Goal: Information Seeking & Learning: Find specific fact

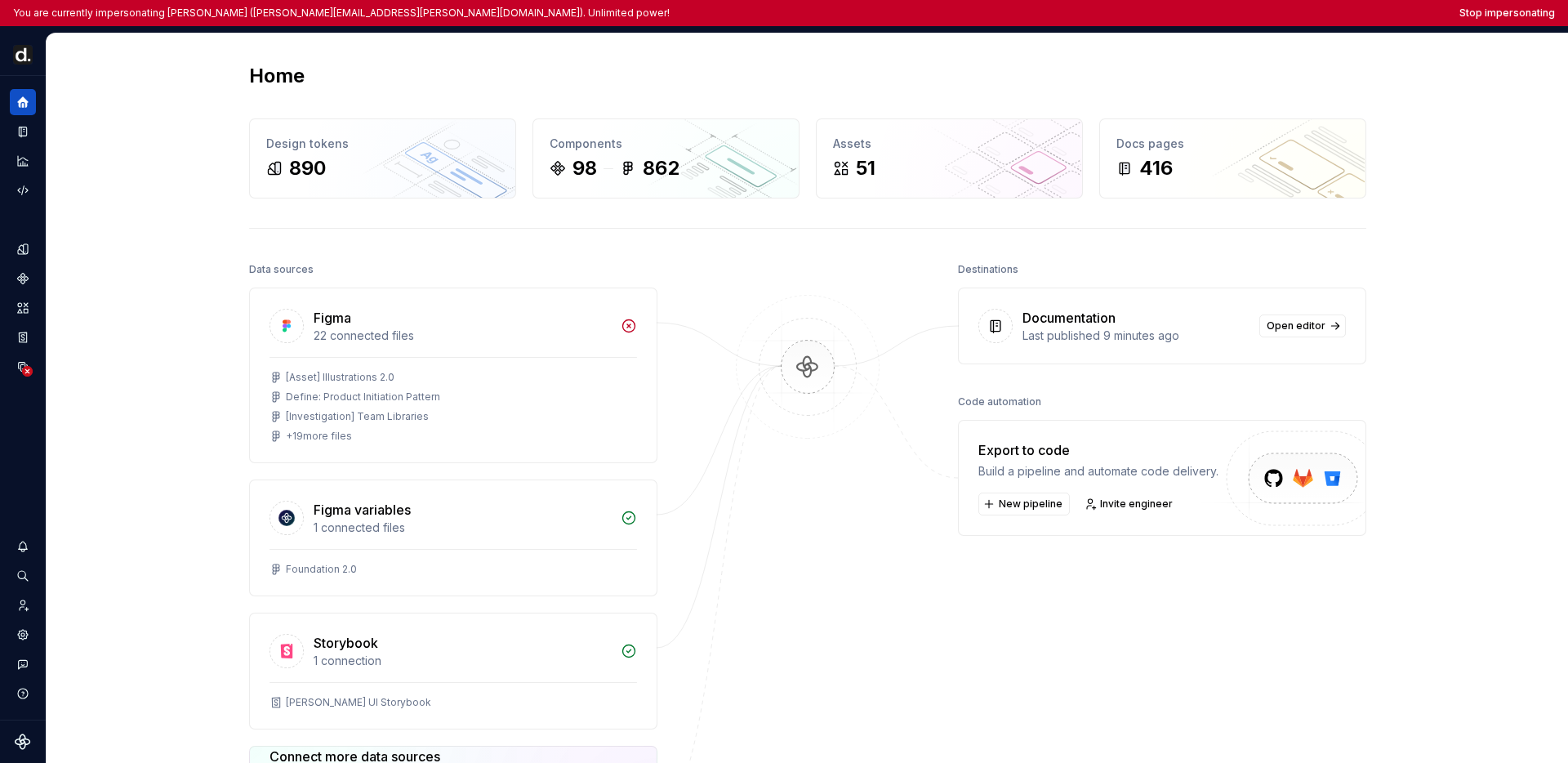
click at [183, 150] on div "Home Design tokens 890 Components 98 862 Assets 51 Docs pages 416 Data sources …" at bounding box center [807, 516] width 1521 height 967
click at [29, 72] on button "Expand sidebar" at bounding box center [34, 76] width 23 height 23
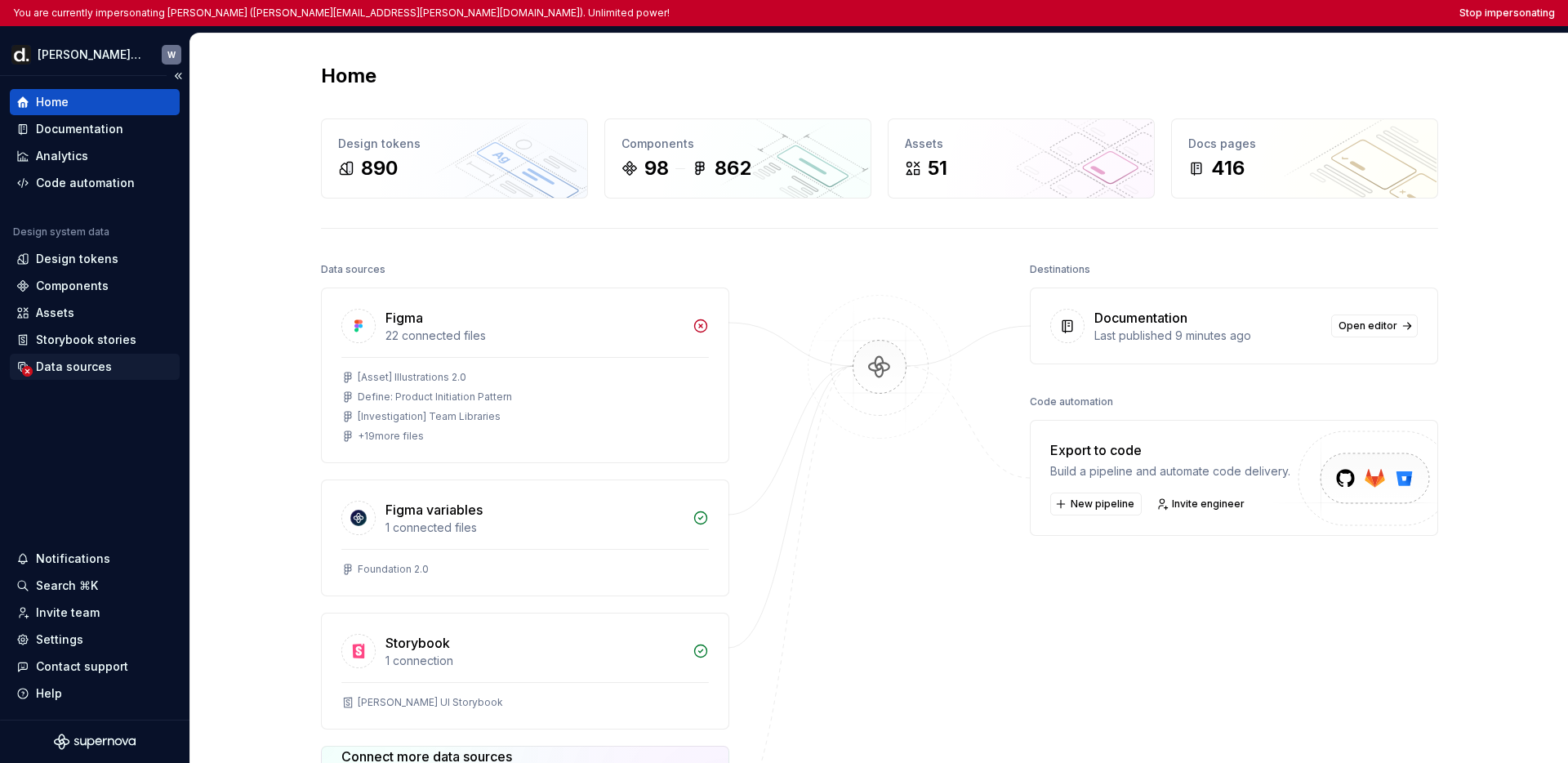
click at [111, 365] on div "Data sources" at bounding box center [95, 366] width 157 height 16
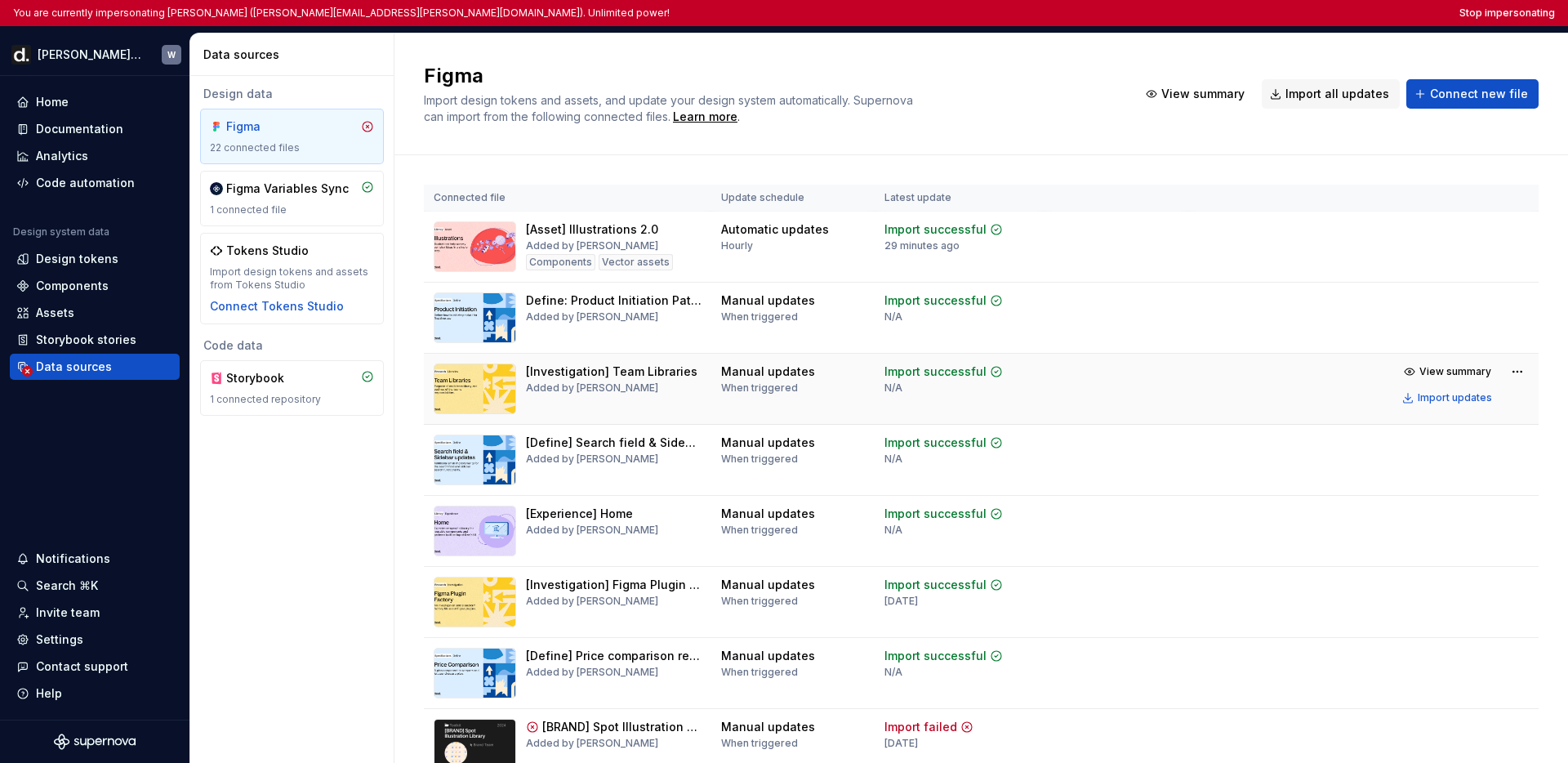
scroll to position [325, 0]
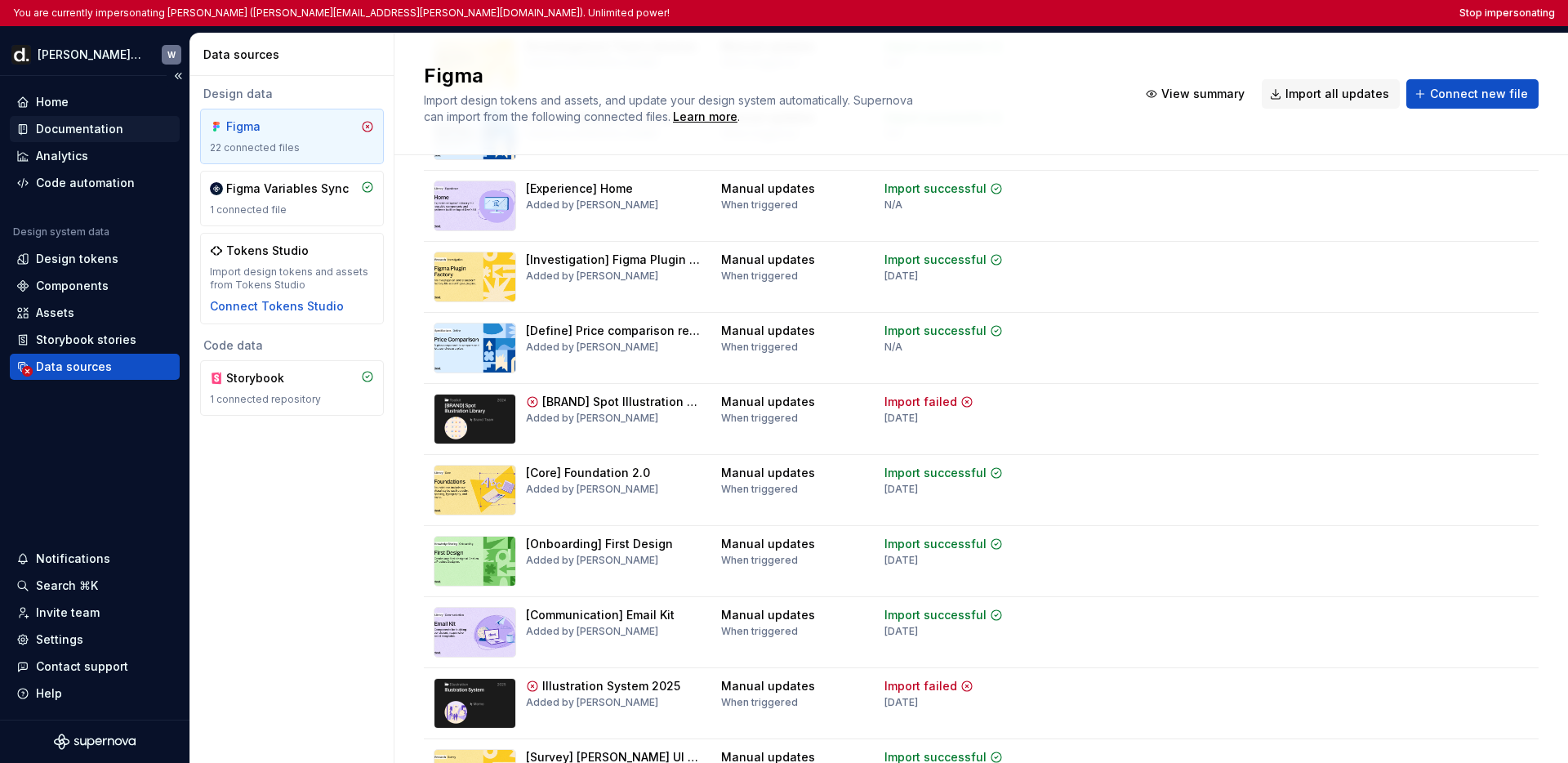
click at [90, 130] on div "Documentation" at bounding box center [79, 129] width 87 height 16
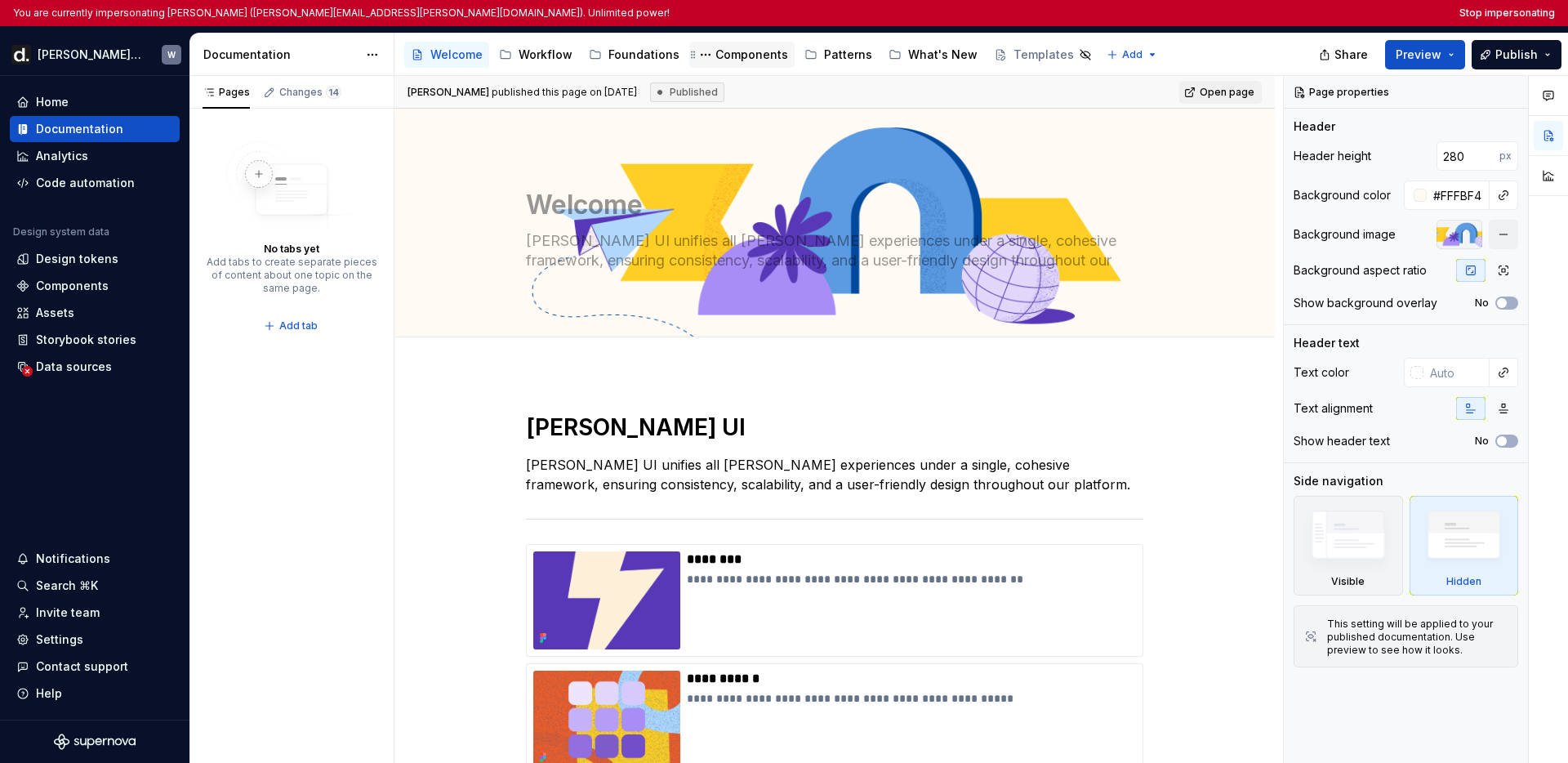
click at [736, 53] on div "Components" at bounding box center [752, 55] width 73 height 16
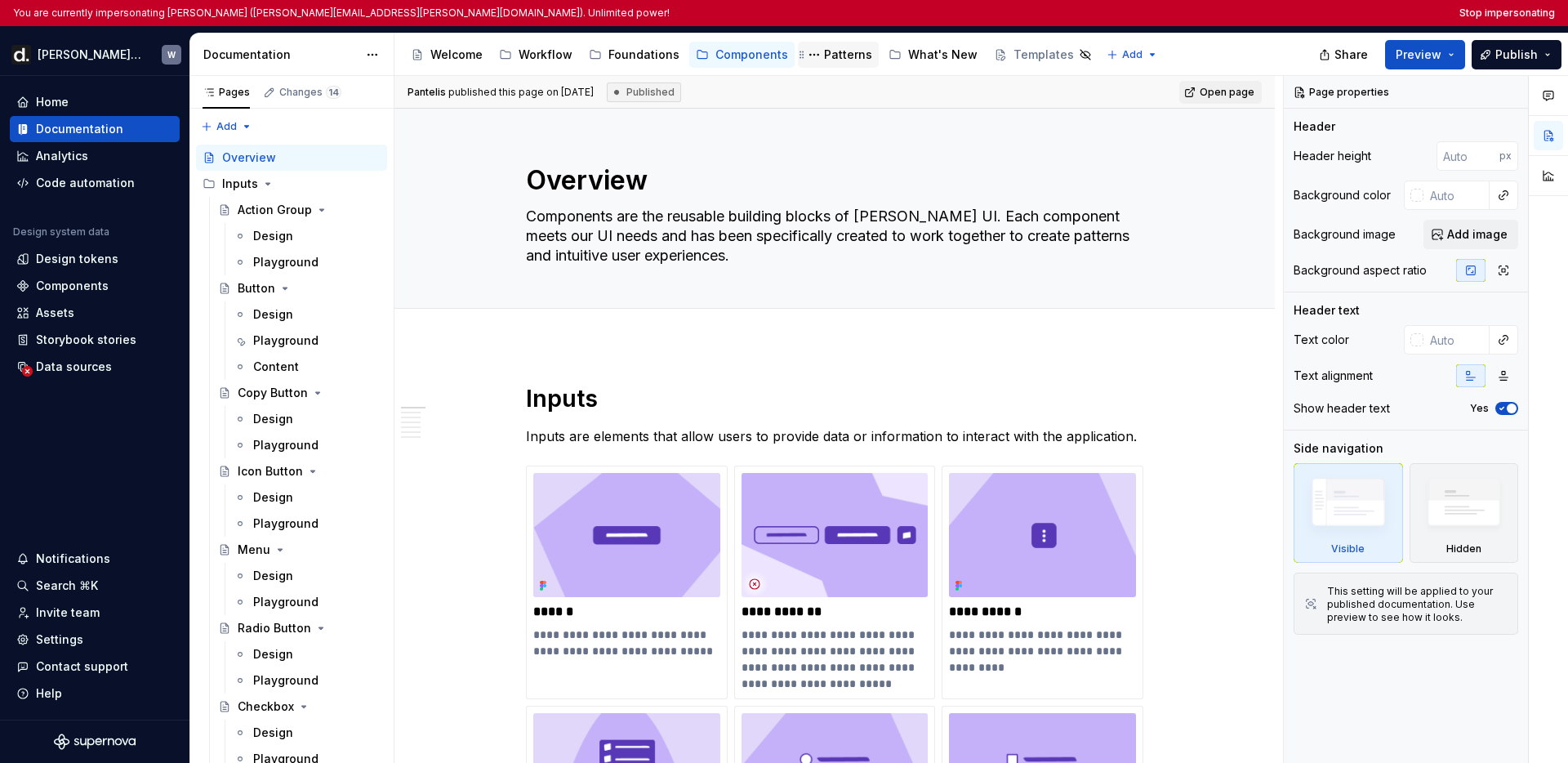
click at [839, 55] on div "Patterns" at bounding box center [848, 55] width 48 height 16
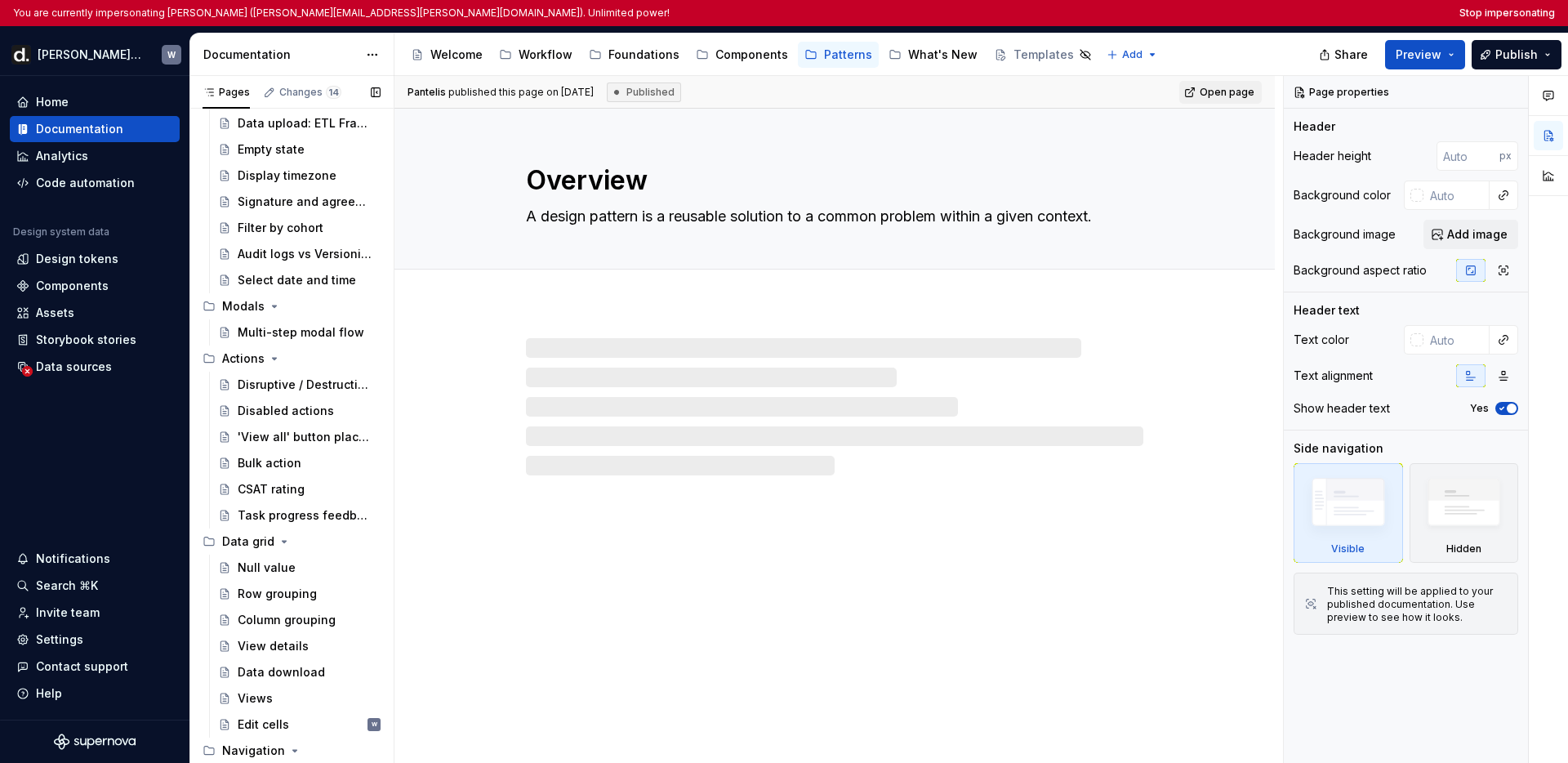
scroll to position [737, 0]
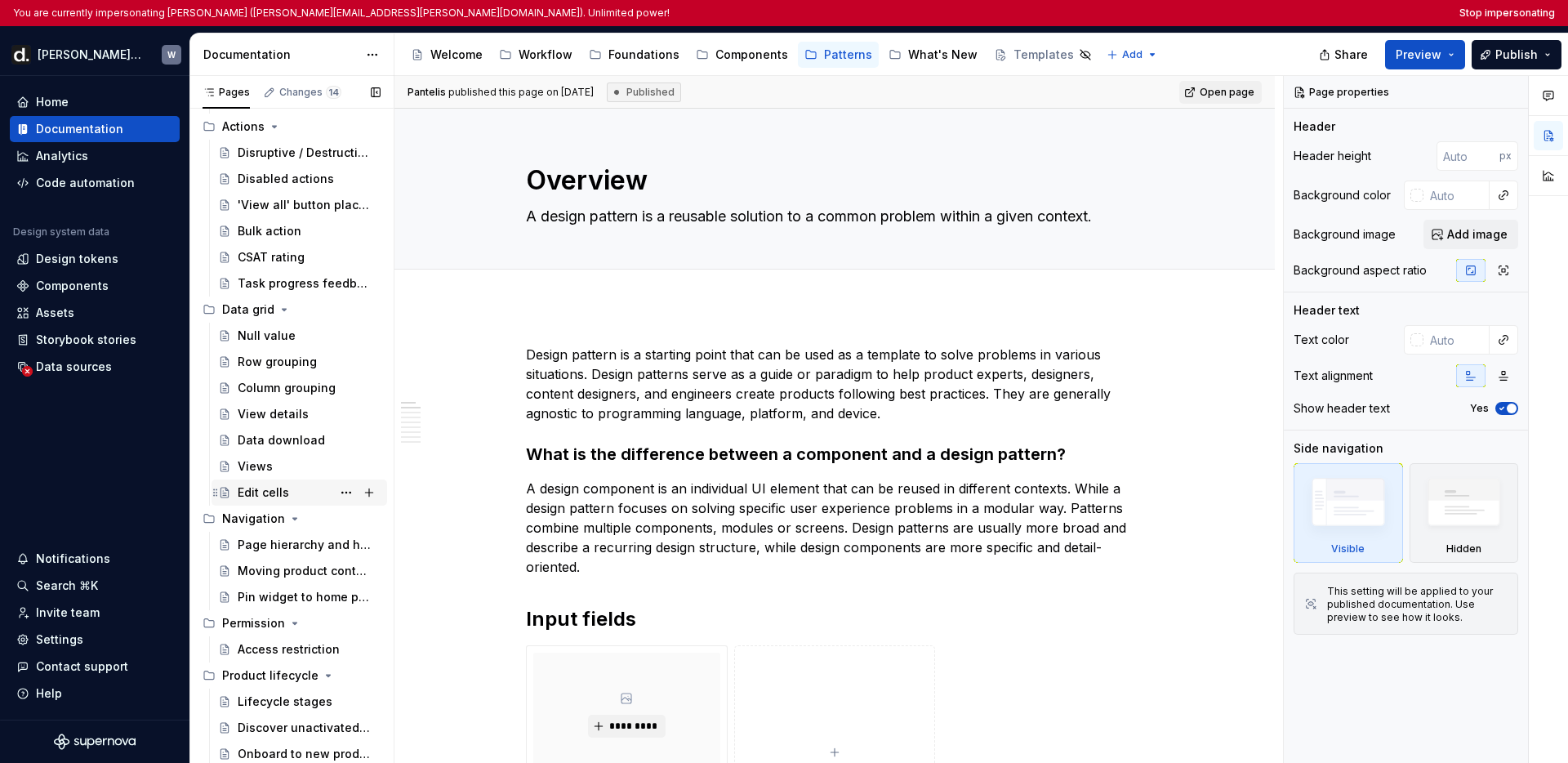
click at [289, 498] on div "Edit cells W" at bounding box center [310, 492] width 143 height 23
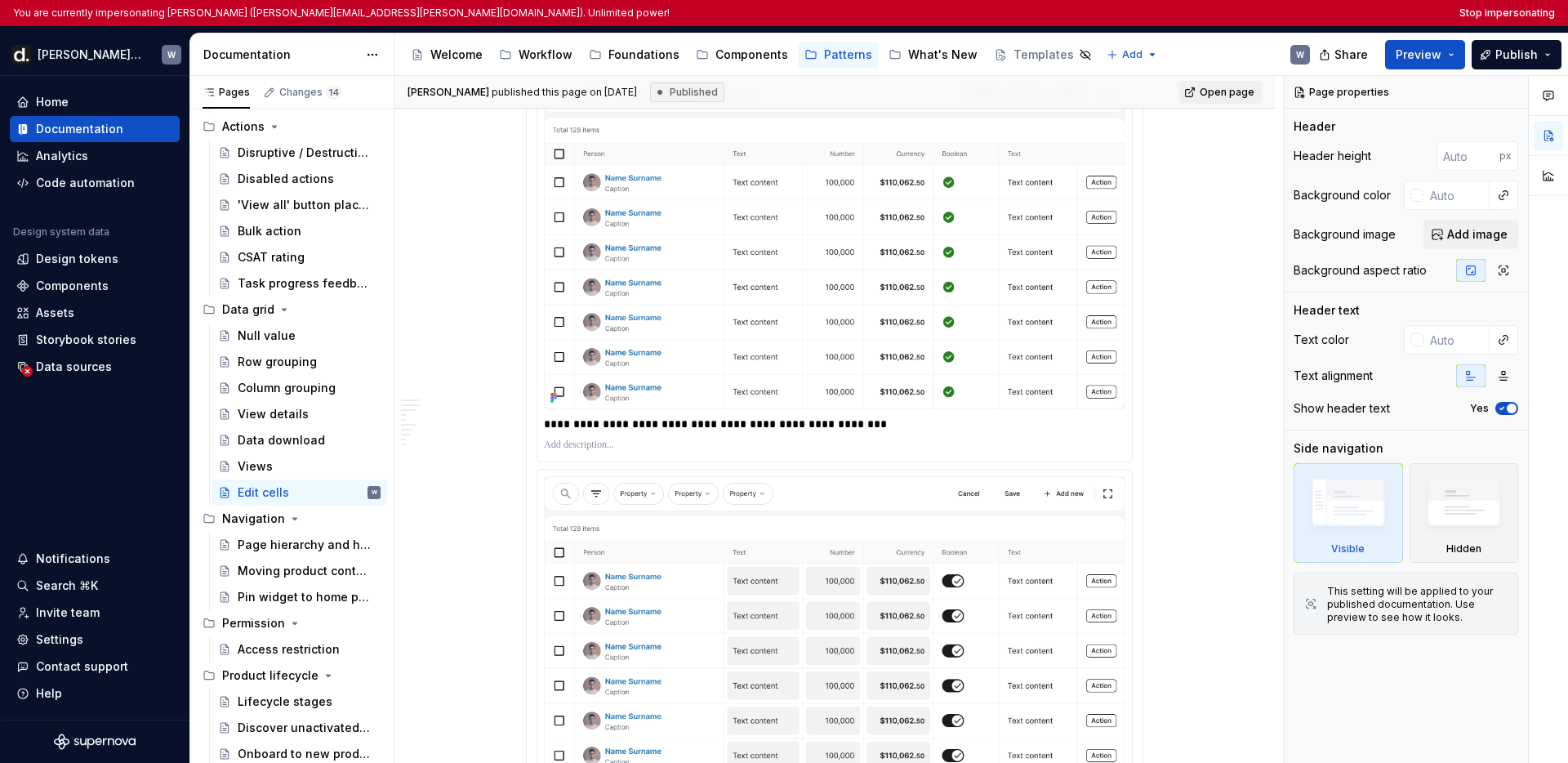
scroll to position [1026, 0]
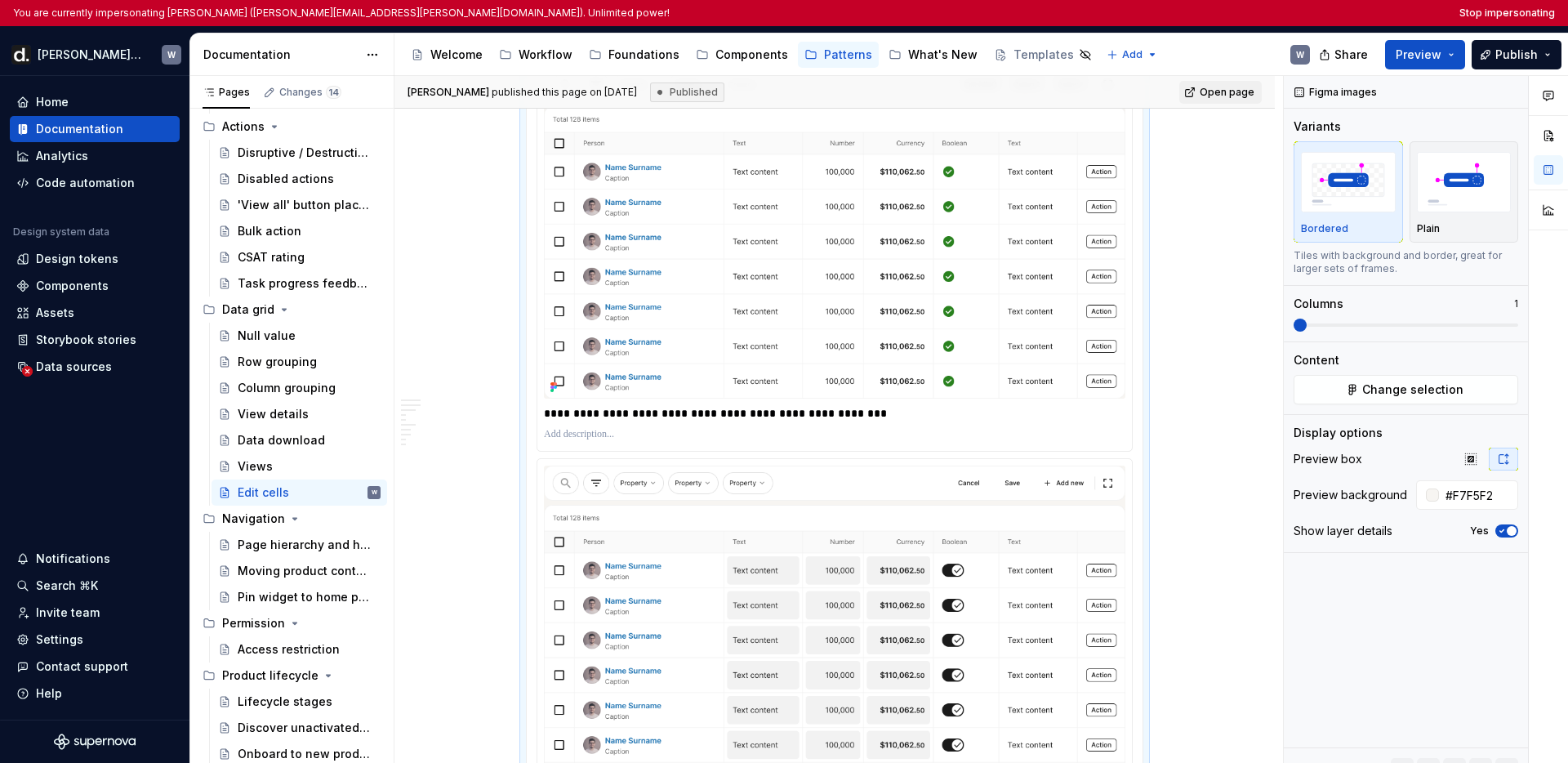
click at [1030, 306] on img at bounding box center [835, 232] width 582 height 332
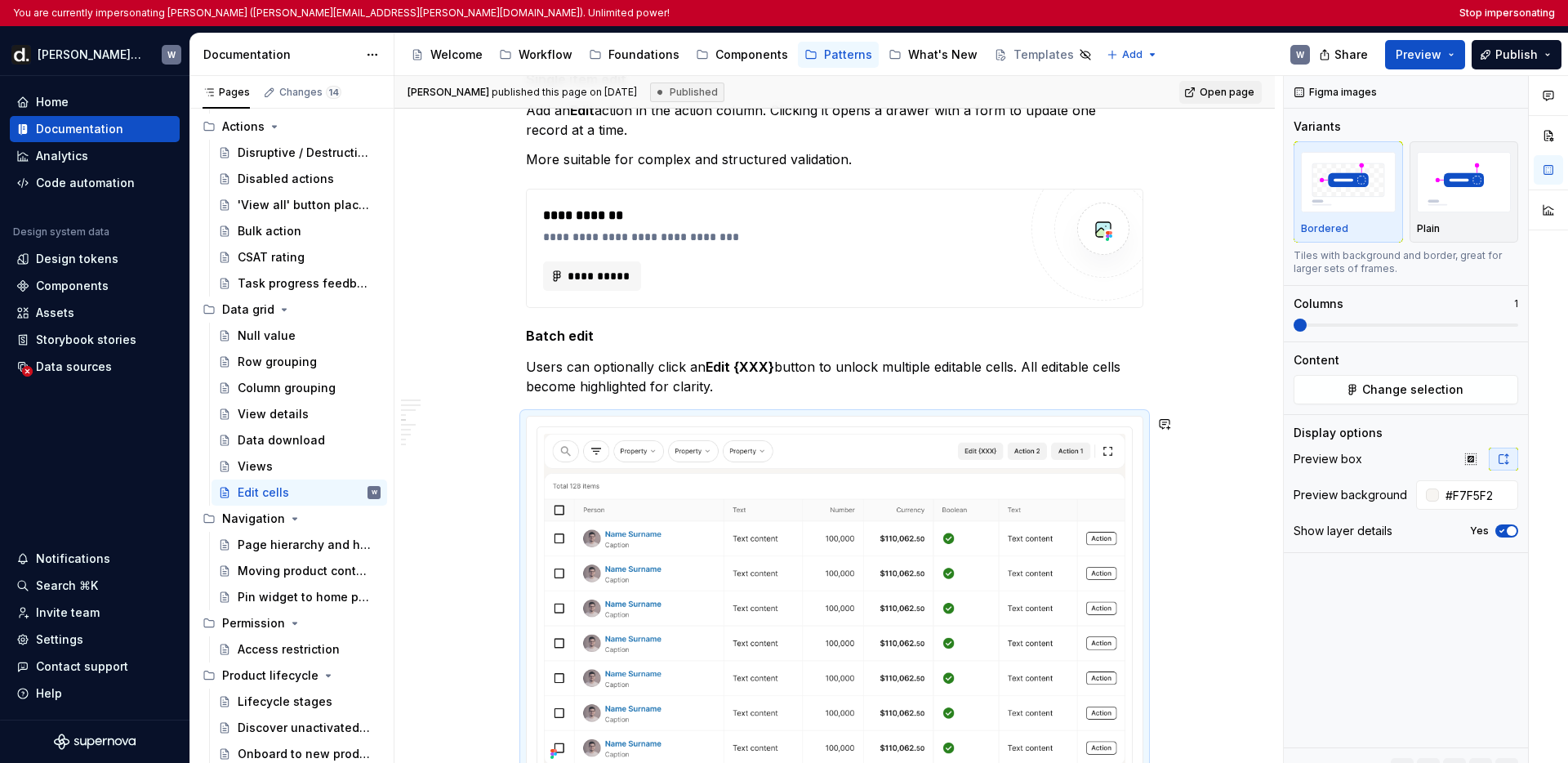
scroll to position [649, 0]
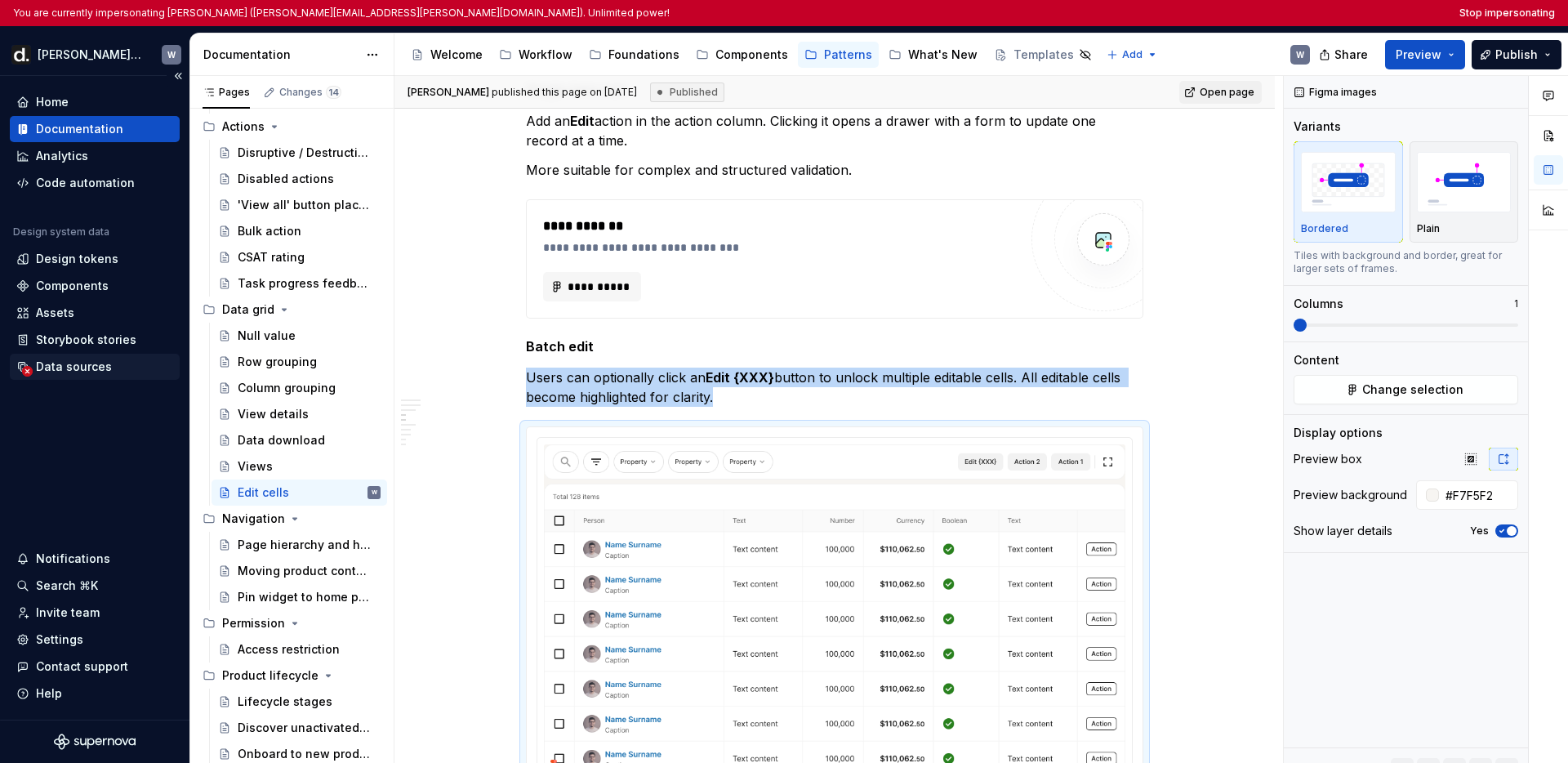
click at [67, 361] on div "Data sources" at bounding box center [73, 366] width 76 height 16
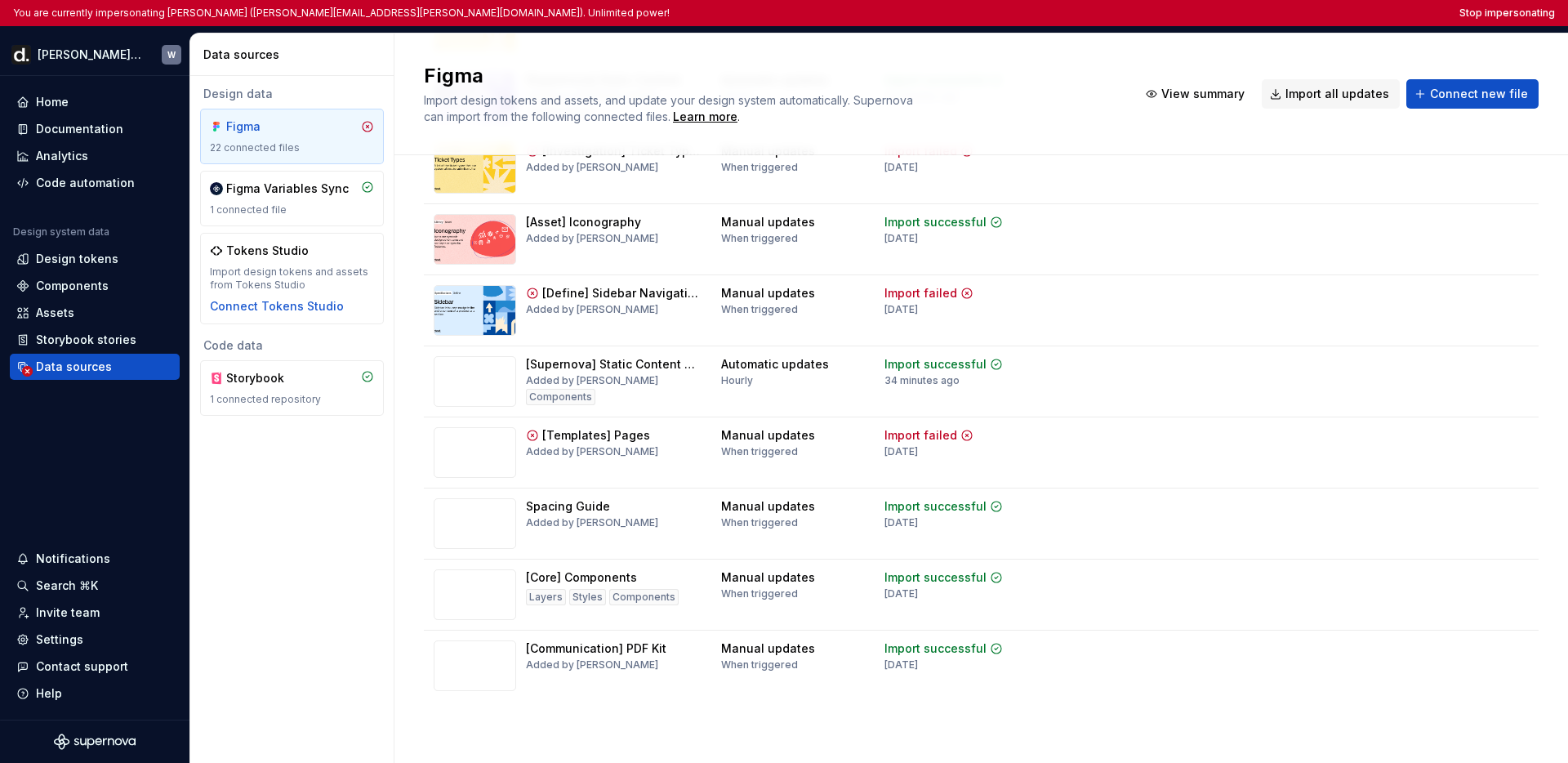
scroll to position [1063, 0]
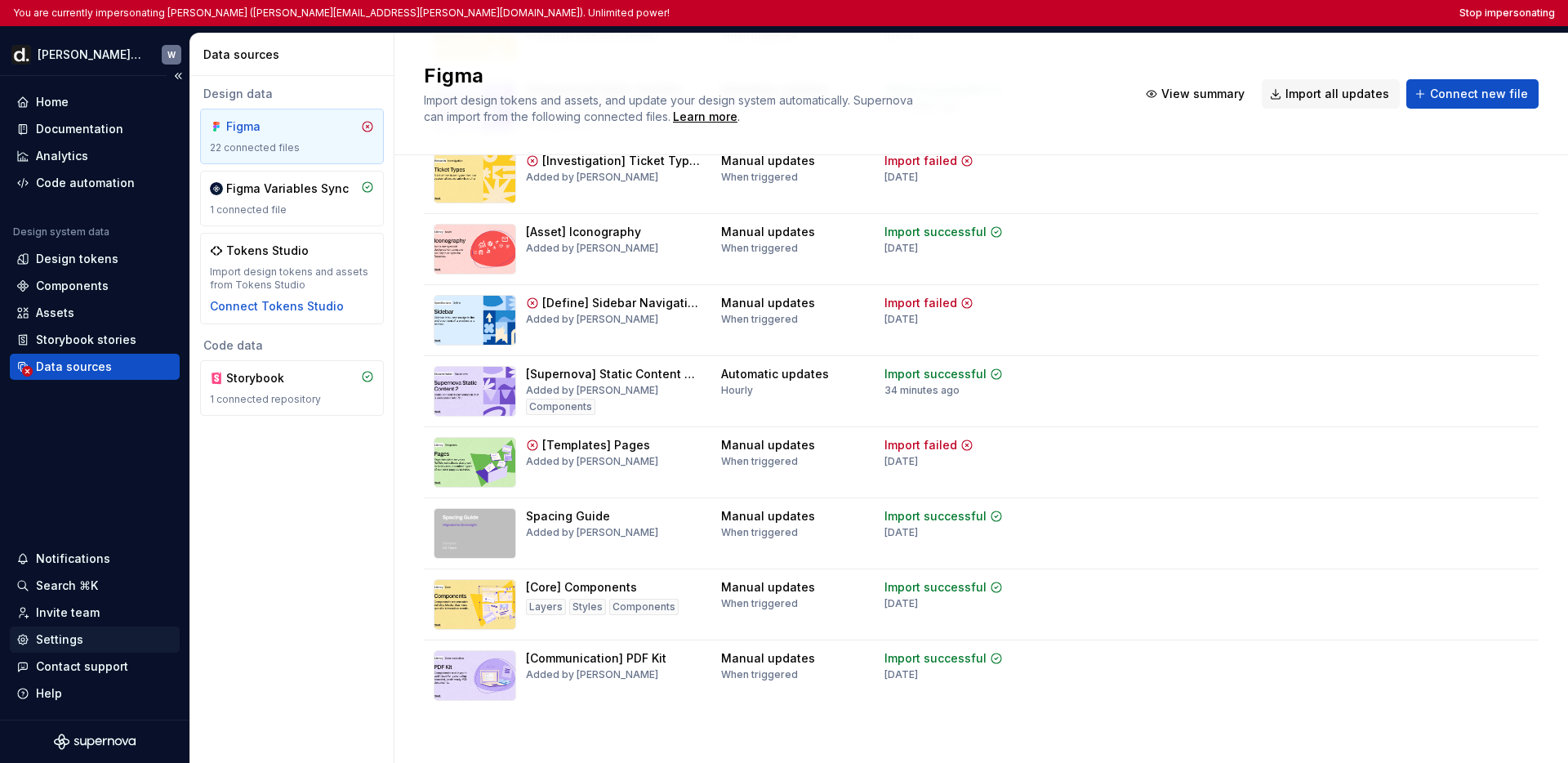
click at [55, 650] on div "Settings" at bounding box center [94, 639] width 170 height 26
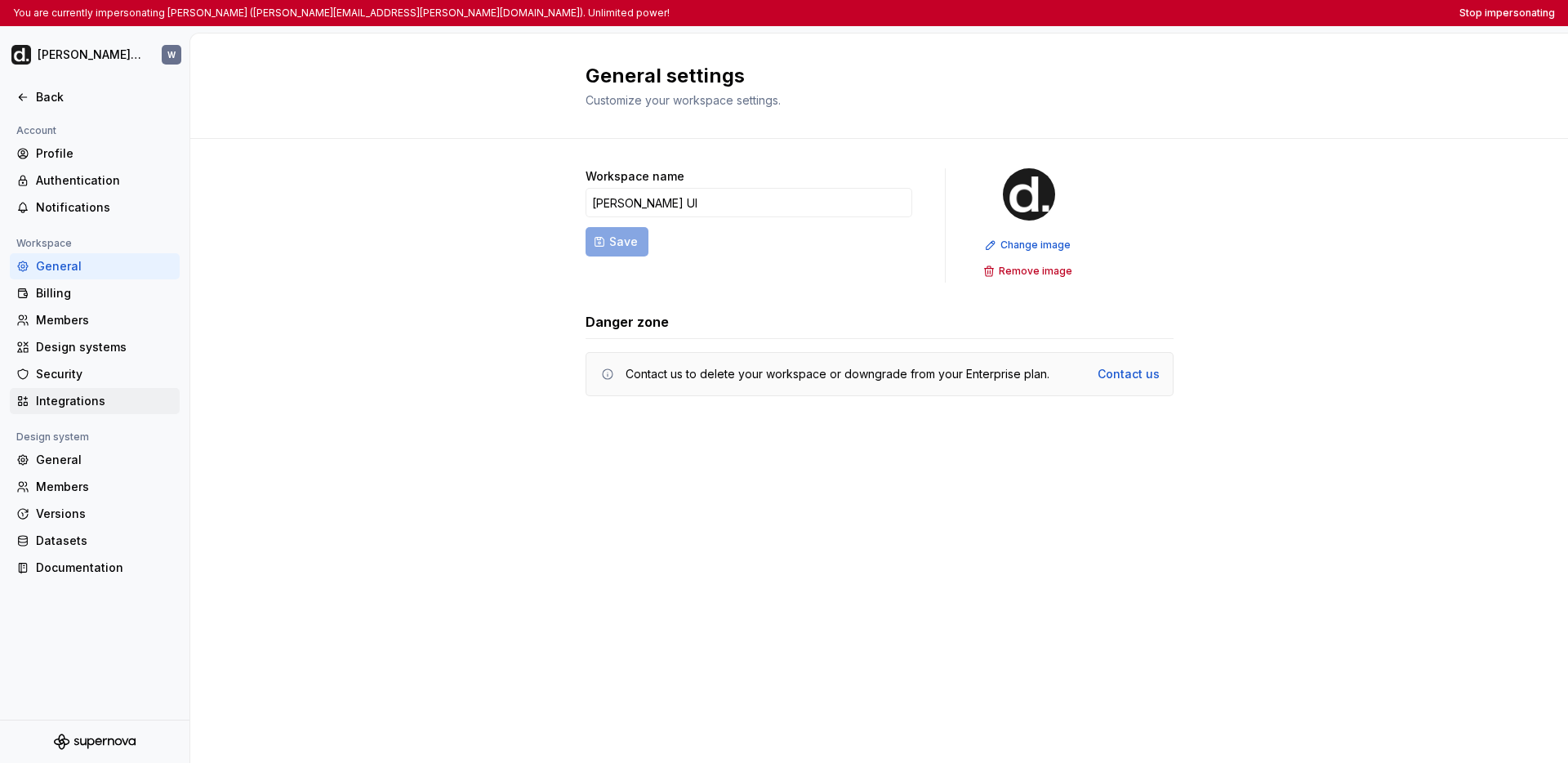
click at [83, 405] on div "Integrations" at bounding box center [104, 400] width 137 height 16
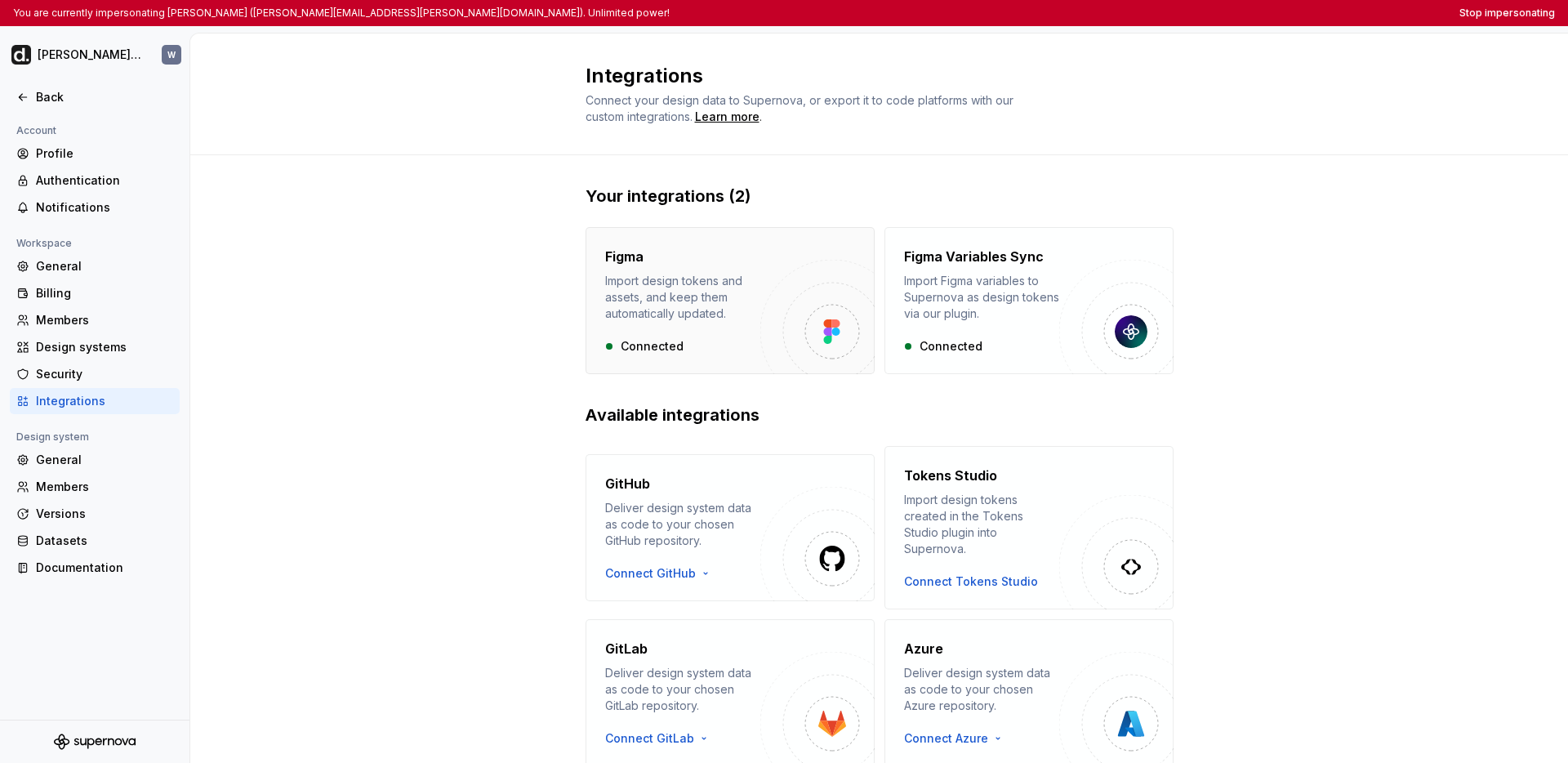
click at [745, 298] on div "Import design tokens and assets, and keep them automatically updated." at bounding box center [682, 297] width 155 height 49
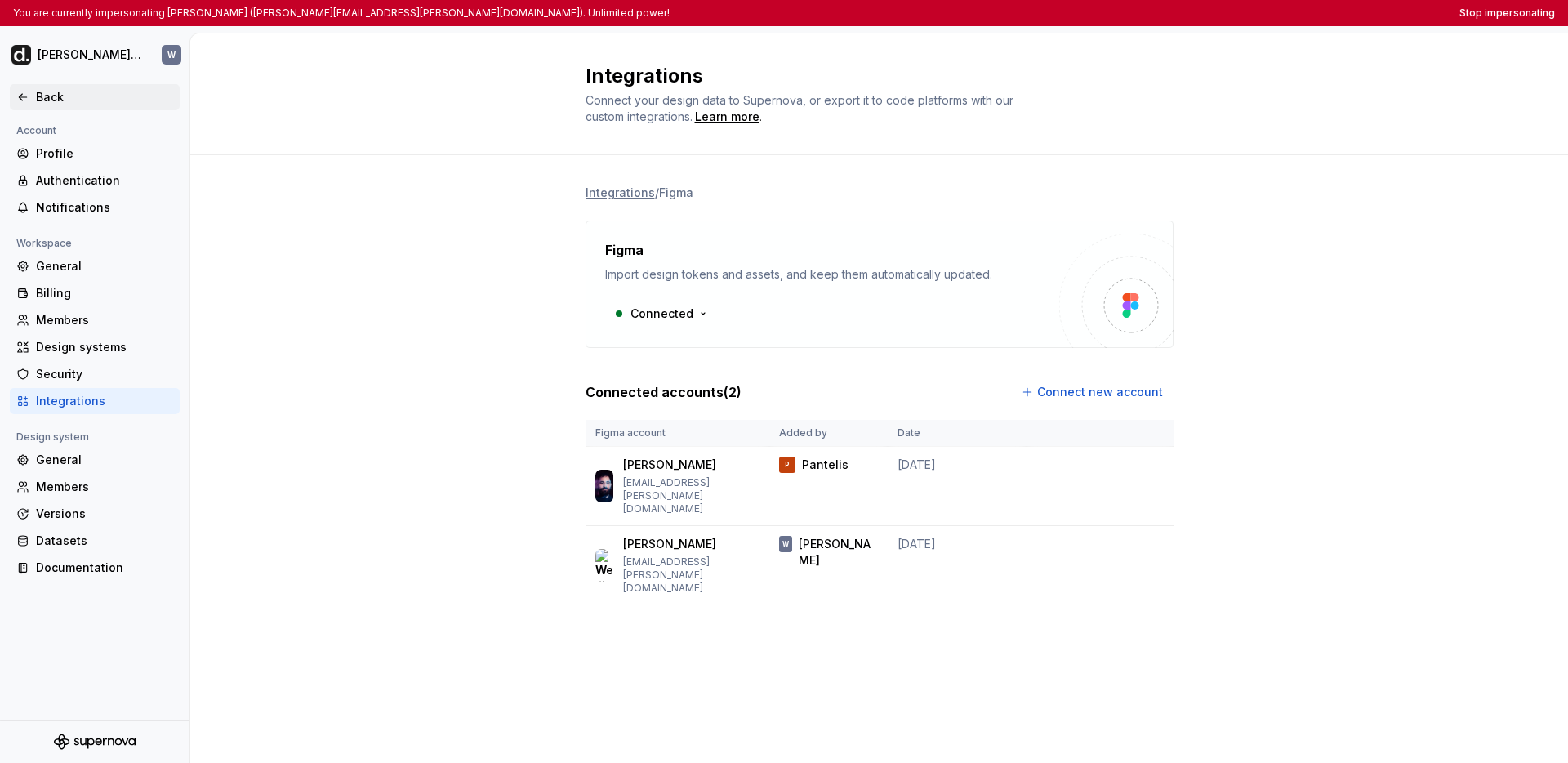
click at [20, 95] on icon at bounding box center [22, 96] width 13 height 13
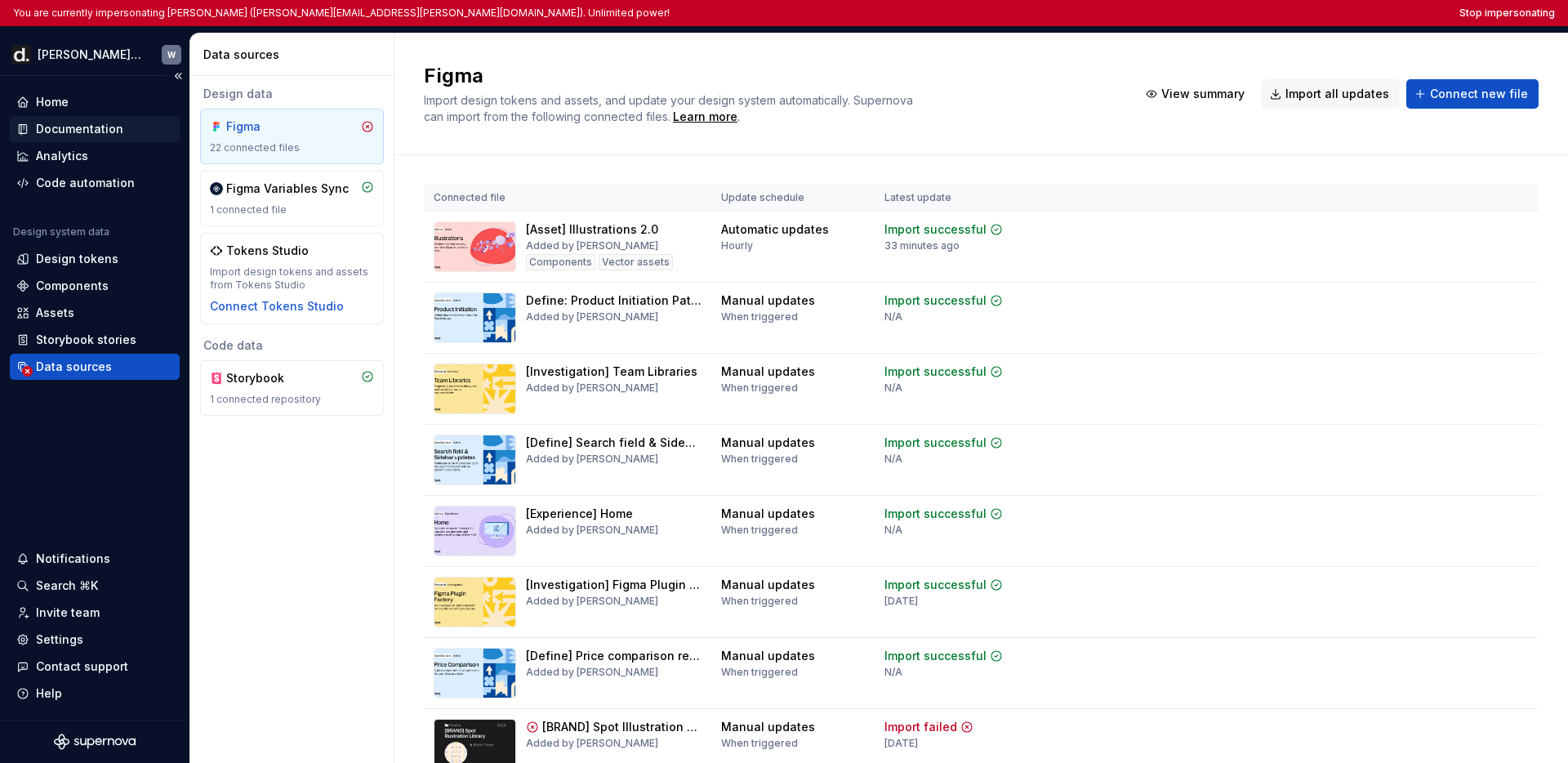
click at [95, 135] on div "Documentation" at bounding box center [79, 129] width 87 height 16
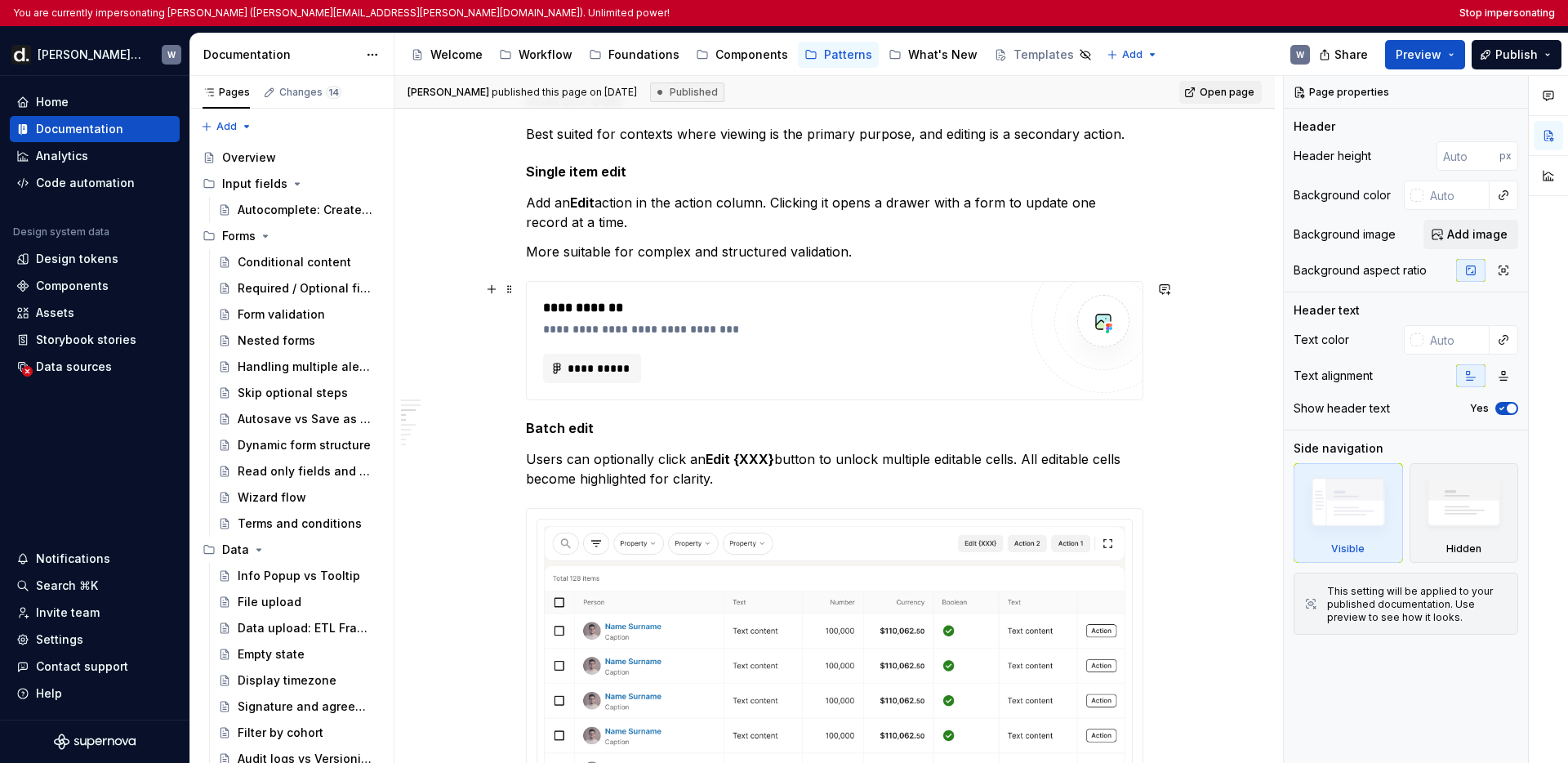
scroll to position [544, 0]
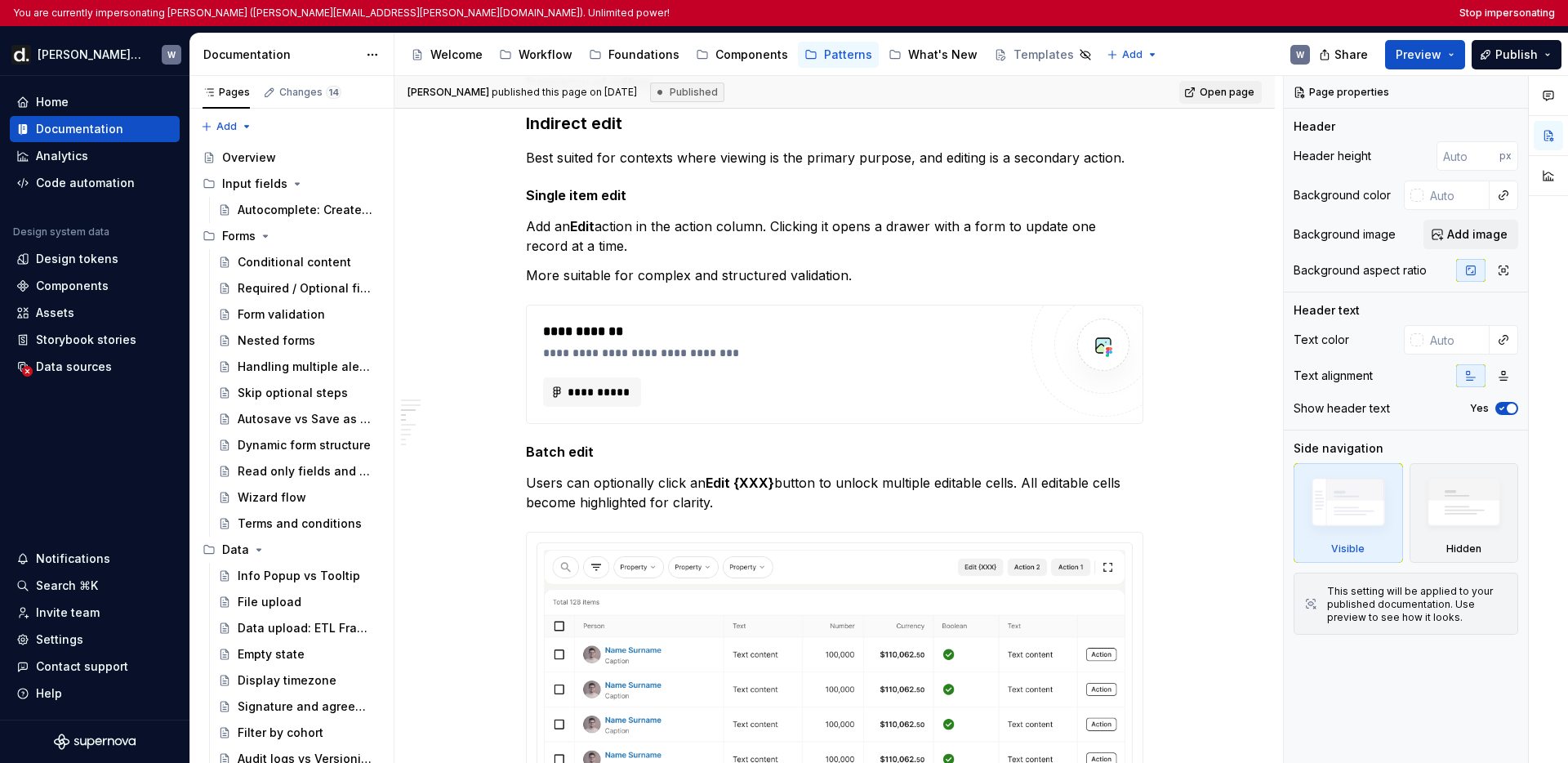
type textarea "*"
click at [1087, 14] on button "Stop impersonating" at bounding box center [1507, 13] width 96 height 13
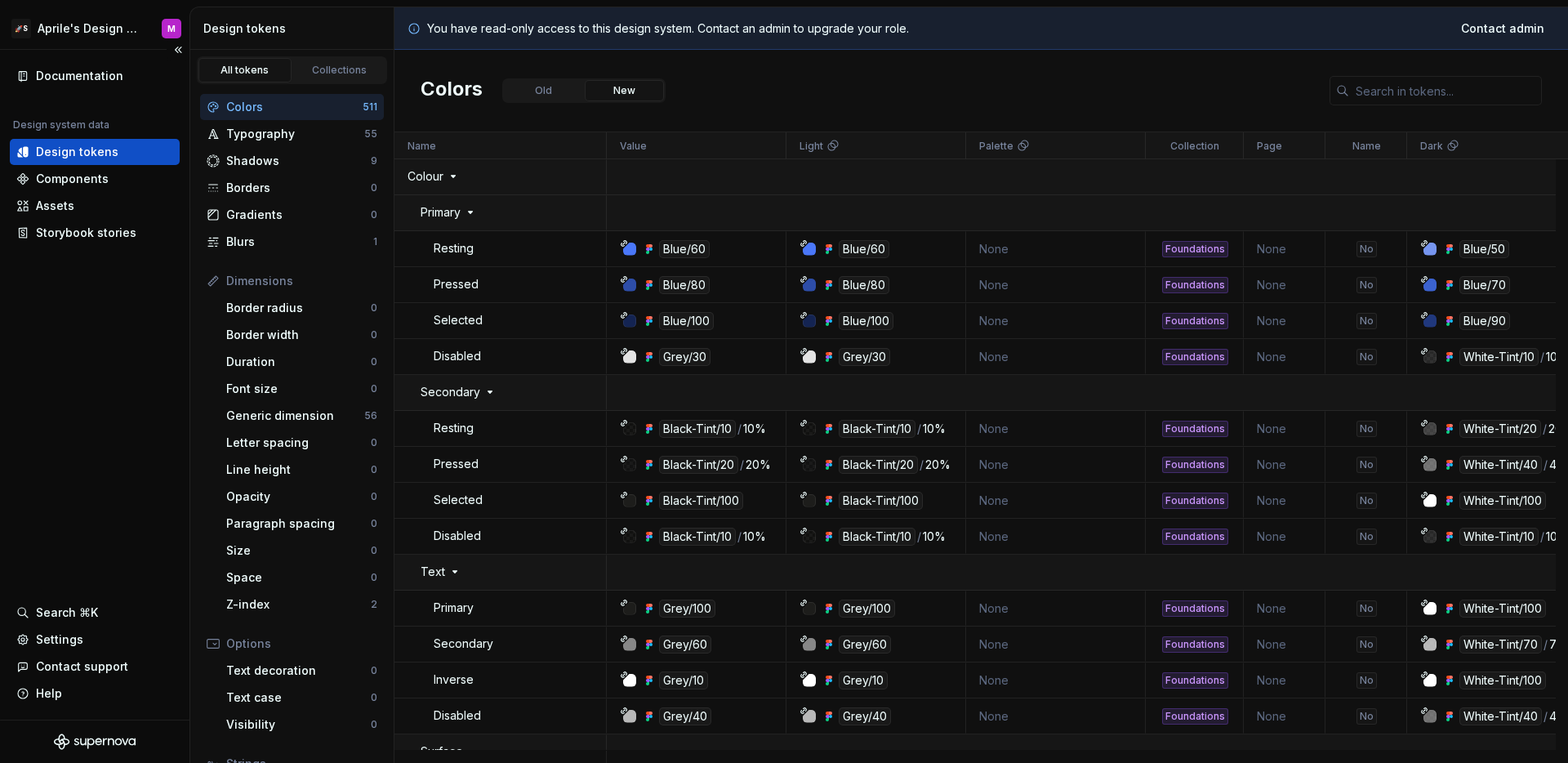
click at [156, 411] on div "Documentation Design system data Design tokens Components Assets Storybook stor…" at bounding box center [95, 384] width 189 height 670
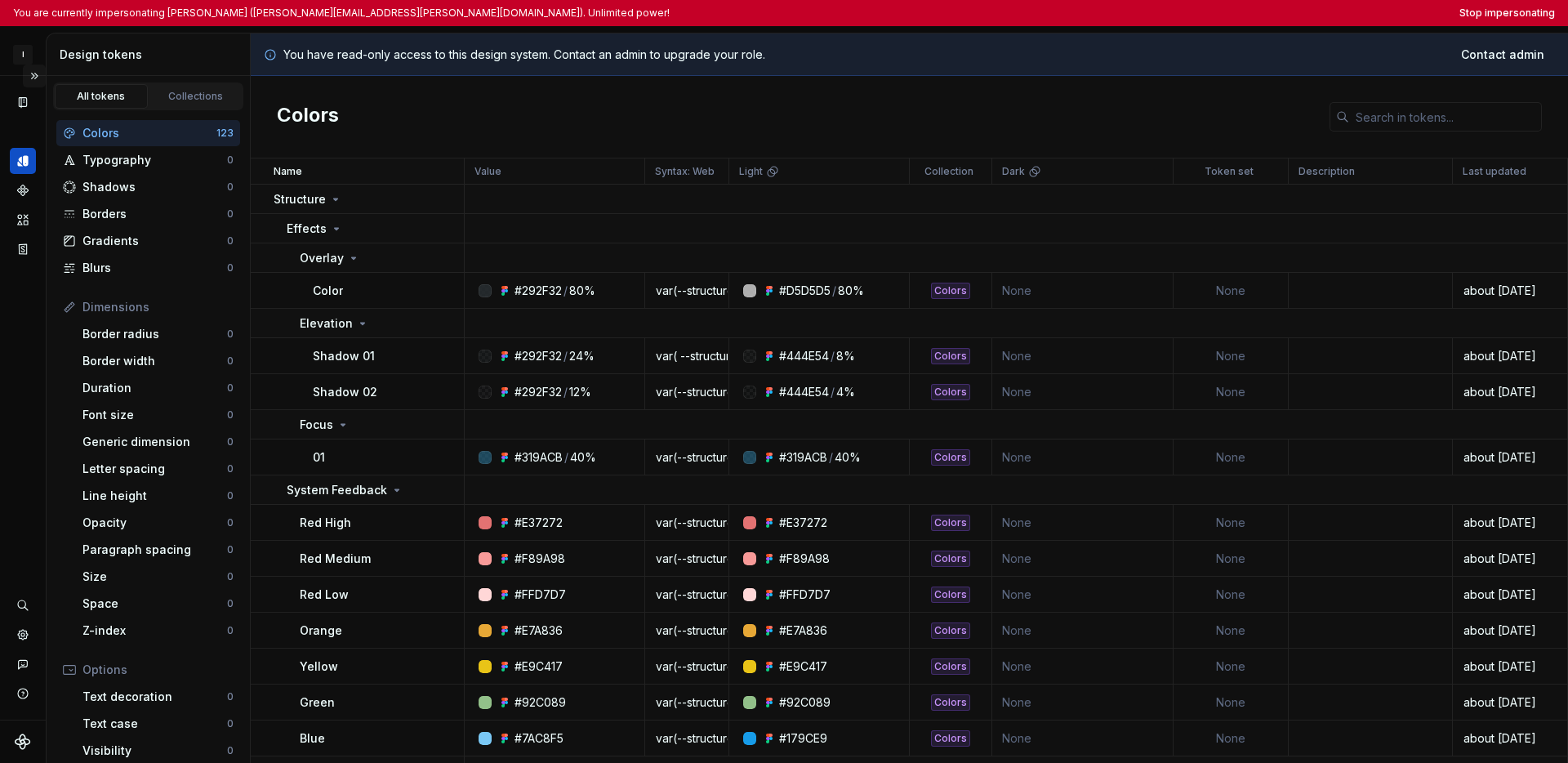
click at [34, 69] on button "Expand sidebar" at bounding box center [34, 76] width 23 height 23
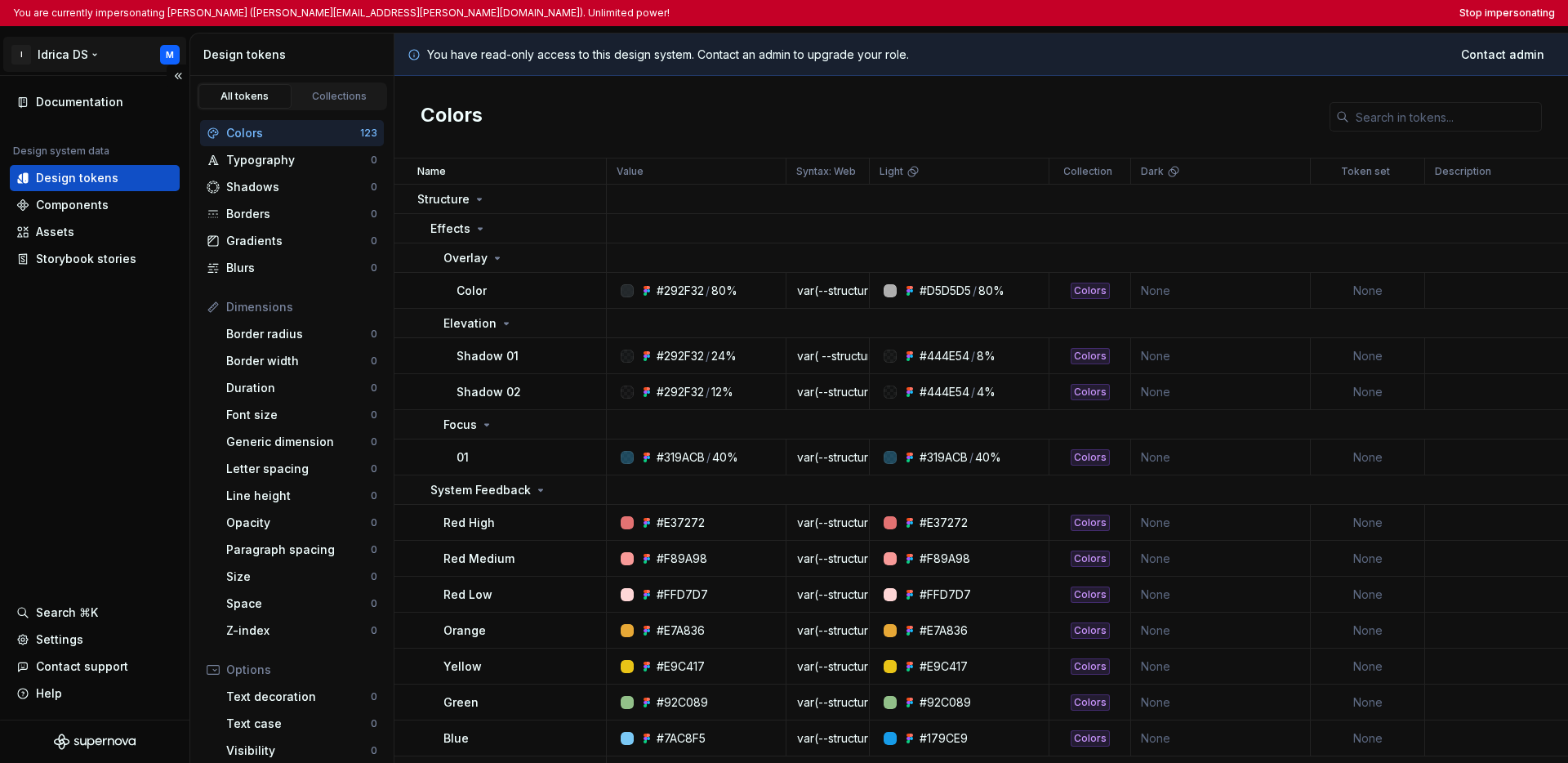
click at [65, 52] on html "You are currently impersonating Mauricio (mauricio.alvarado@xylem.com). Unlimit…" at bounding box center [784, 382] width 1568 height 763
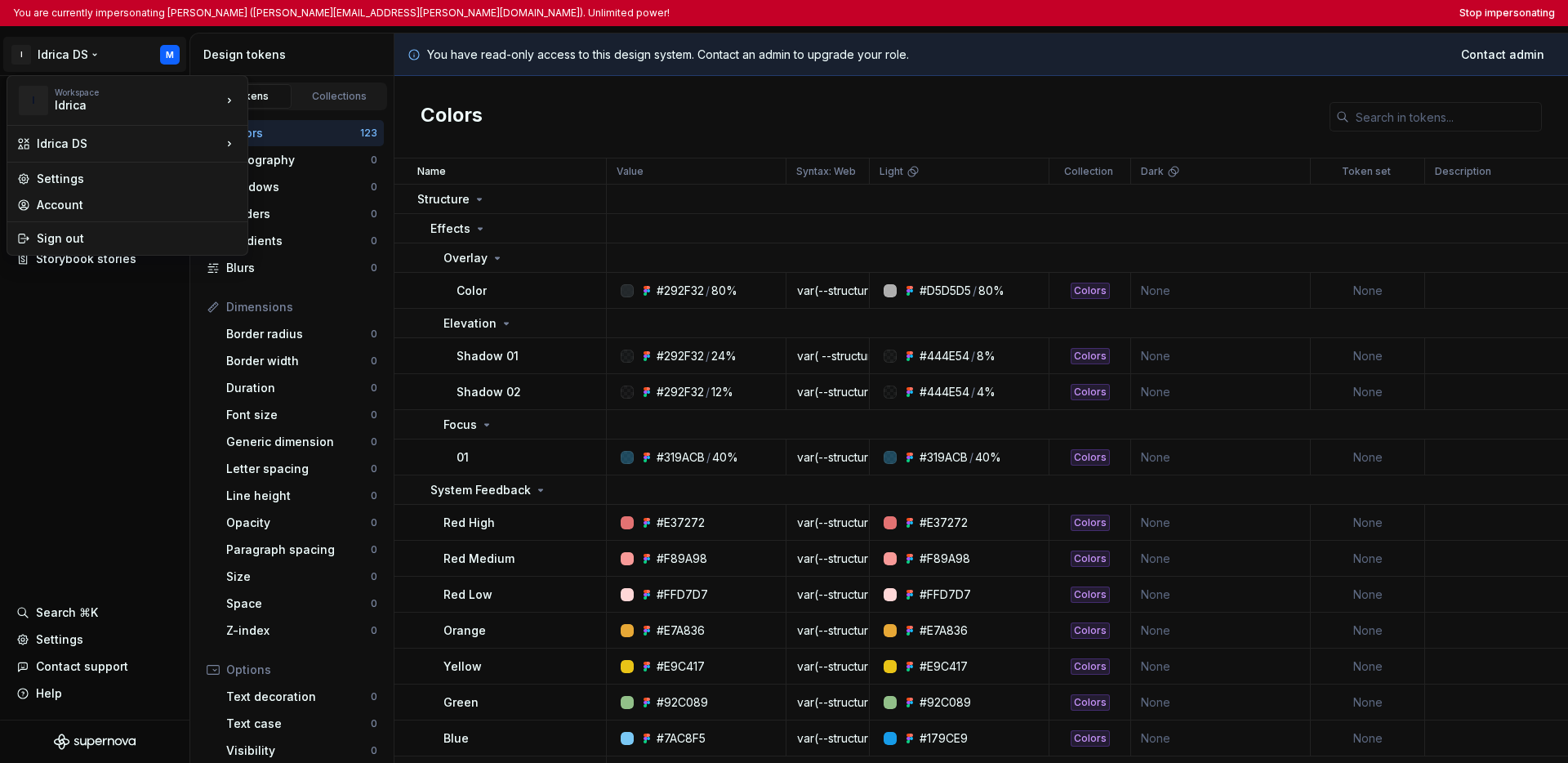
click at [109, 370] on html "You are currently impersonating Mauricio (mauricio.alvarado@xylem.com). Unlimit…" at bounding box center [784, 382] width 1568 height 763
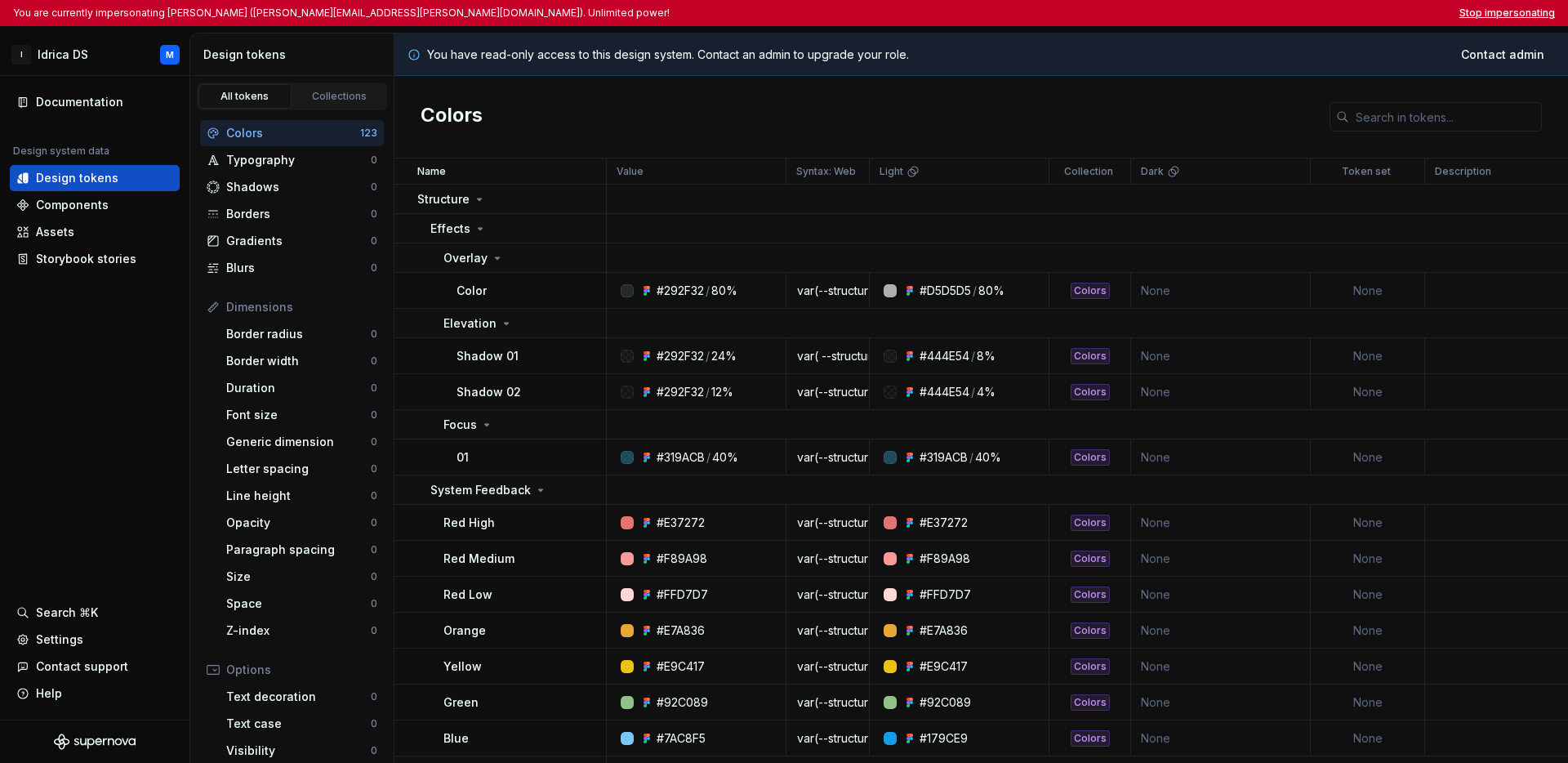
click at [1087, 12] on button "Stop impersonating" at bounding box center [1507, 13] width 96 height 13
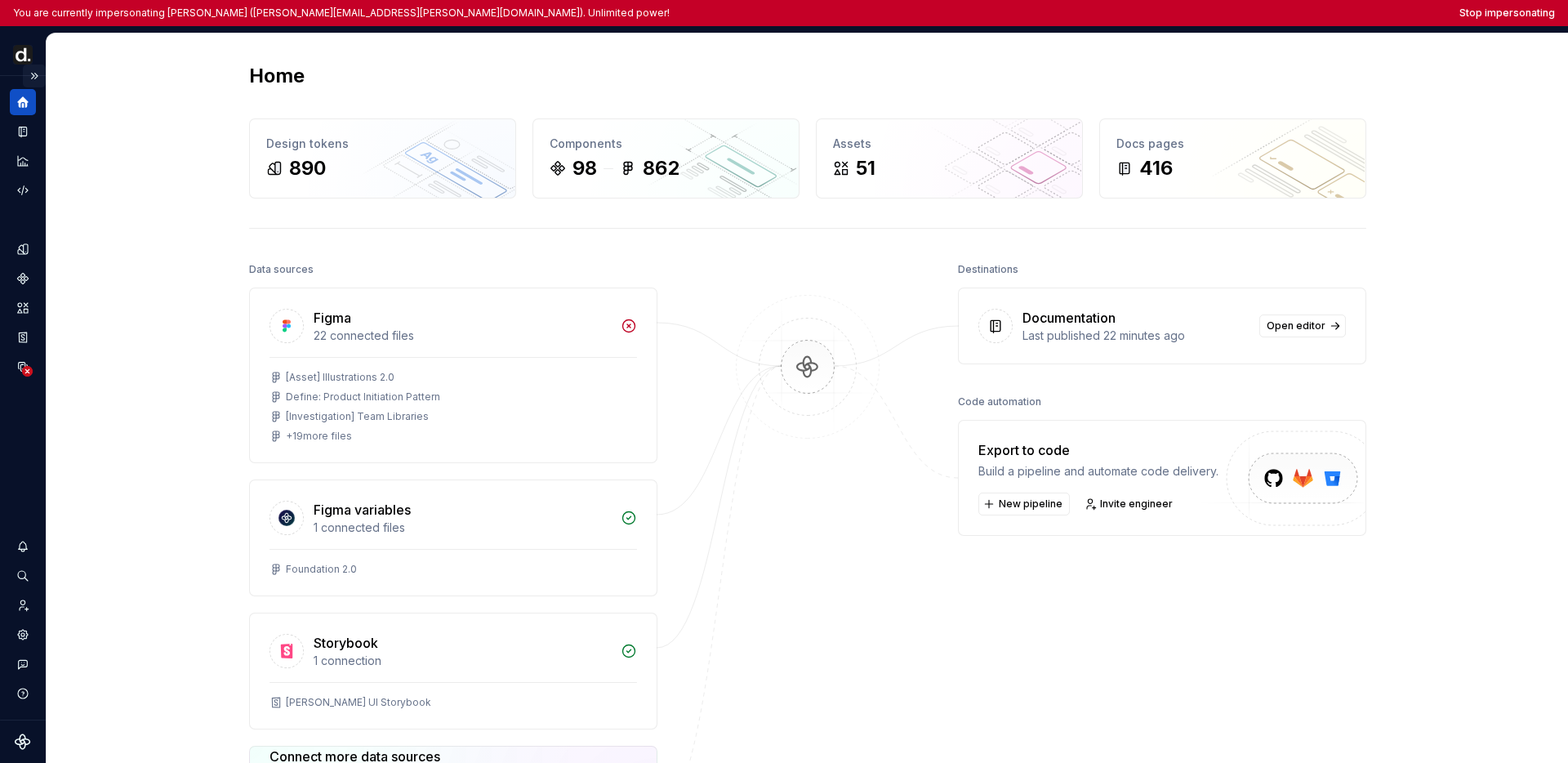
click at [36, 77] on button "Expand sidebar" at bounding box center [34, 76] width 23 height 23
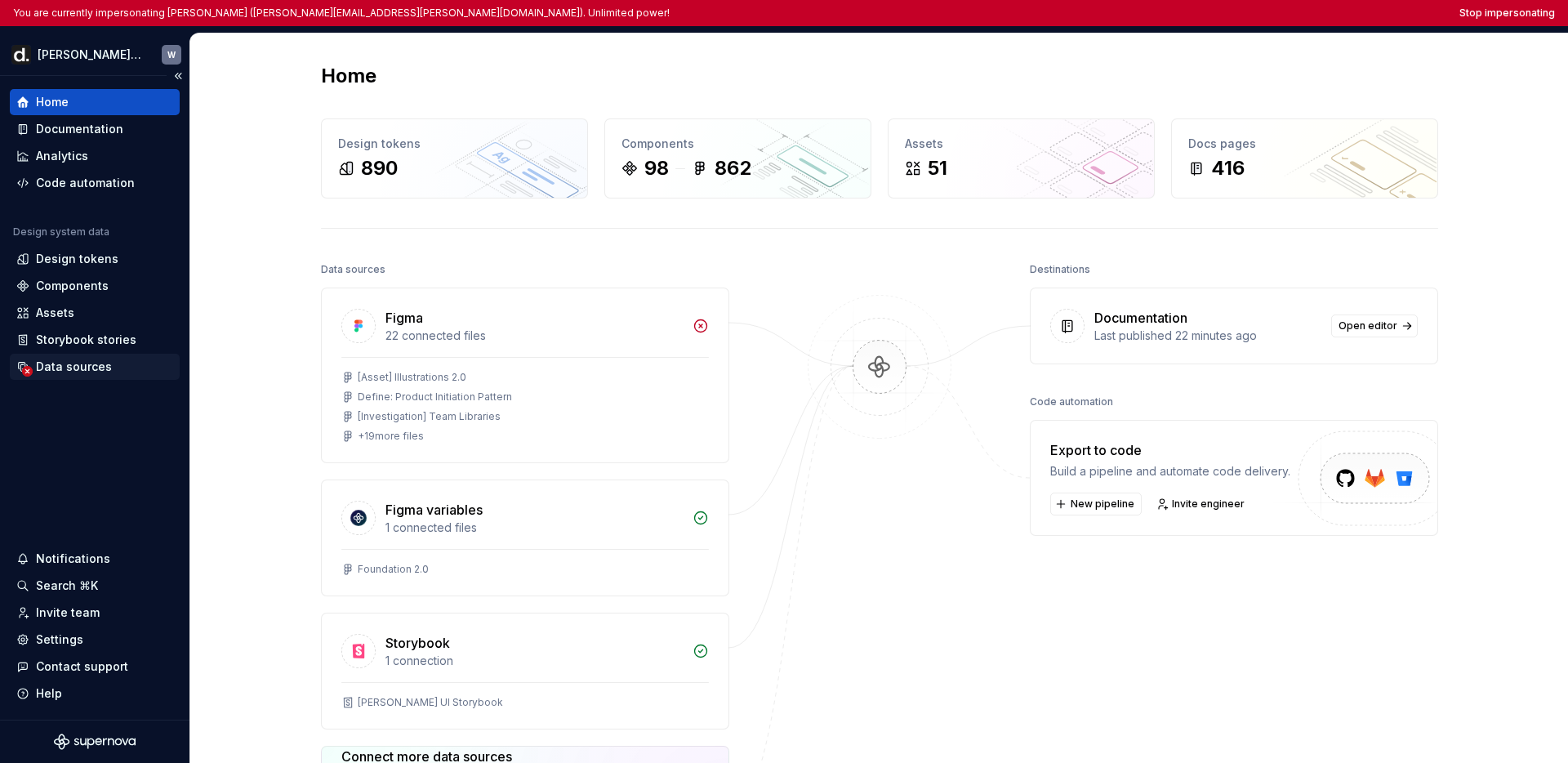
click at [73, 370] on div "Data sources" at bounding box center [73, 366] width 76 height 16
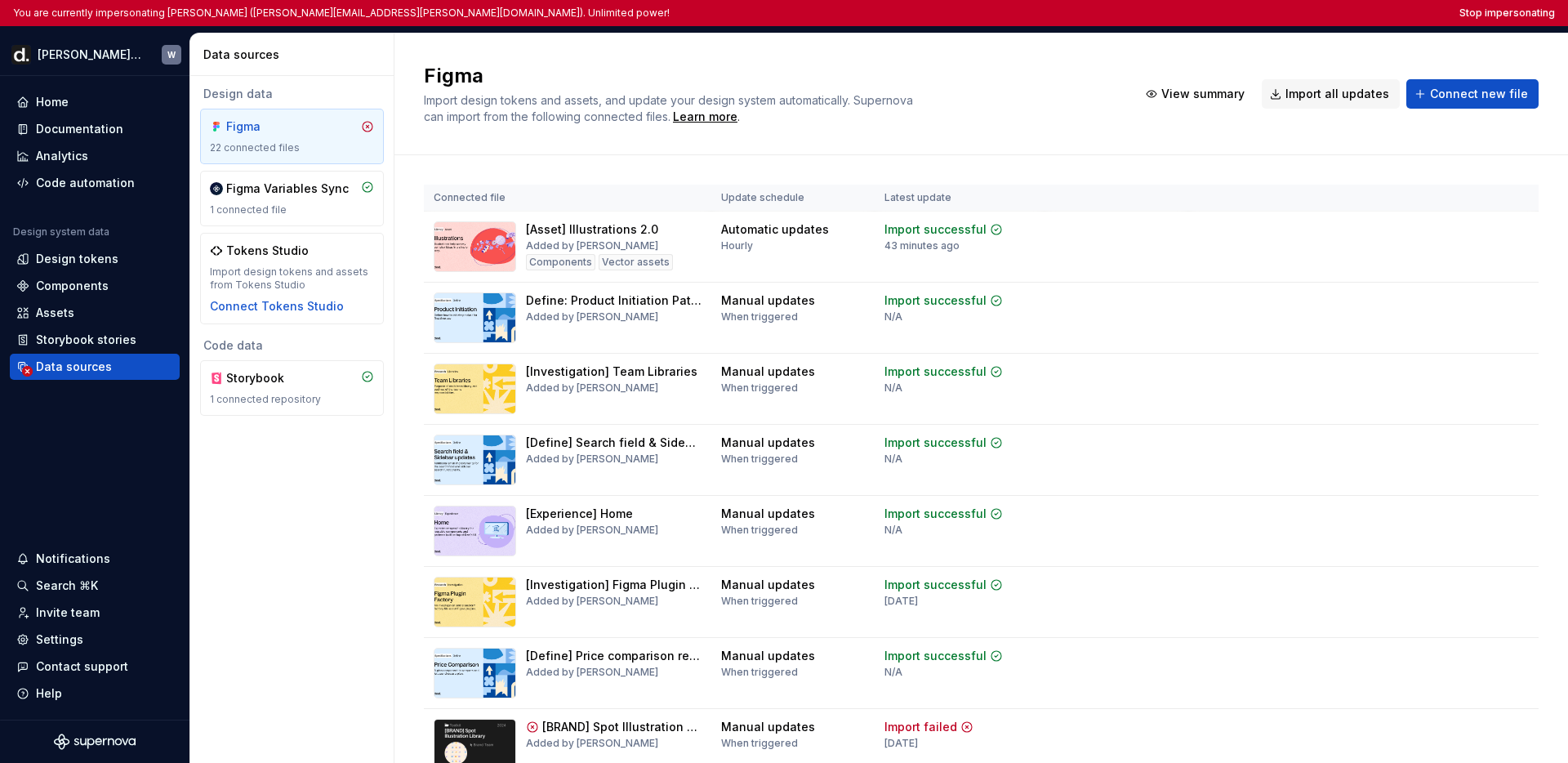
click at [1048, 57] on div "Figma Import design tokens and assets, and update your design system automatica…" at bounding box center [981, 94] width 1174 height 122
click at [1047, 56] on div "Figma Import design tokens and assets, and update your design system automatica…" at bounding box center [981, 94] width 1174 height 122
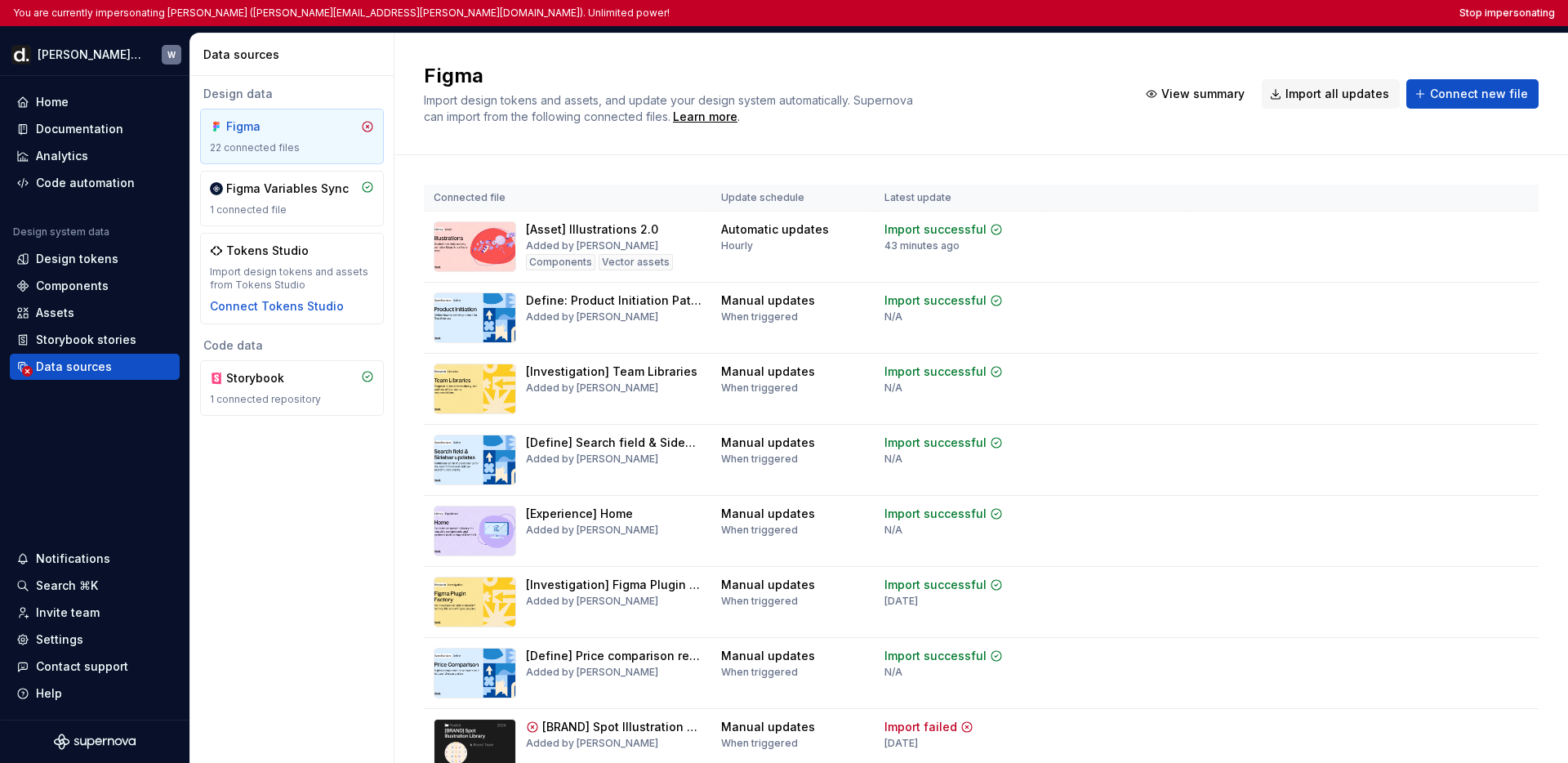
click at [1047, 56] on div "Figma Import design tokens and assets, and update your design system automatica…" at bounding box center [981, 94] width 1174 height 122
click at [99, 130] on div "Documentation" at bounding box center [79, 129] width 87 height 16
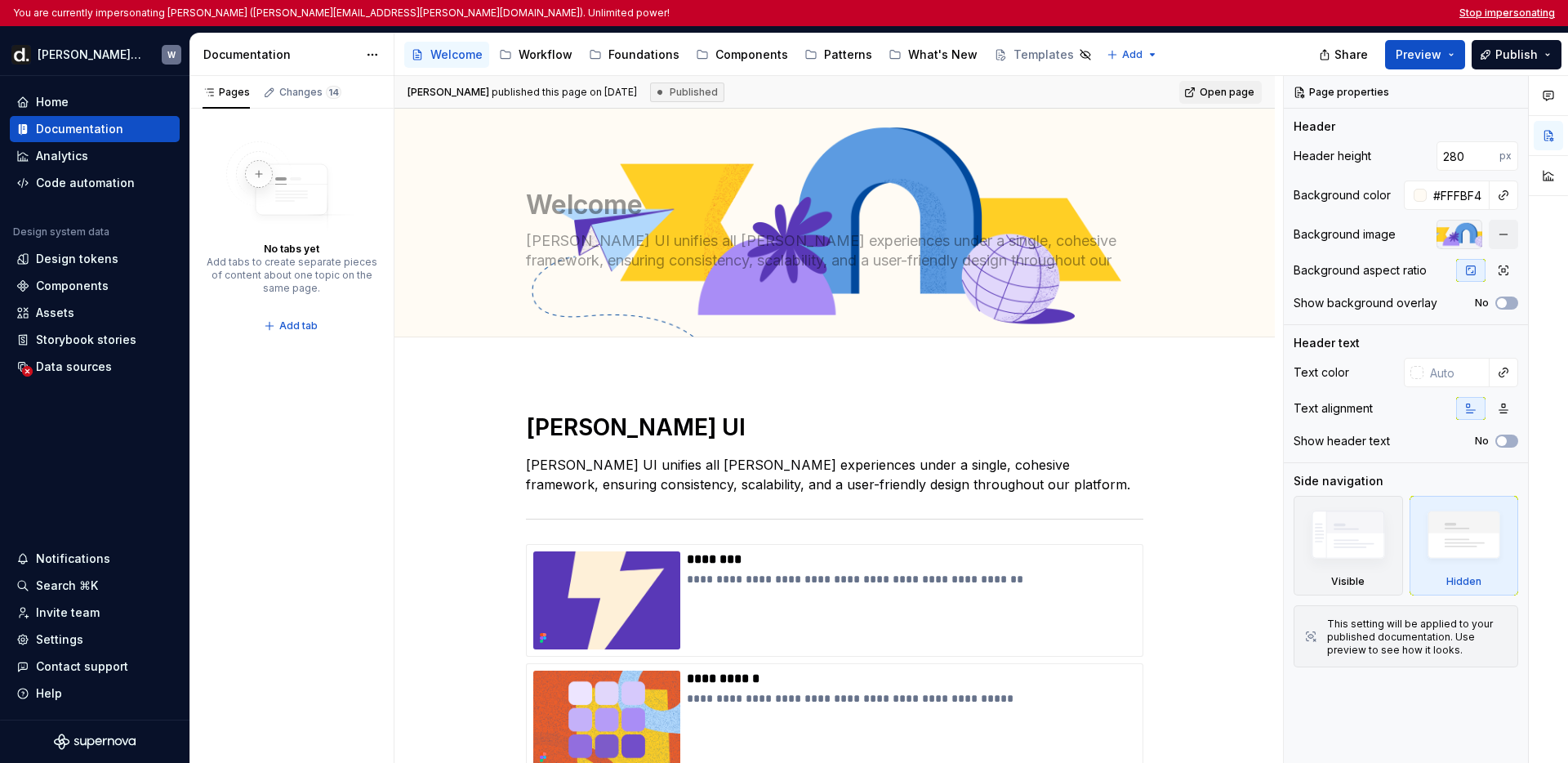
click at [1087, 10] on button "Stop impersonating" at bounding box center [1507, 13] width 96 height 13
type textarea "*"
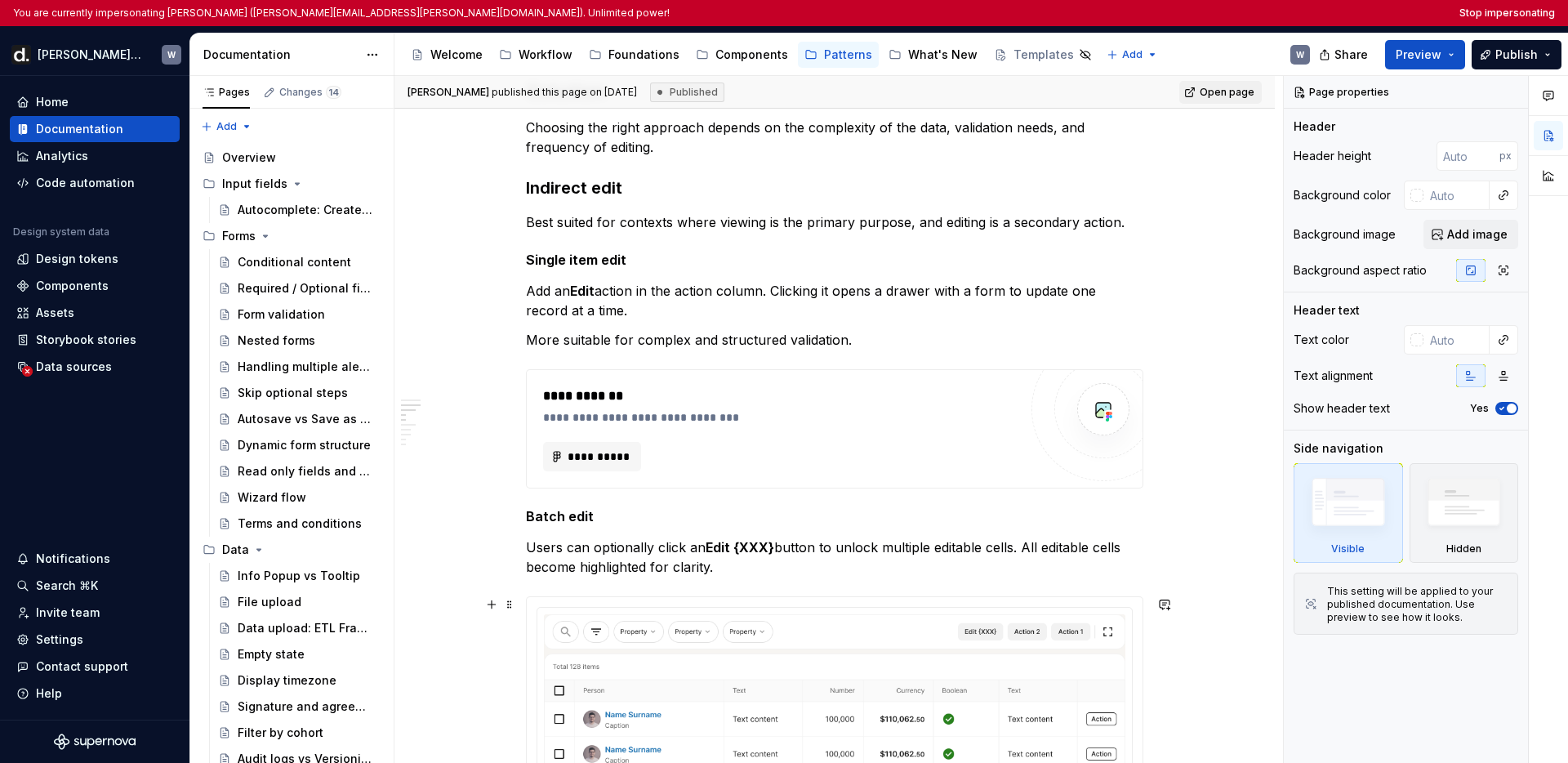
scroll to position [508, 0]
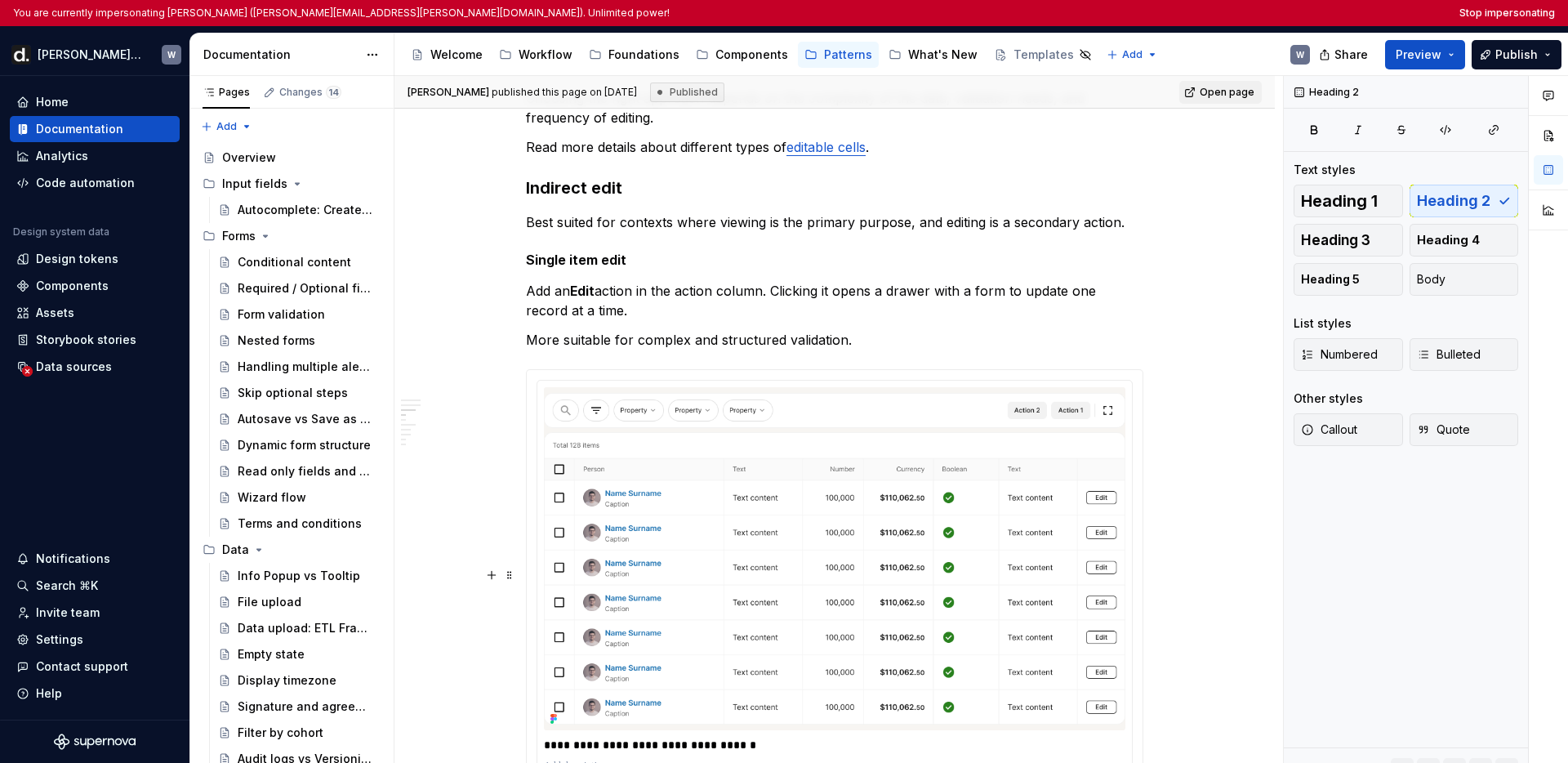
type textarea "*"
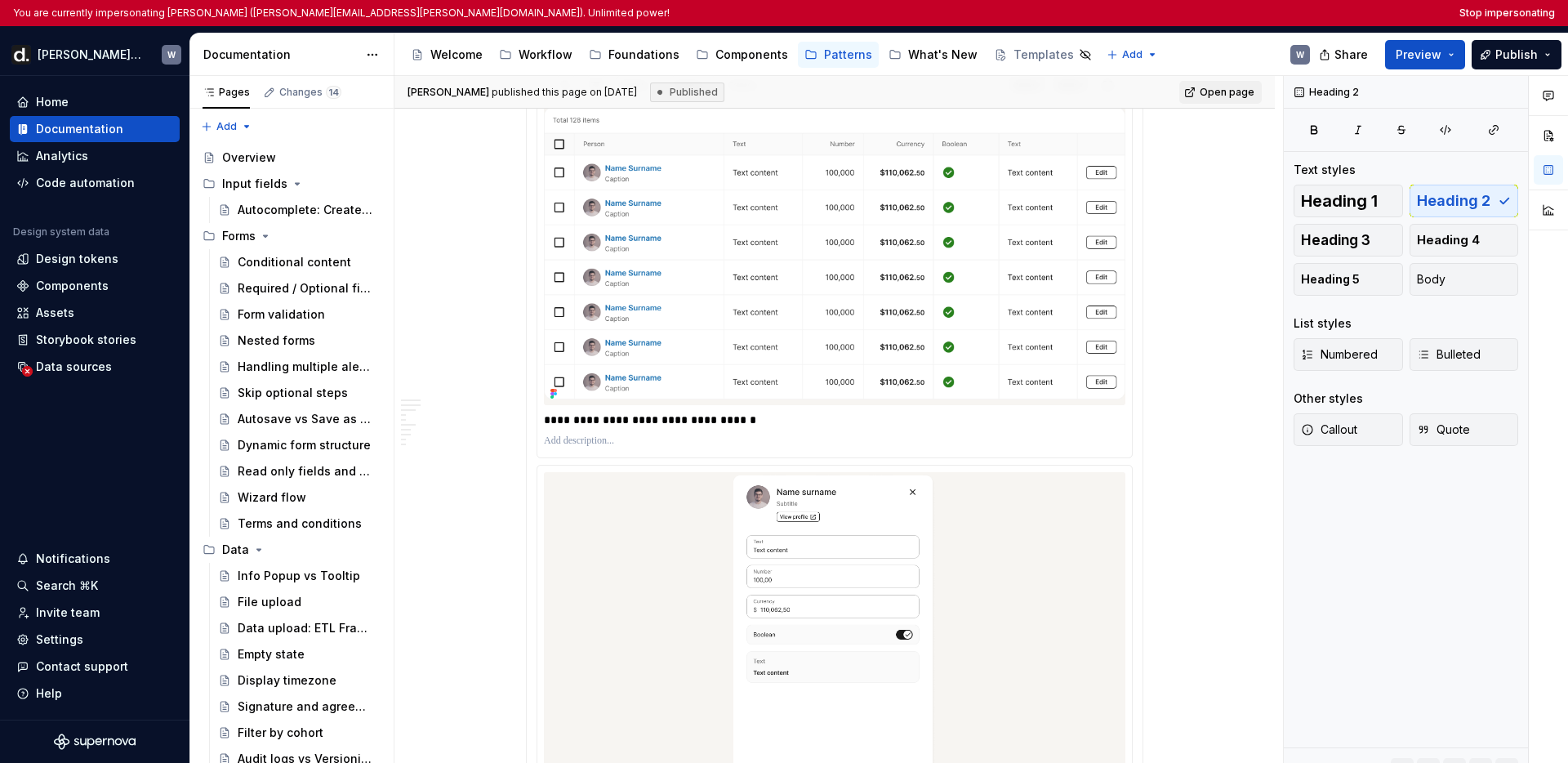
scroll to position [749, 0]
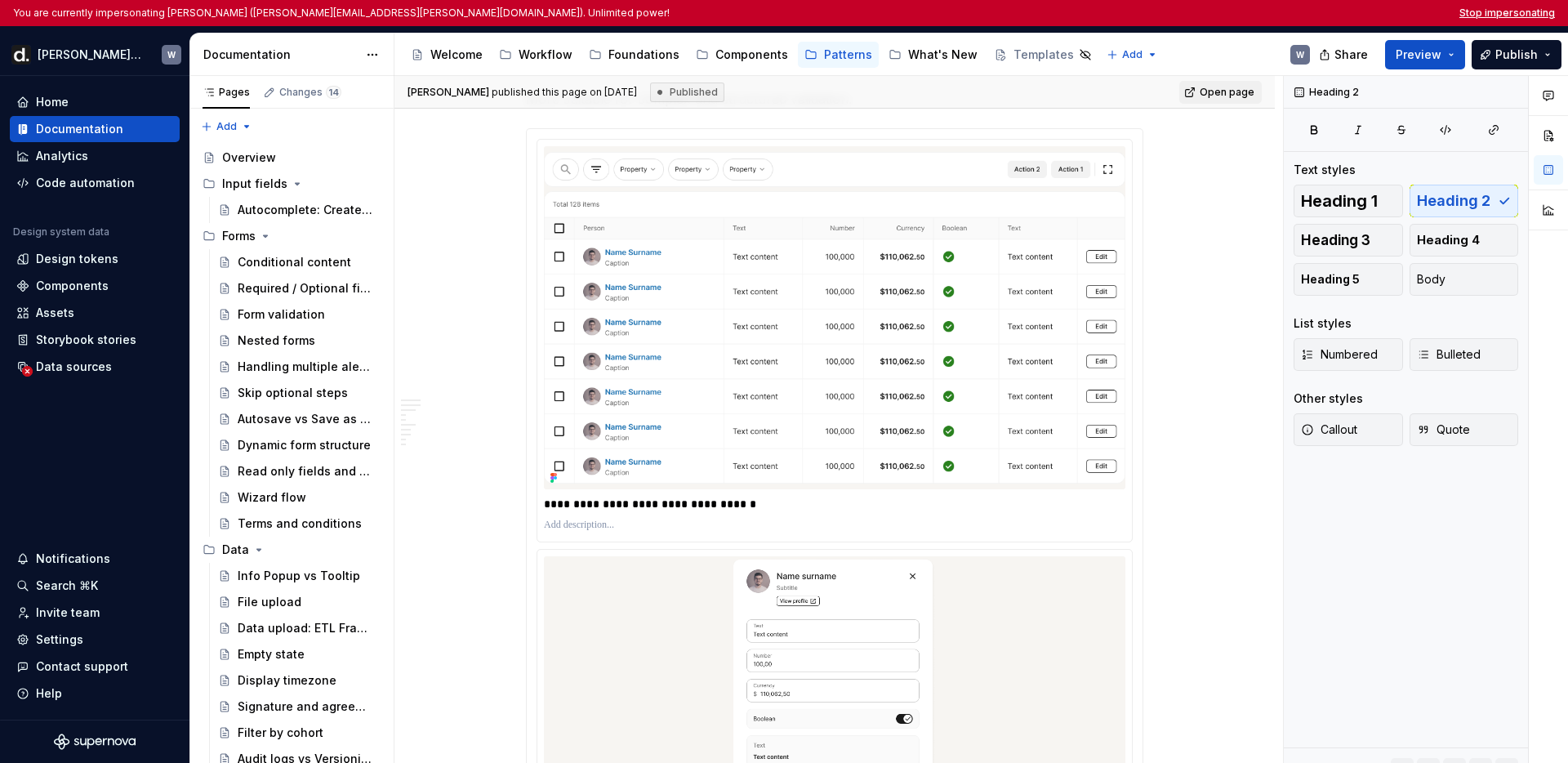
click at [1513, 13] on button "Stop impersonating" at bounding box center [1507, 13] width 96 height 13
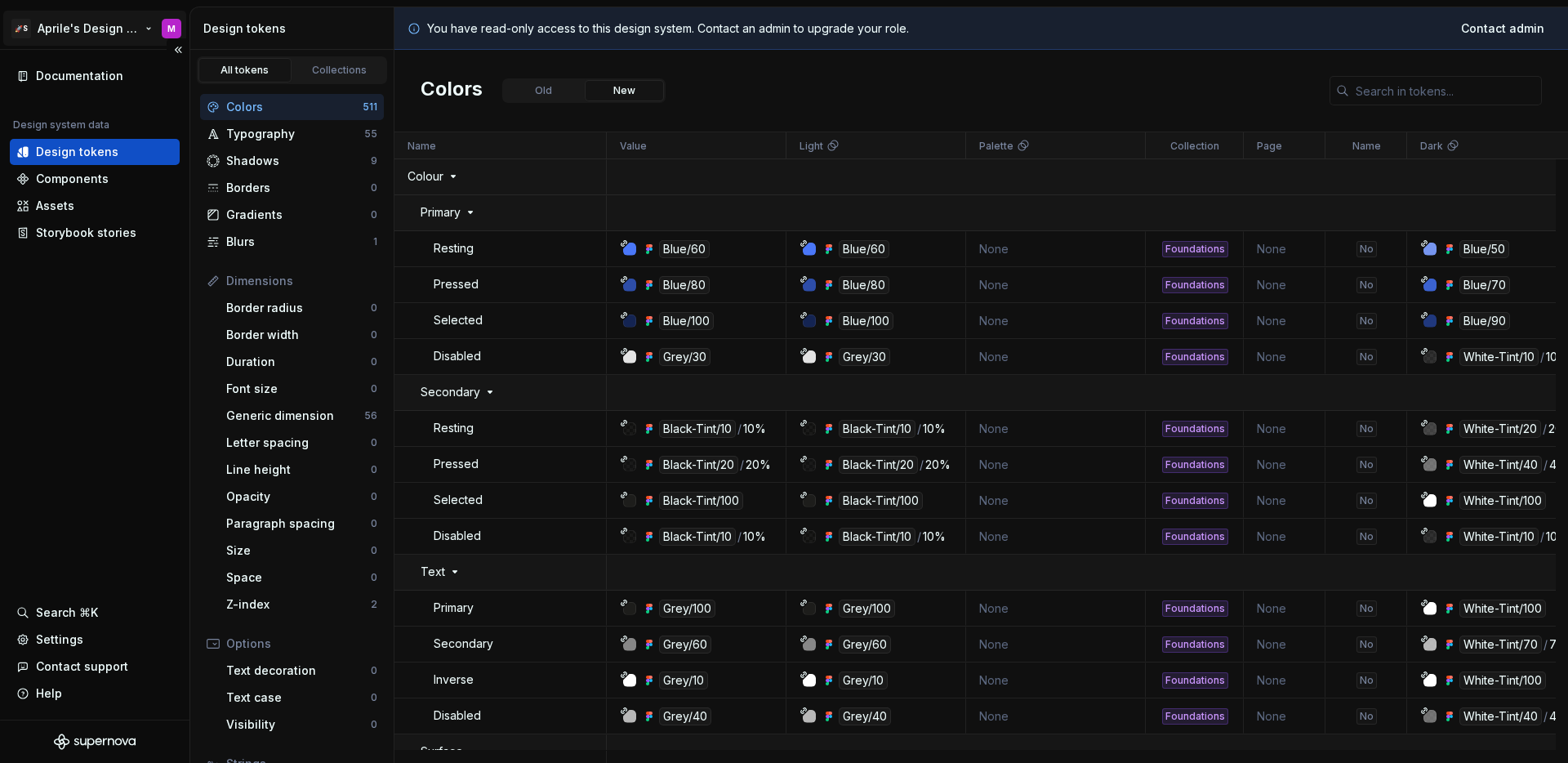
click at [90, 26] on html "🚀S Aprile's Design System M Documentation Design system data Design tokens Comp…" at bounding box center [784, 382] width 1568 height 763
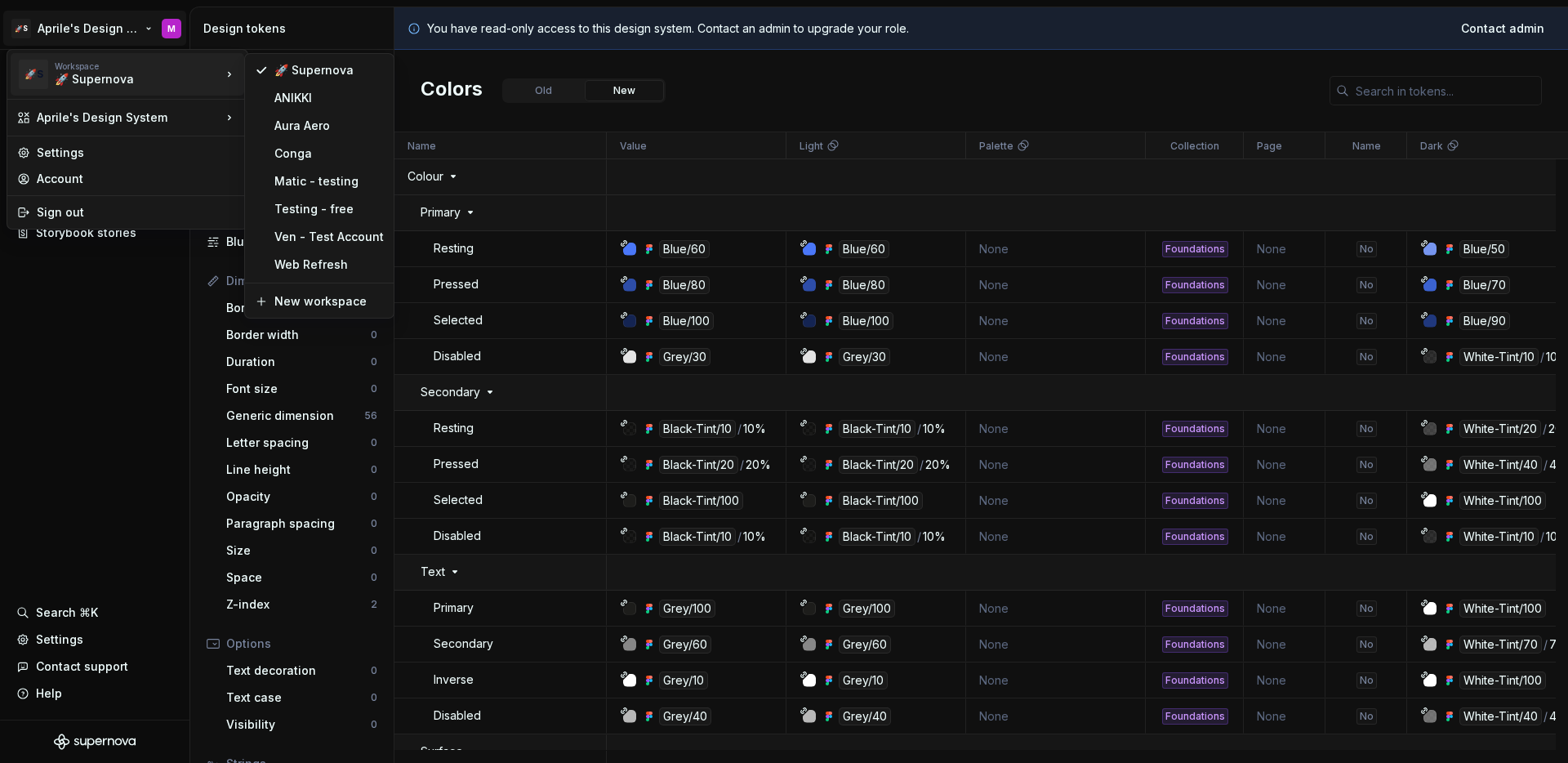
click at [145, 416] on html "🚀S Aprile's Design System M Documentation Design system data Design tokens Comp…" at bounding box center [784, 382] width 1568 height 763
click at [145, 416] on div "Documentation Design system data Design tokens Components Assets Storybook stor…" at bounding box center [95, 384] width 189 height 670
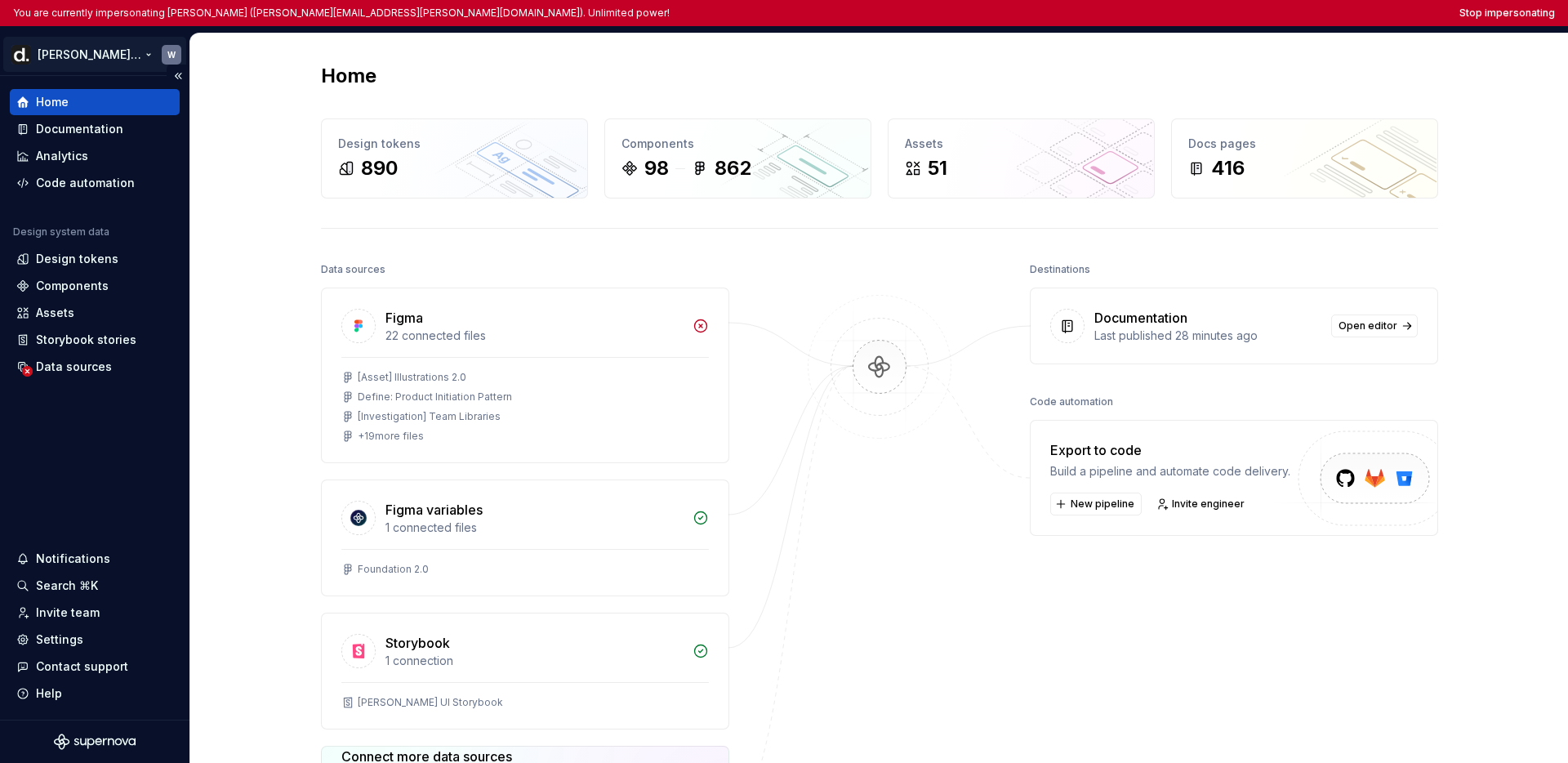
click at [63, 64] on html "You are currently impersonating [PERSON_NAME] ([PERSON_NAME][EMAIL_ADDRESS][PER…" at bounding box center [784, 382] width 1568 height 763
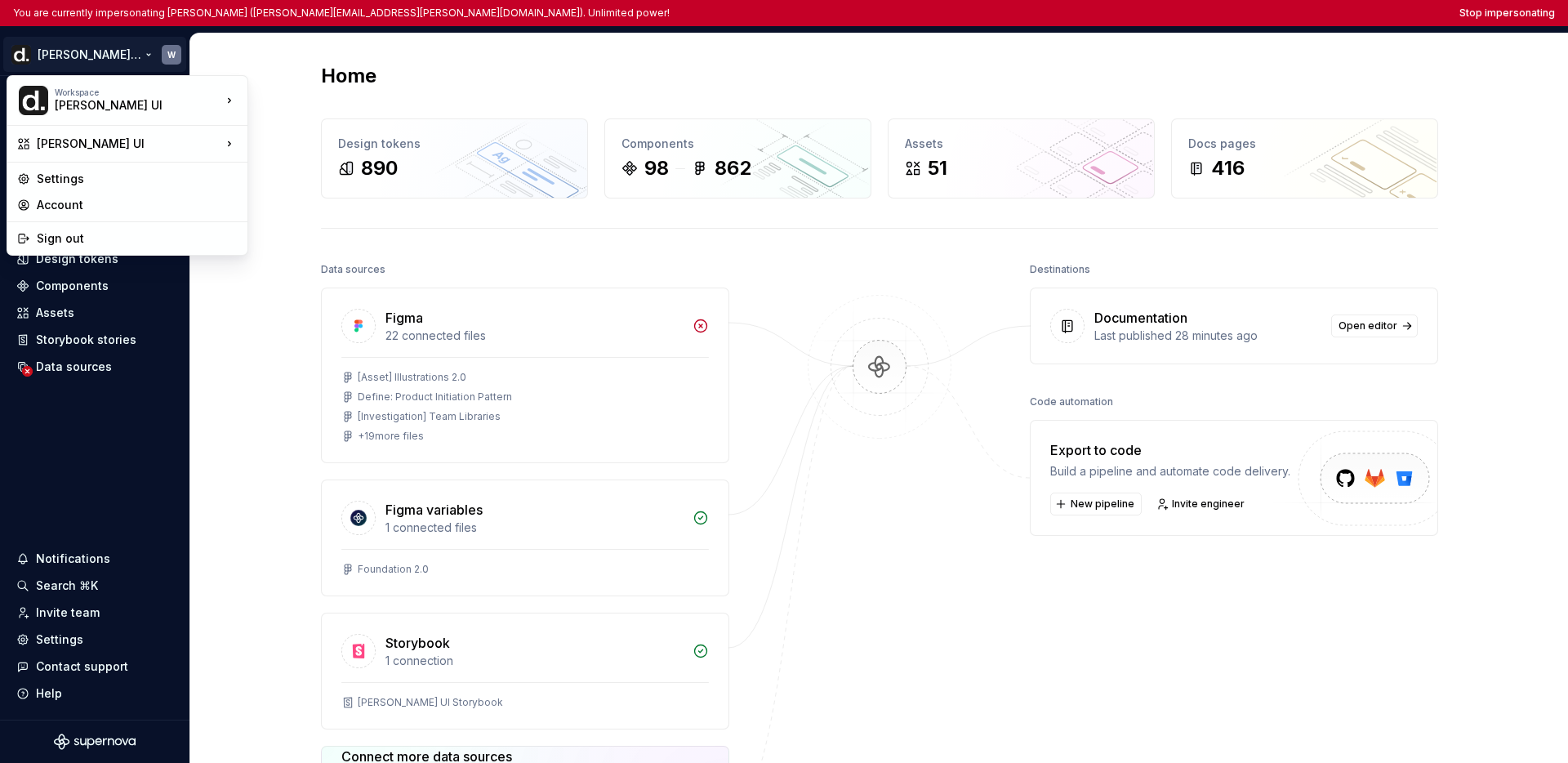
click at [72, 463] on html "You are currently impersonating Weijie (weijie.fu@deel.com). Unlimited power! S…" at bounding box center [784, 382] width 1568 height 763
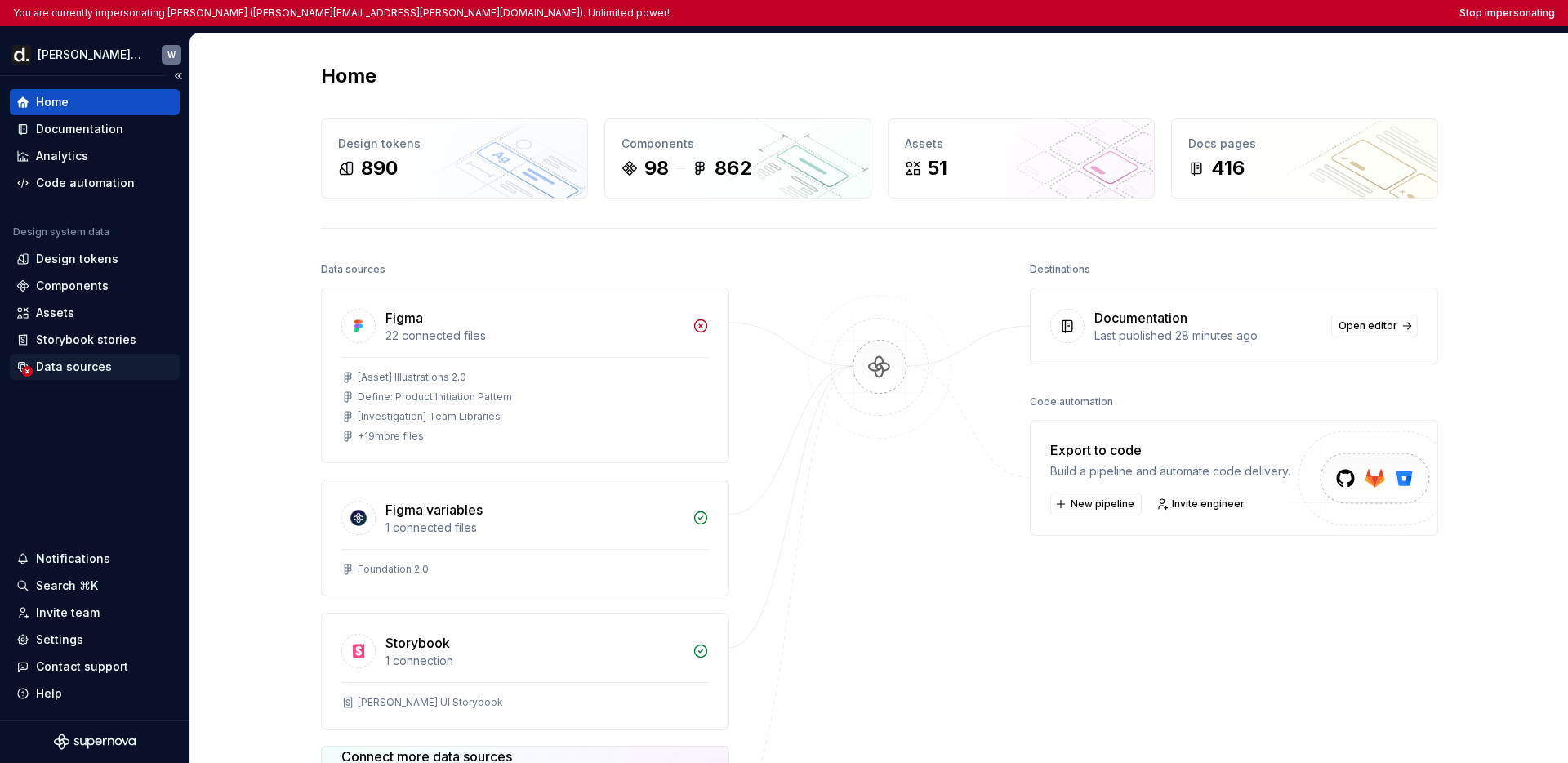
click at [96, 369] on div "Data sources" at bounding box center [73, 366] width 76 height 16
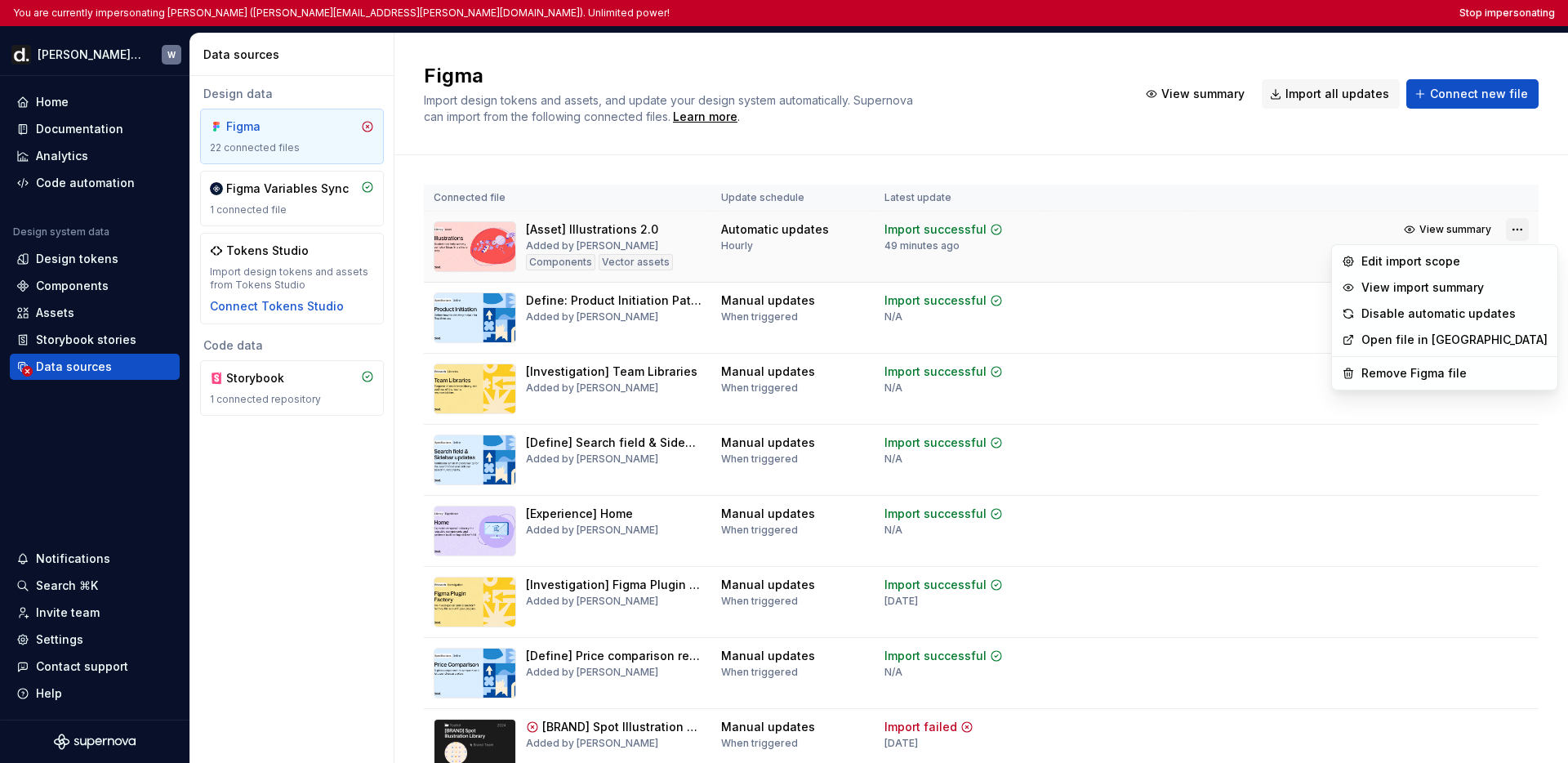
click at [1087, 235] on html "You are currently impersonating Weijie (weijie.fu@deel.com). Unlimited power! S…" at bounding box center [784, 382] width 1568 height 763
click at [1087, 260] on div "Edit import scope" at bounding box center [1455, 261] width 186 height 16
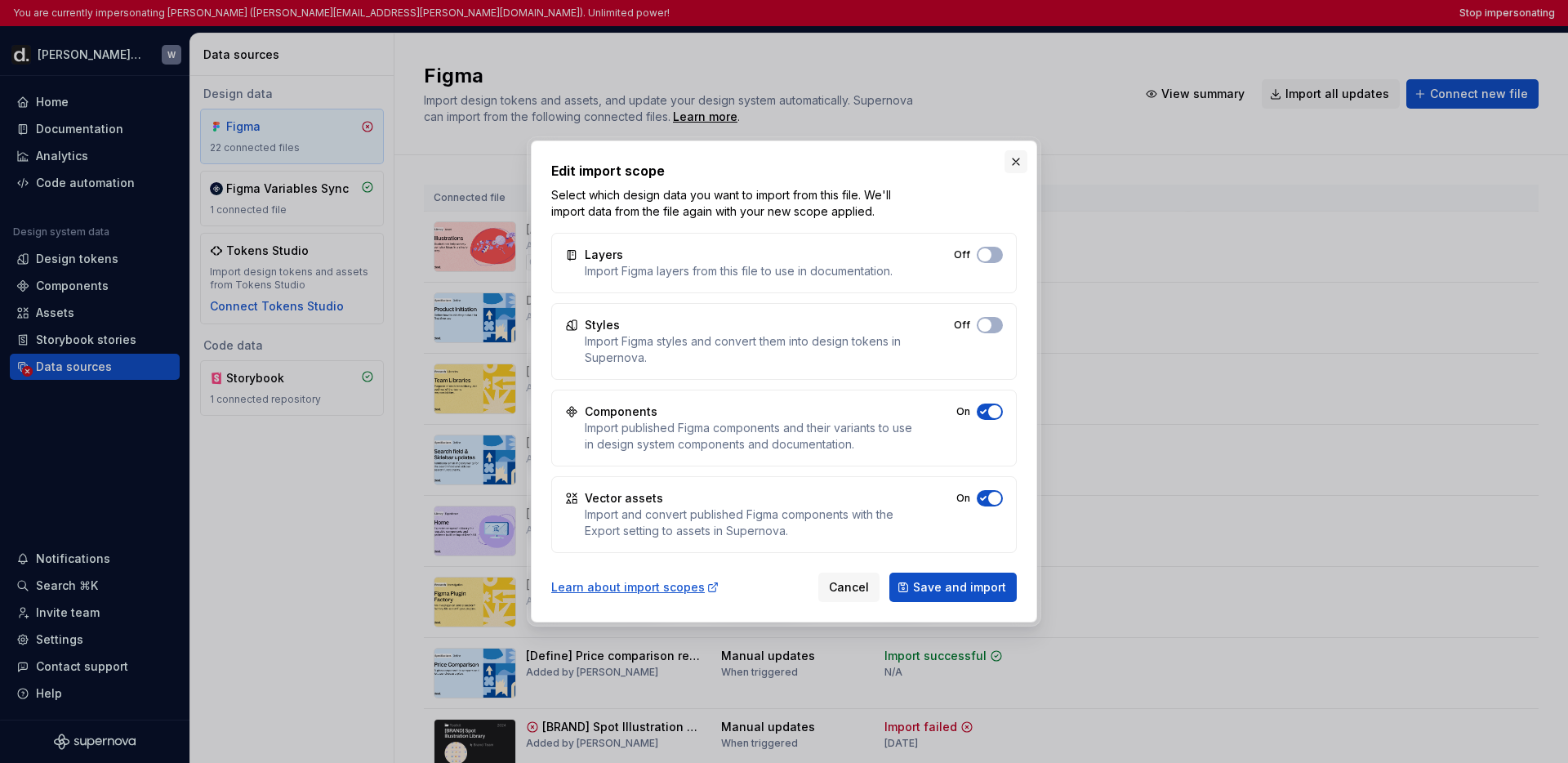
click at [1013, 163] on button "button" at bounding box center [1015, 161] width 23 height 23
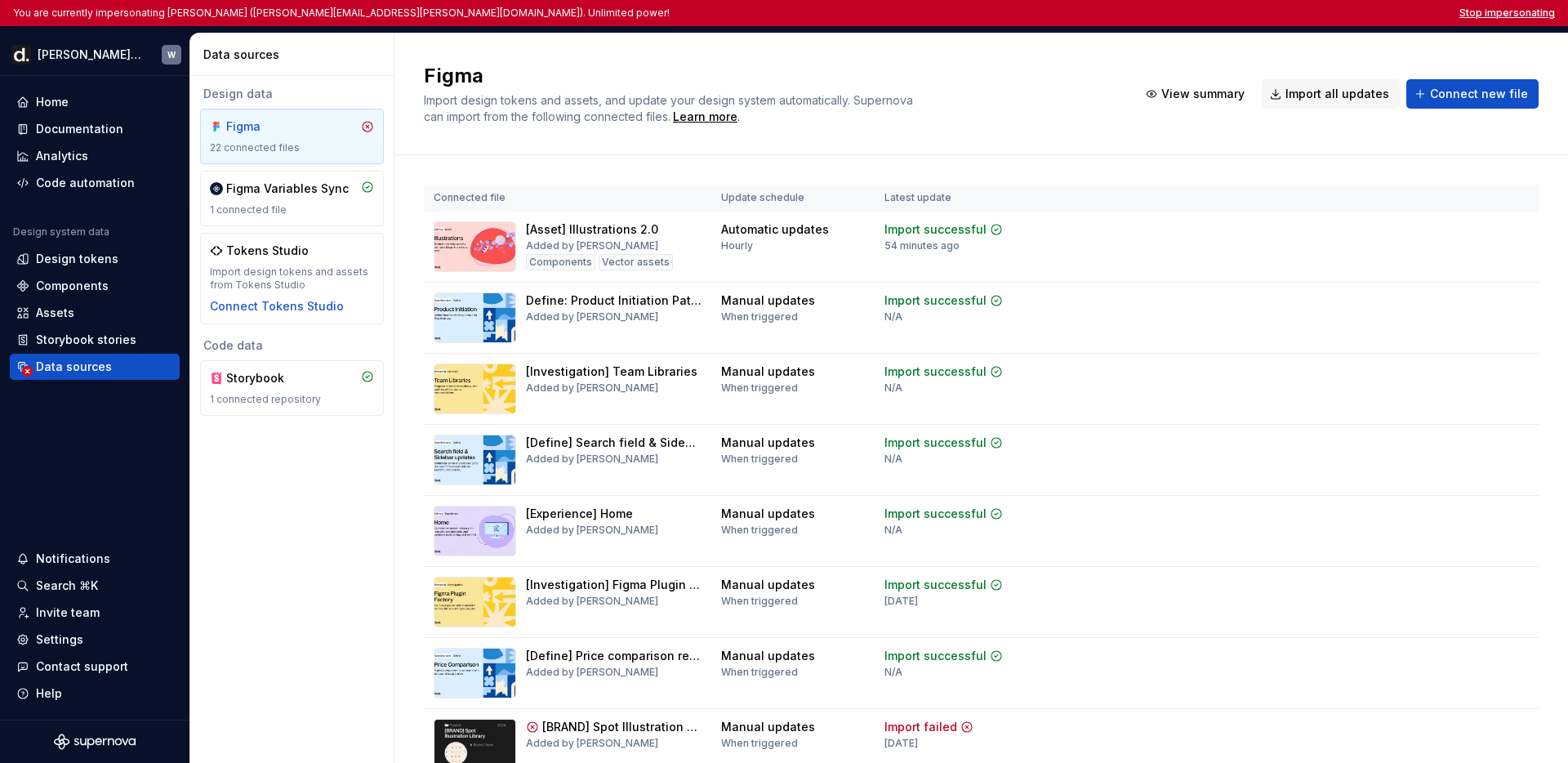
click at [1087, 10] on button "Stop impersonating" at bounding box center [1507, 13] width 96 height 13
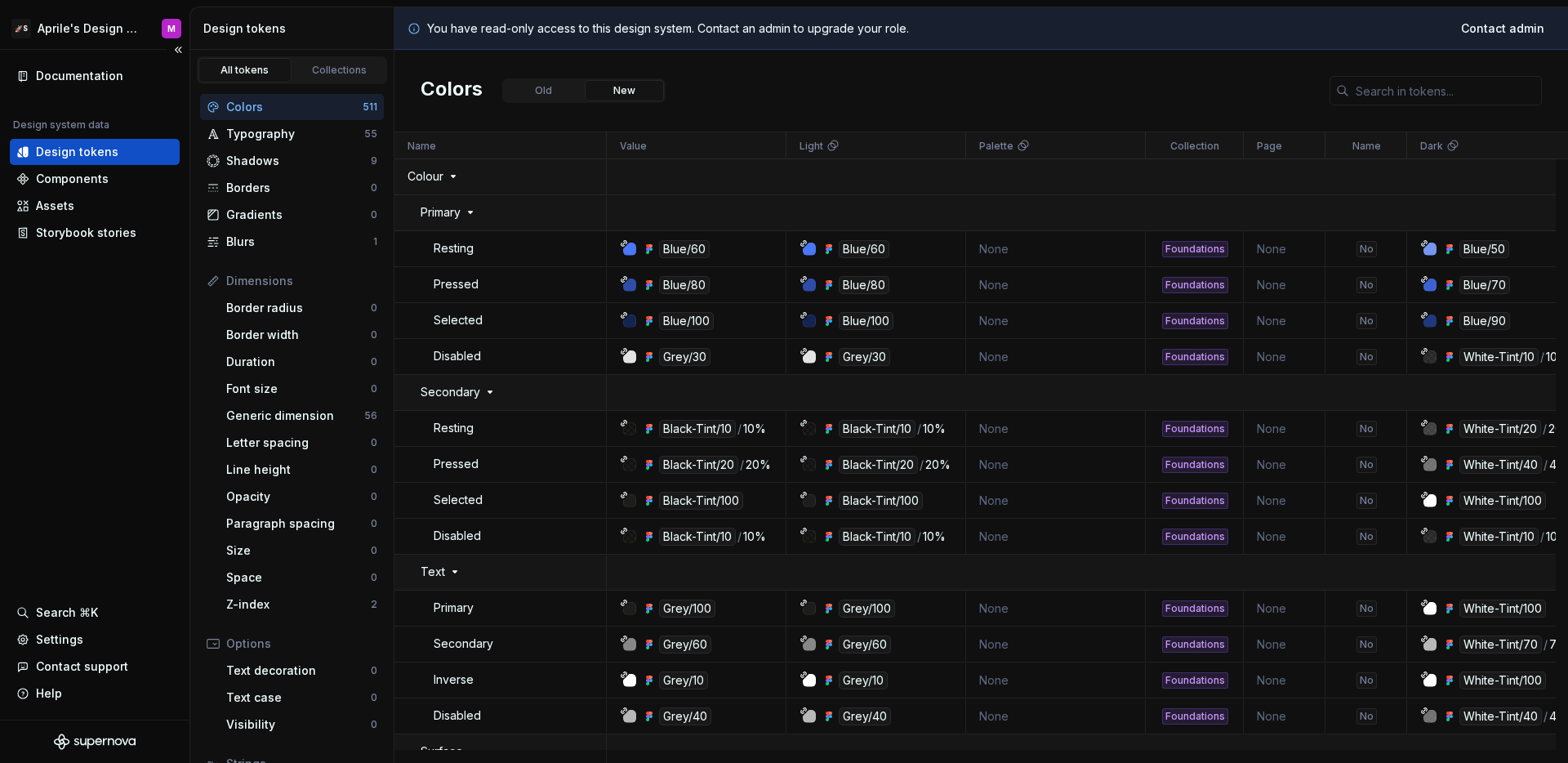
click at [92, 297] on div "Documentation Design system data Design tokens Components Assets Storybook stor…" at bounding box center [95, 384] width 189 height 670
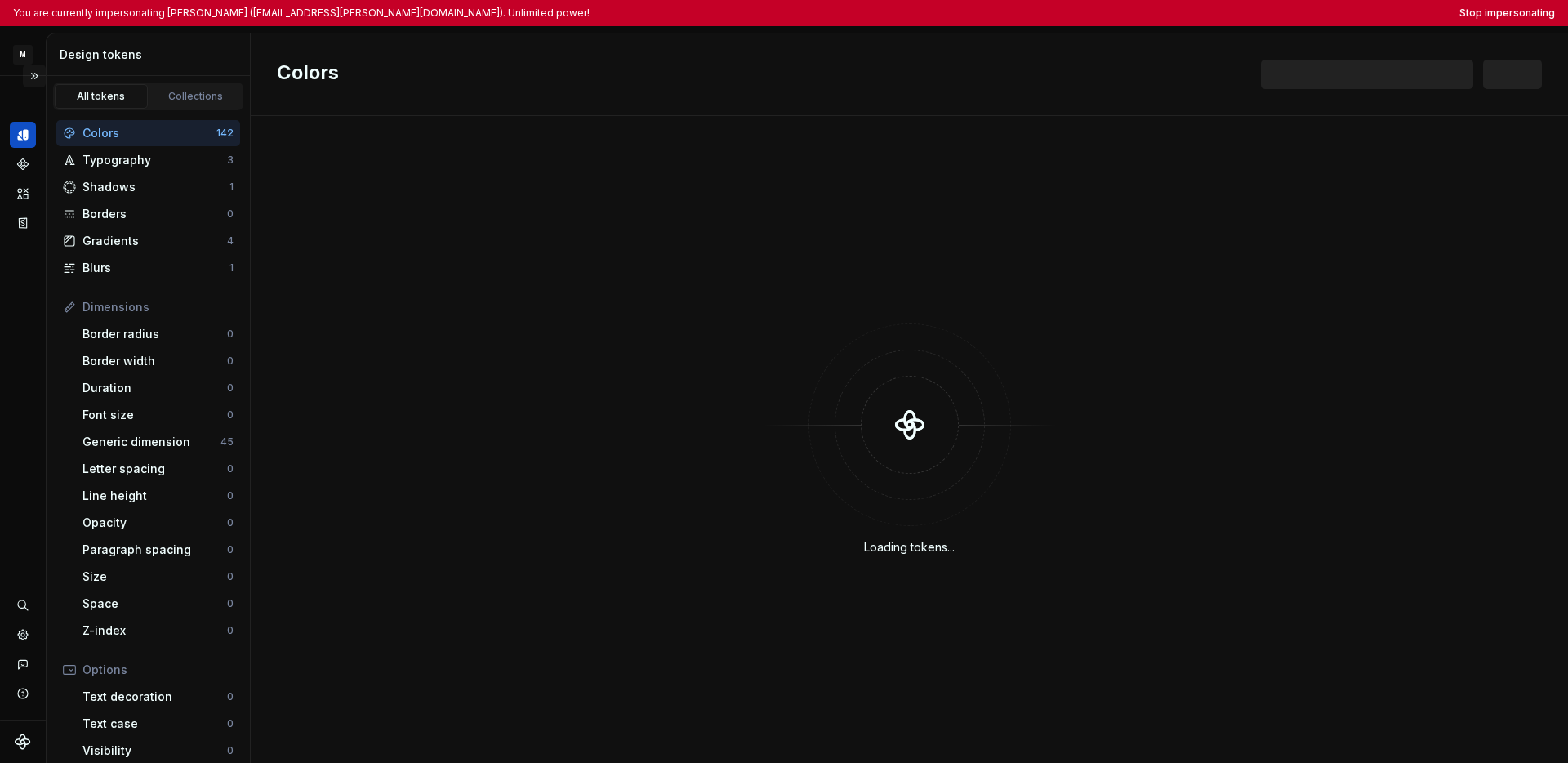
click at [40, 80] on button "Expand sidebar" at bounding box center [34, 76] width 23 height 23
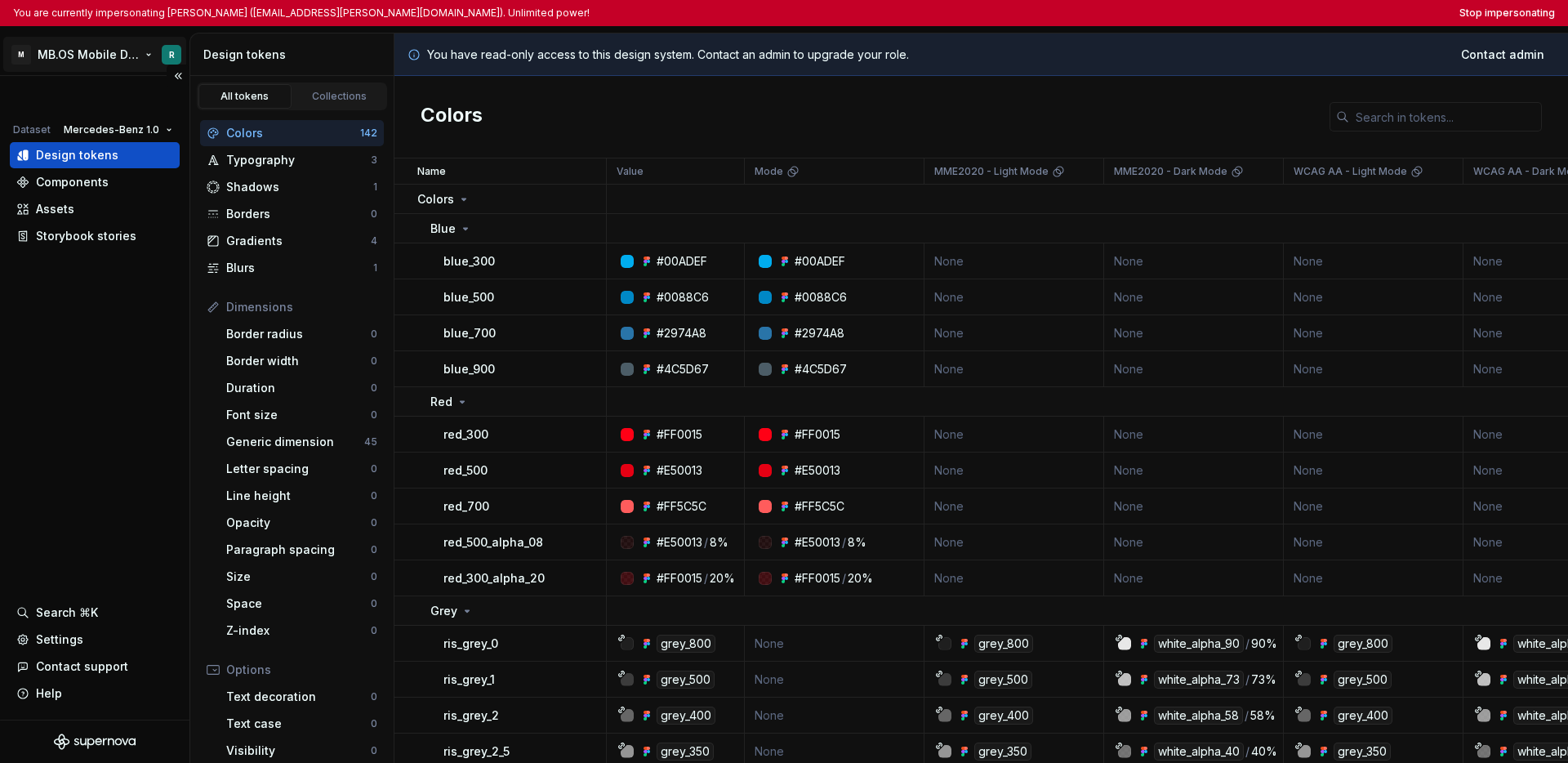
click at [90, 55] on html "You are currently impersonating [PERSON_NAME] ([EMAIL_ADDRESS][PERSON_NAME][DOM…" at bounding box center [784, 382] width 1568 height 763
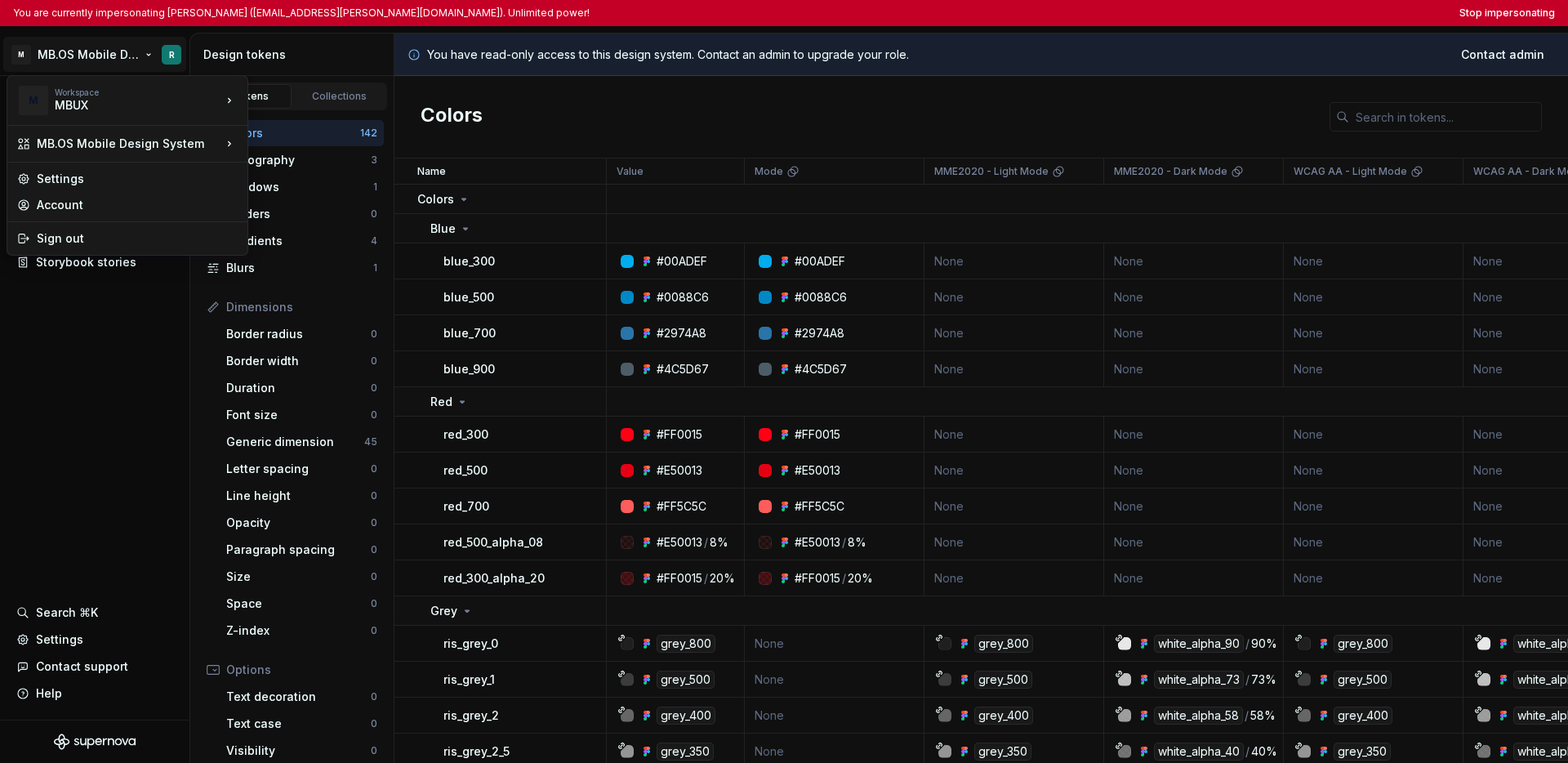
click at [107, 389] on html "You are currently impersonating [PERSON_NAME] ([EMAIL_ADDRESS][PERSON_NAME][DOM…" at bounding box center [784, 382] width 1568 height 763
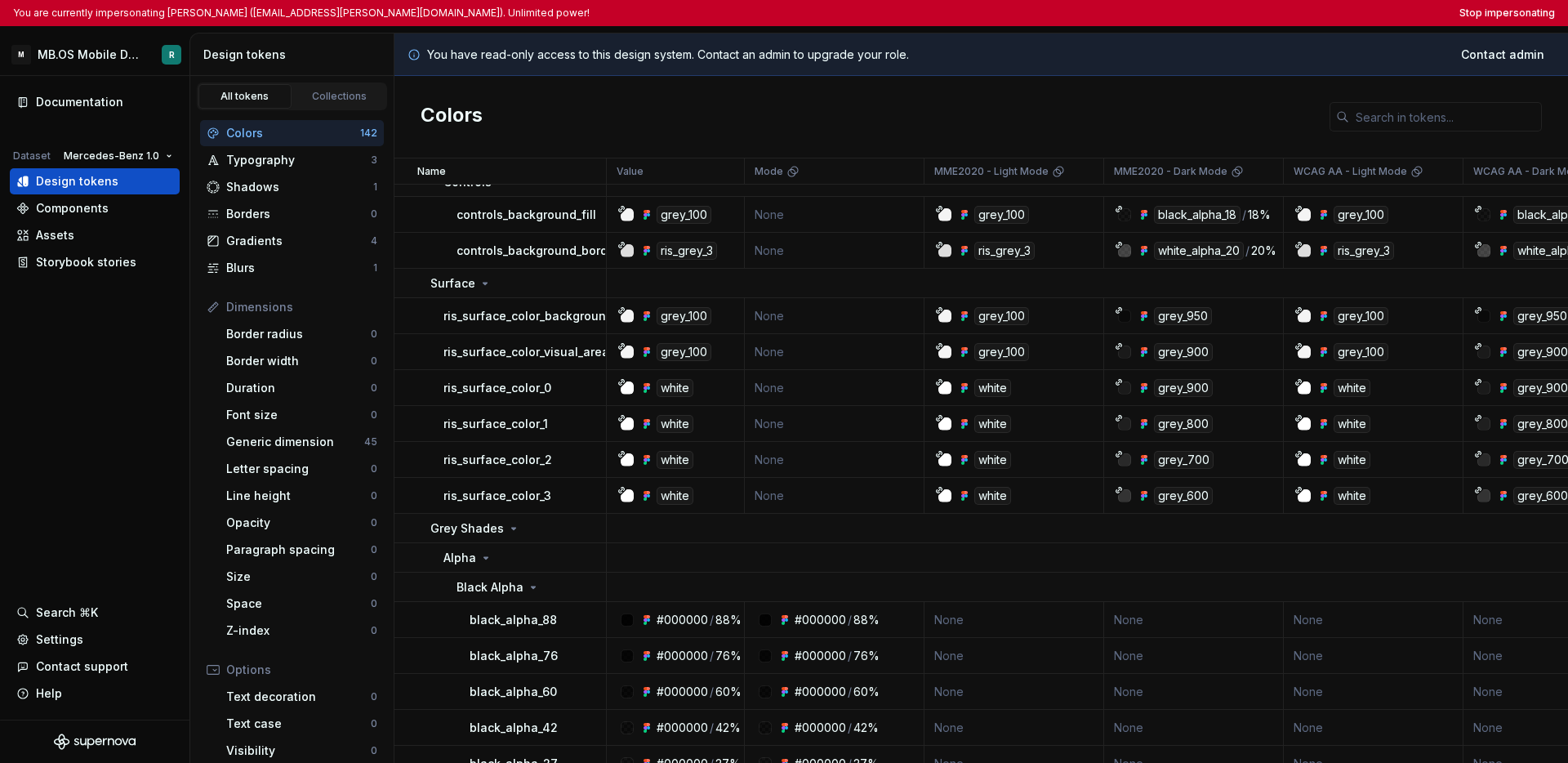
scroll to position [3413, 0]
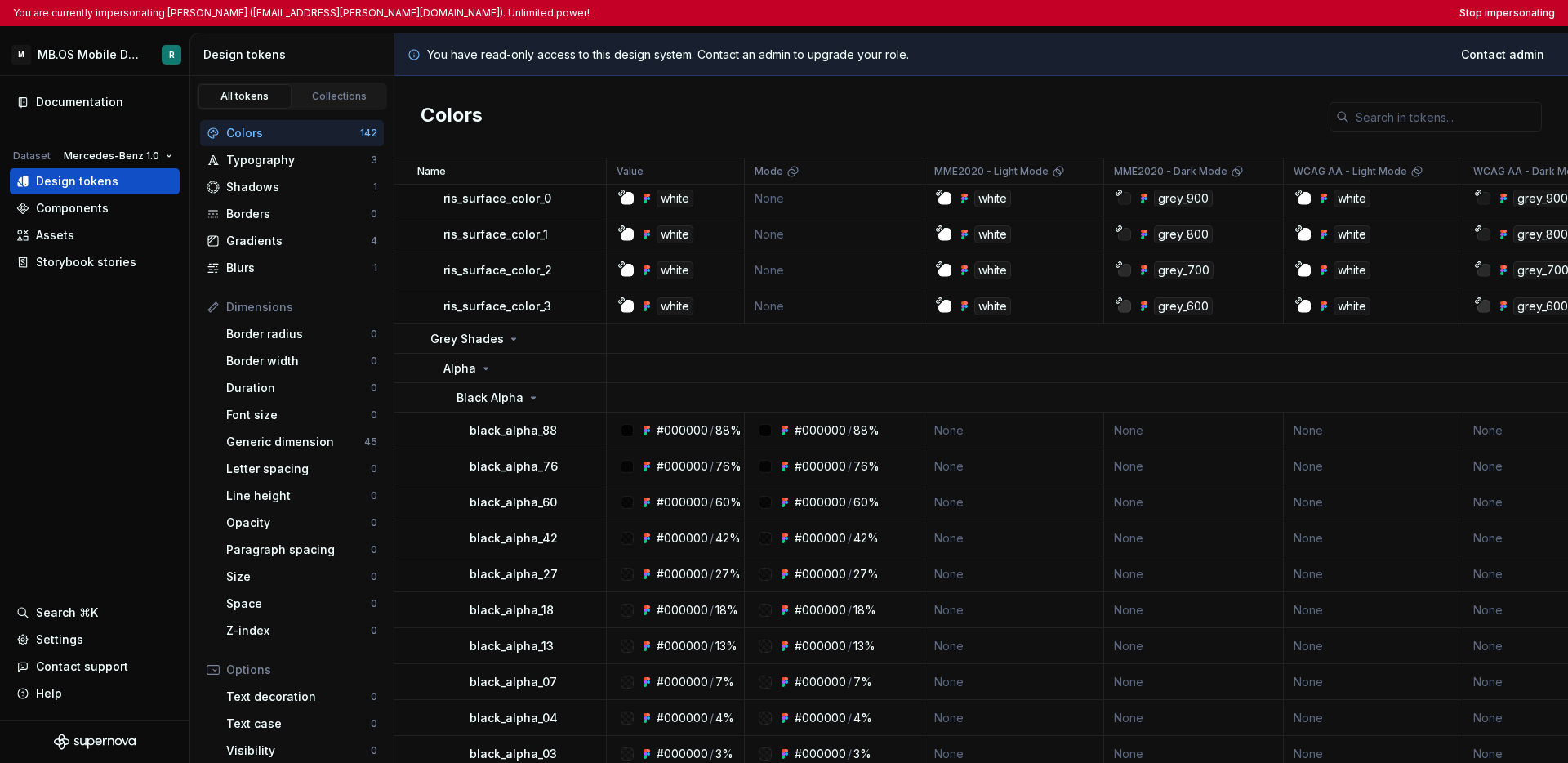
click at [927, 102] on div "Colors" at bounding box center [981, 117] width 1174 height 83
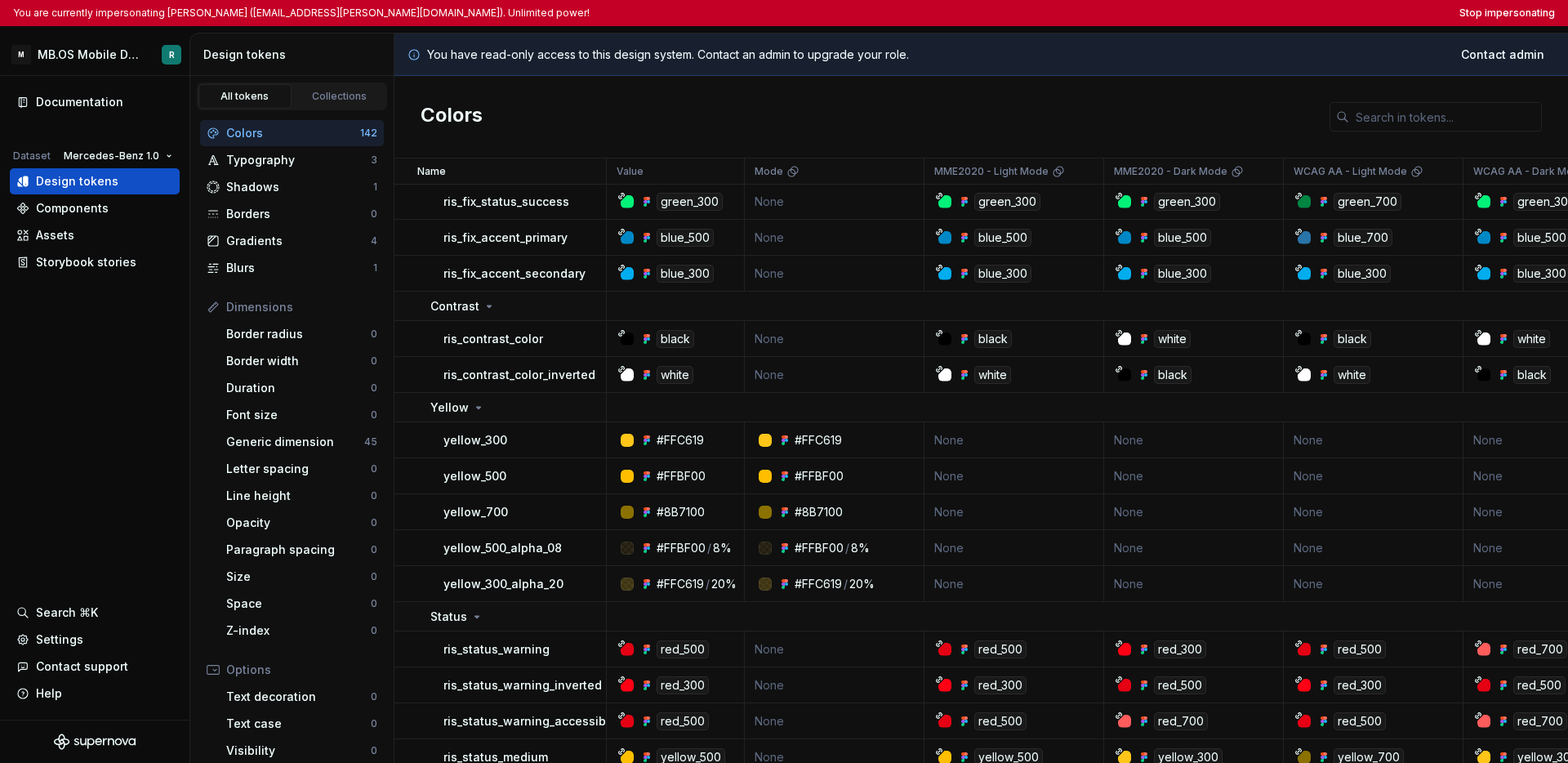
scroll to position [730, 0]
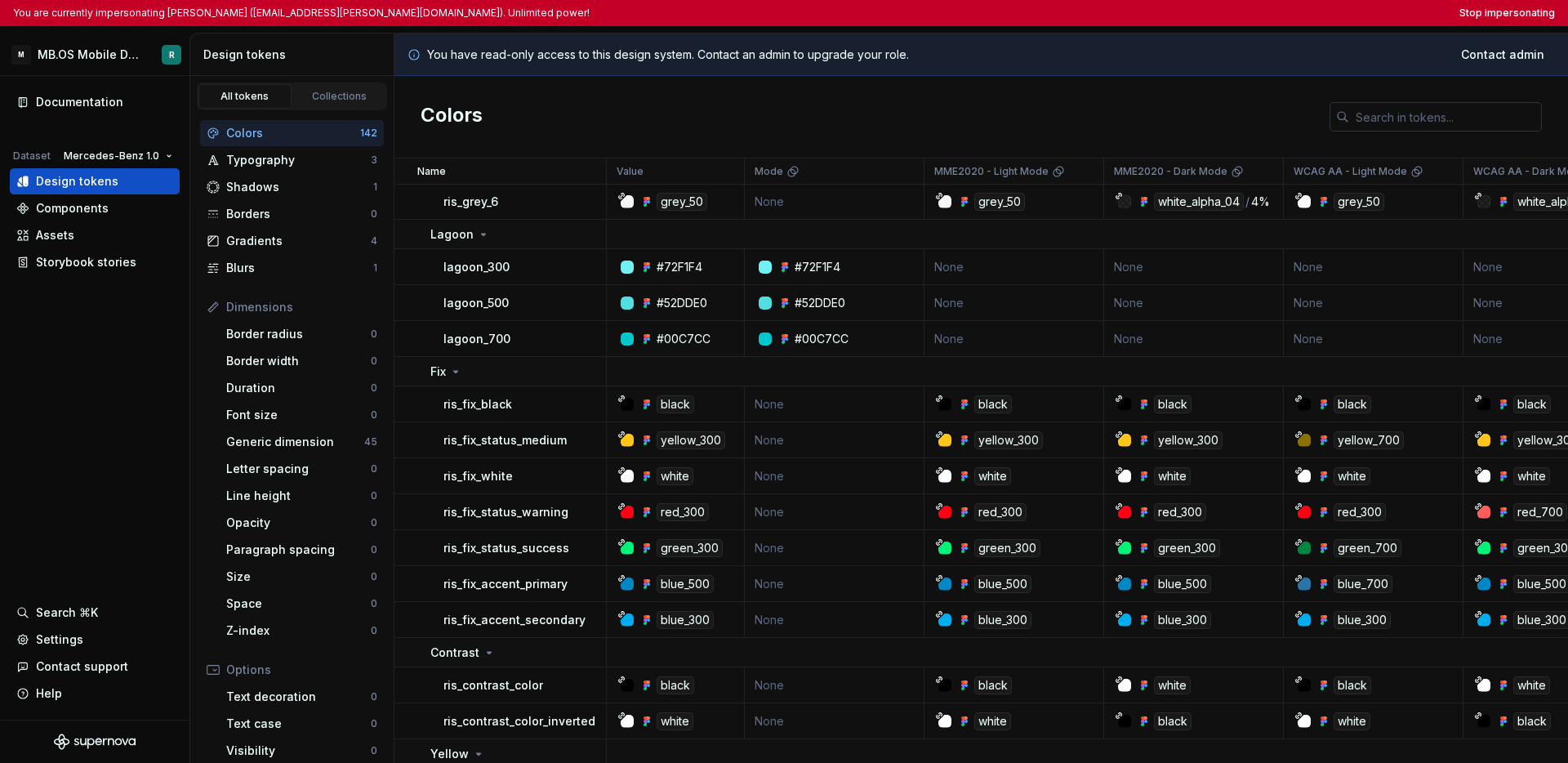
click at [1087, 113] on input "text" at bounding box center [1445, 117] width 193 height 29
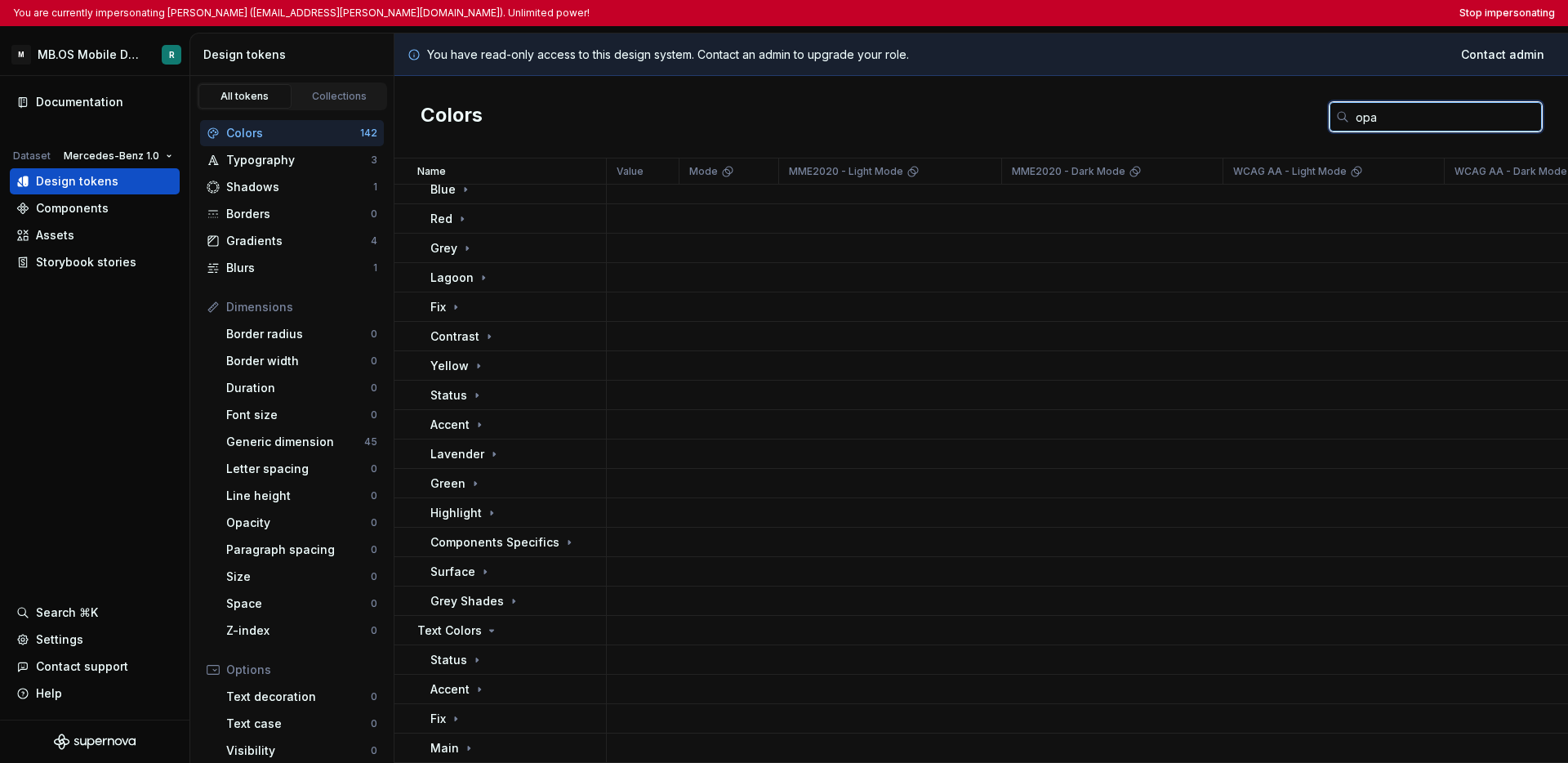
scroll to position [0, 0]
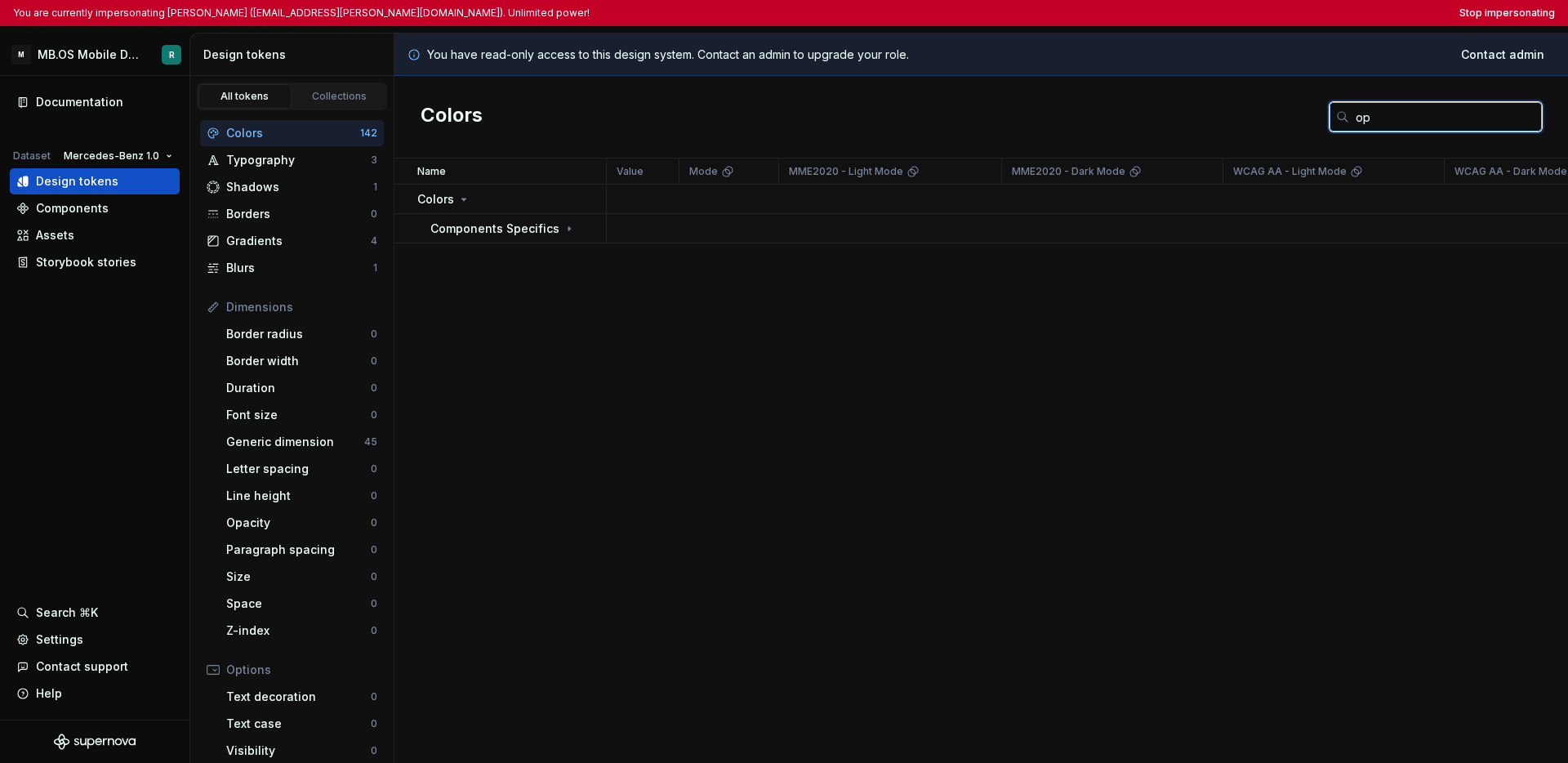
type input "o"
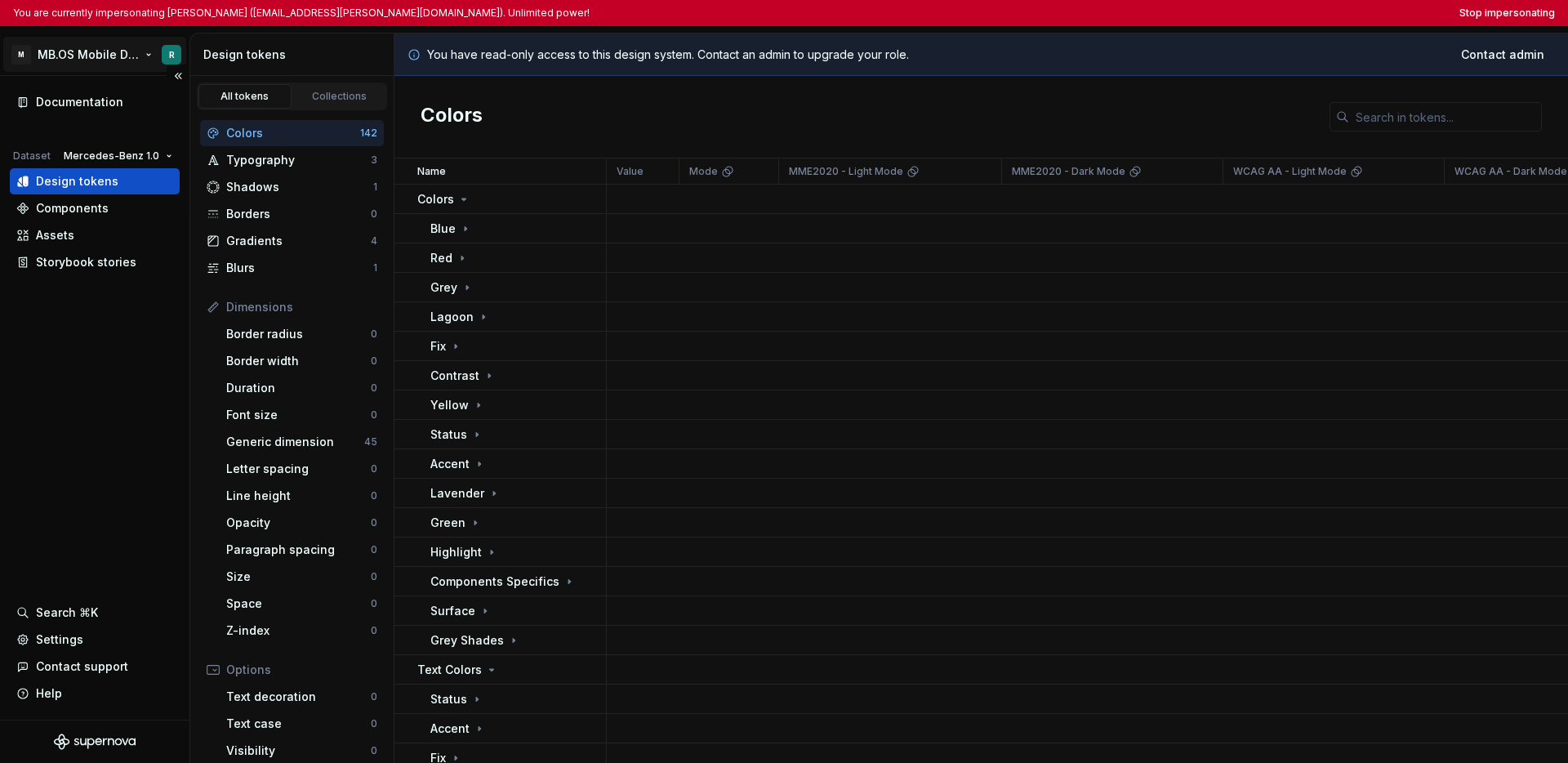
click at [99, 55] on html "You are currently impersonating [PERSON_NAME] ([EMAIL_ADDRESS][PERSON_NAME][DOM…" at bounding box center [784, 382] width 1568 height 763
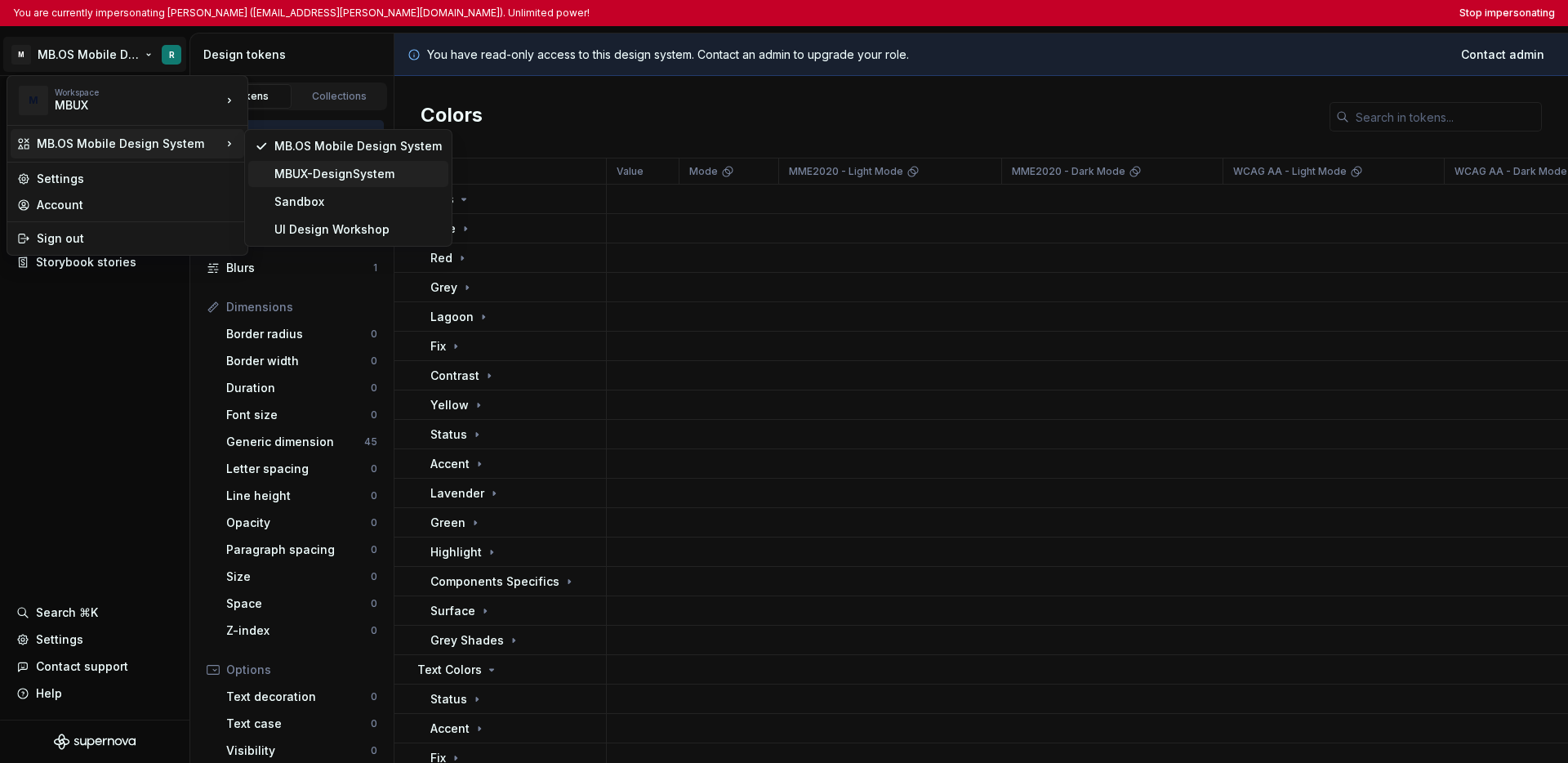
click at [311, 182] on div "MBUX-DesignSystem" at bounding box center [348, 174] width 200 height 26
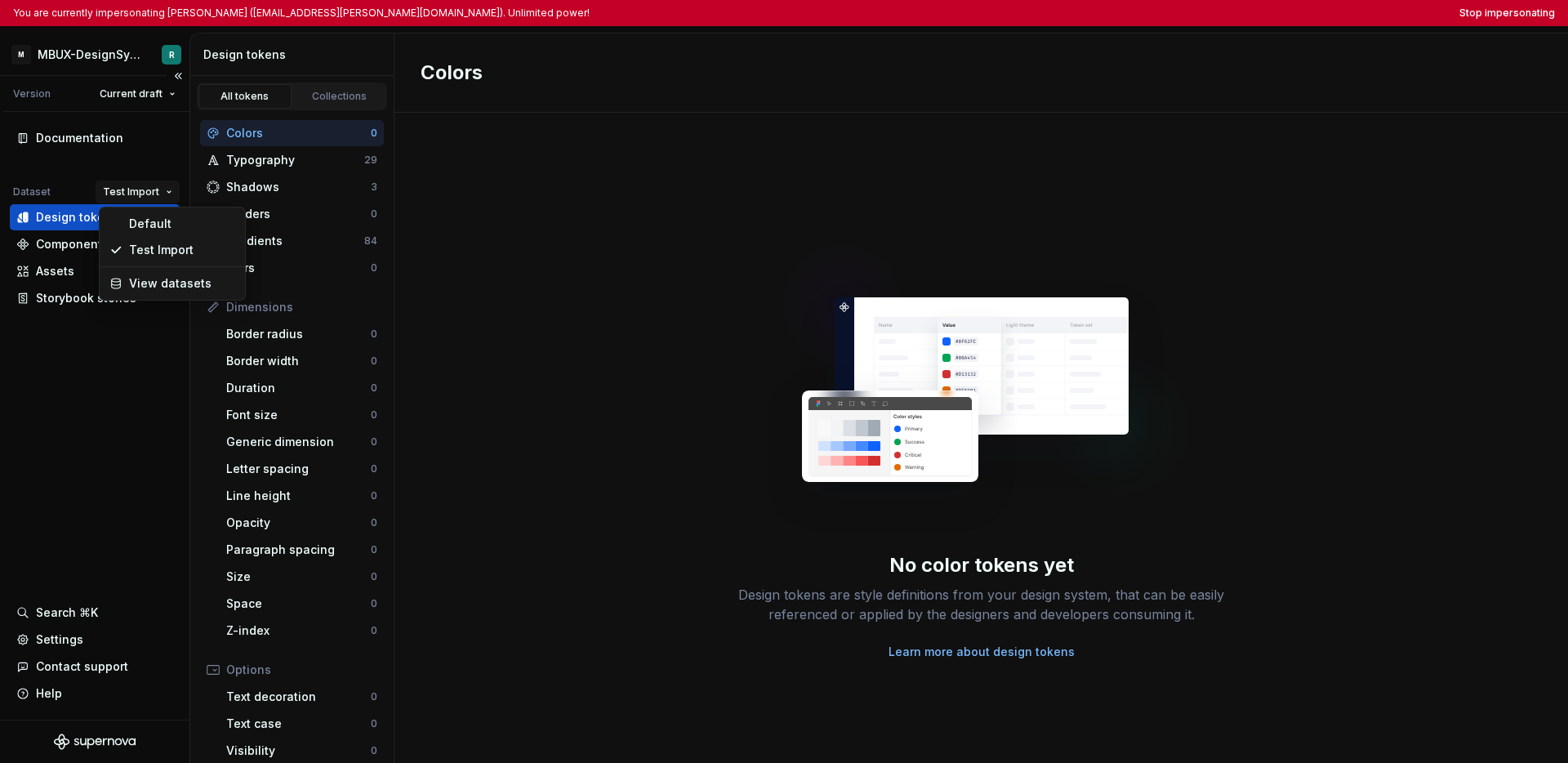
click at [162, 183] on html "You are currently impersonating [PERSON_NAME] ([EMAIL_ADDRESS][PERSON_NAME][DOM…" at bounding box center [784, 382] width 1568 height 763
click at [155, 221] on div "Default" at bounding box center [182, 224] width 106 height 16
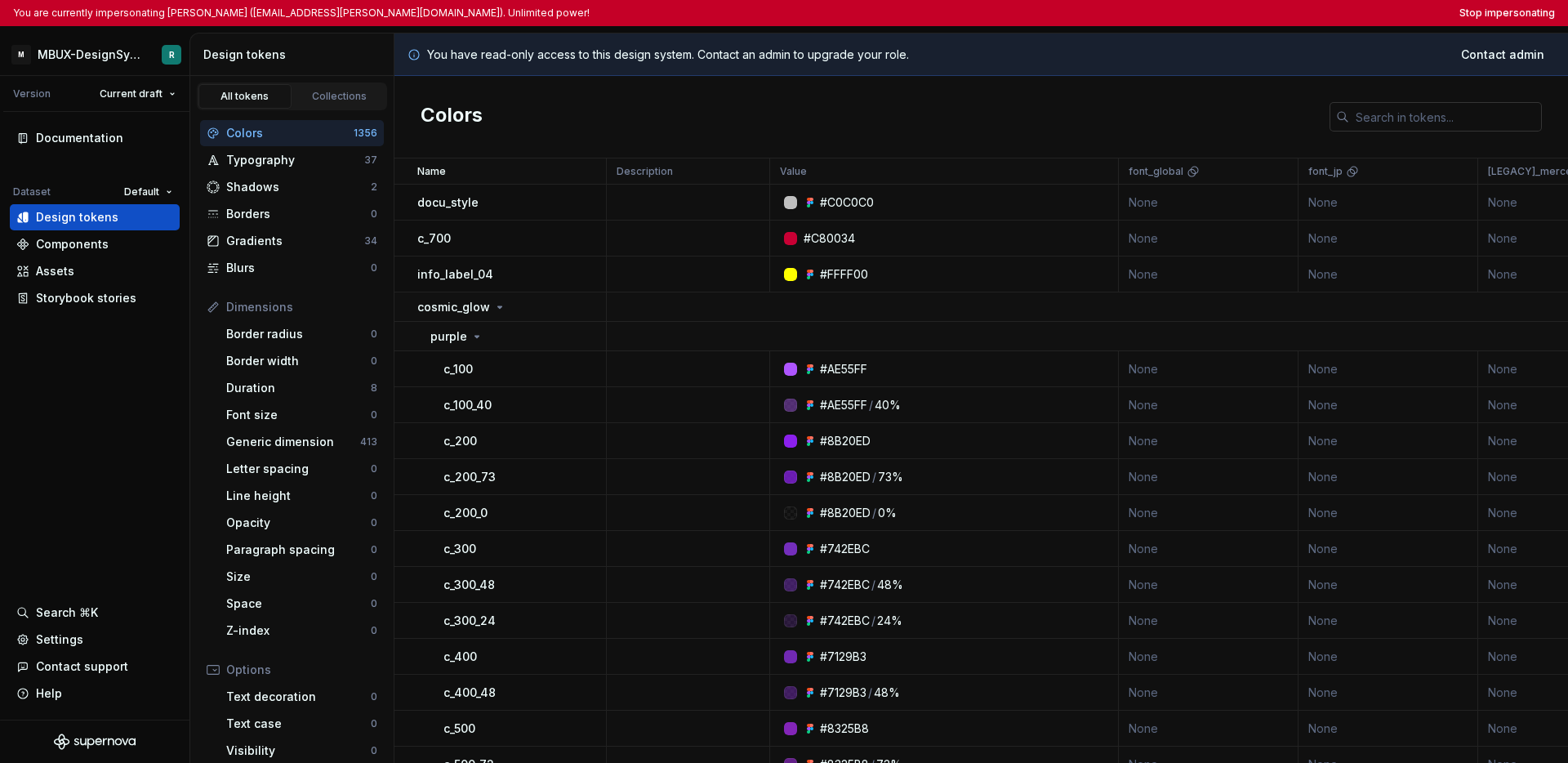
click at [1087, 117] on input "text" at bounding box center [1445, 117] width 193 height 29
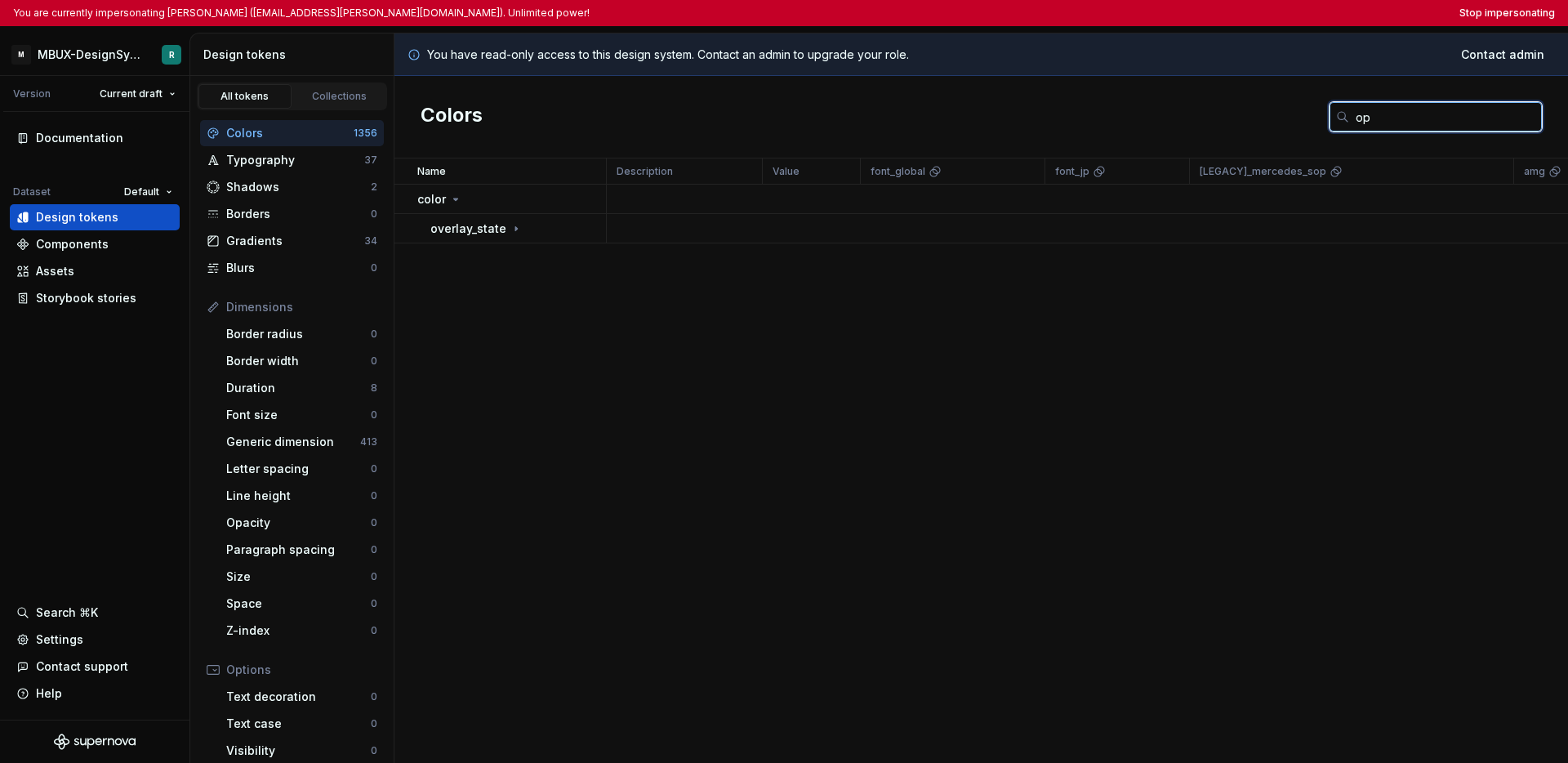
type input "o"
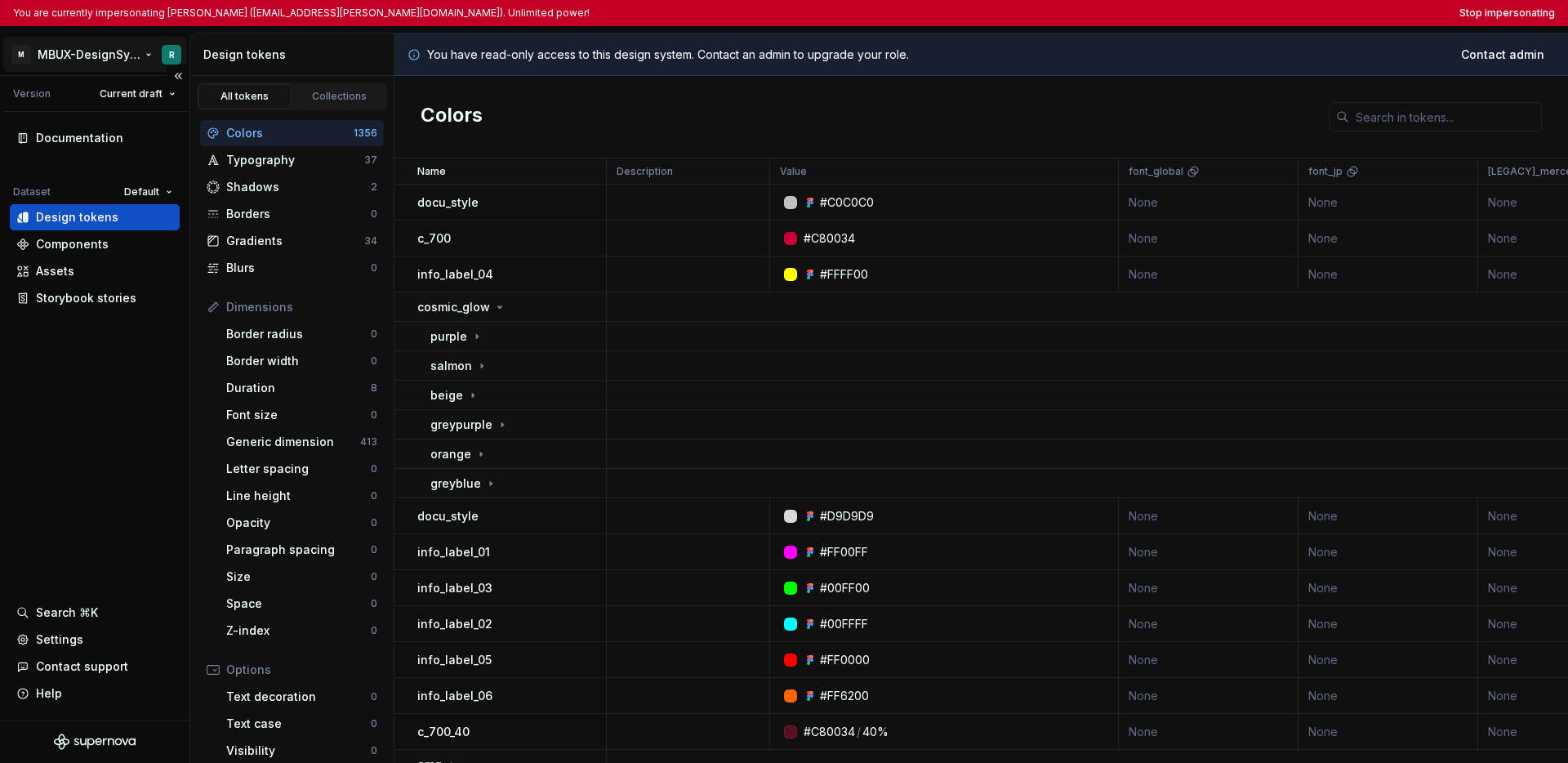
click at [79, 56] on html "You are currently impersonating [PERSON_NAME] ([EMAIL_ADDRESS][PERSON_NAME][DOM…" at bounding box center [784, 382] width 1568 height 763
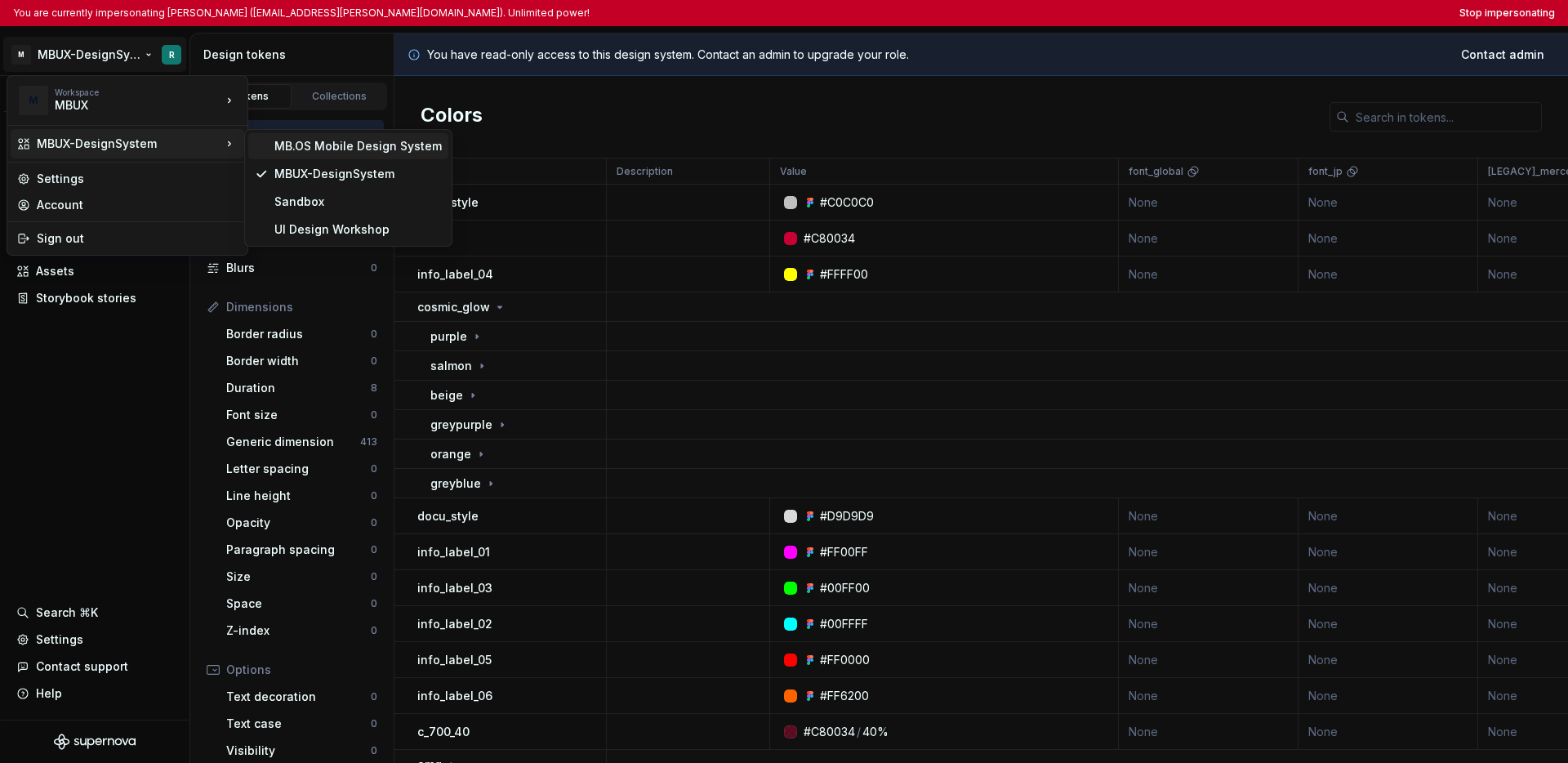
click at [322, 149] on div "MB.OS Mobile Design System" at bounding box center [358, 146] width 167 height 16
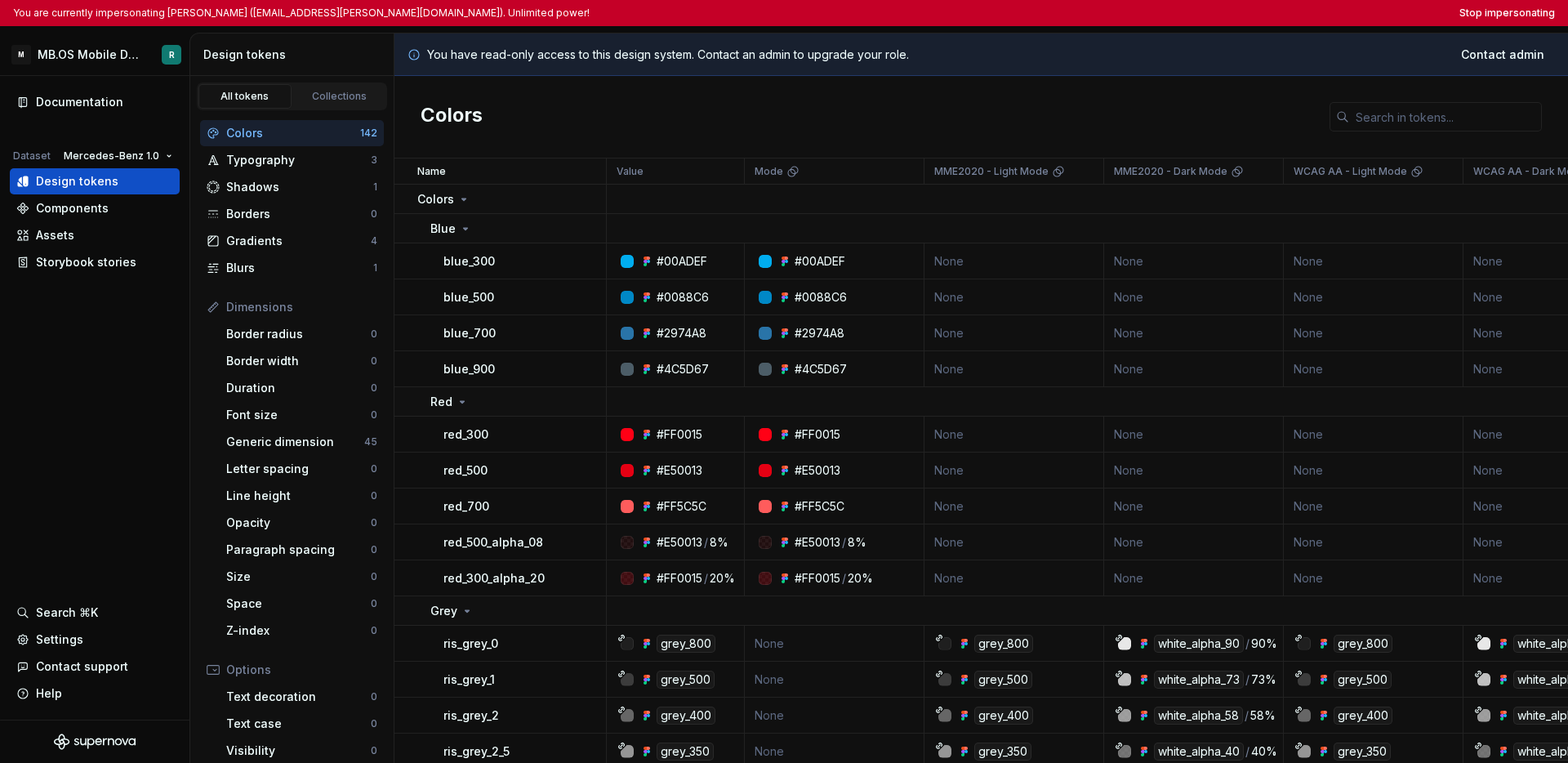
click at [903, 116] on div "Colors" at bounding box center [981, 117] width 1174 height 83
click at [775, 96] on div "Colors" at bounding box center [981, 117] width 1174 height 83
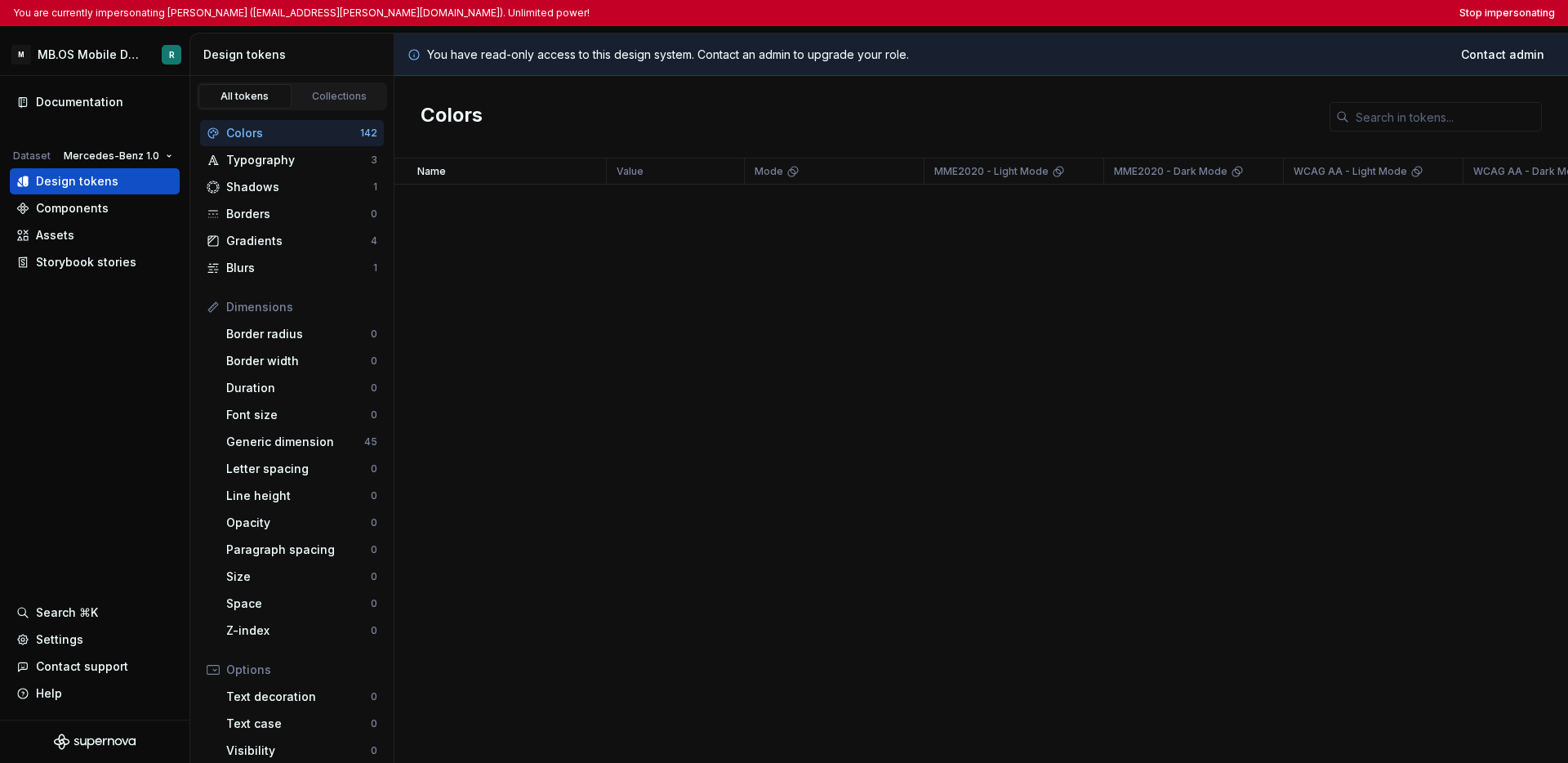
scroll to position [5506, 0]
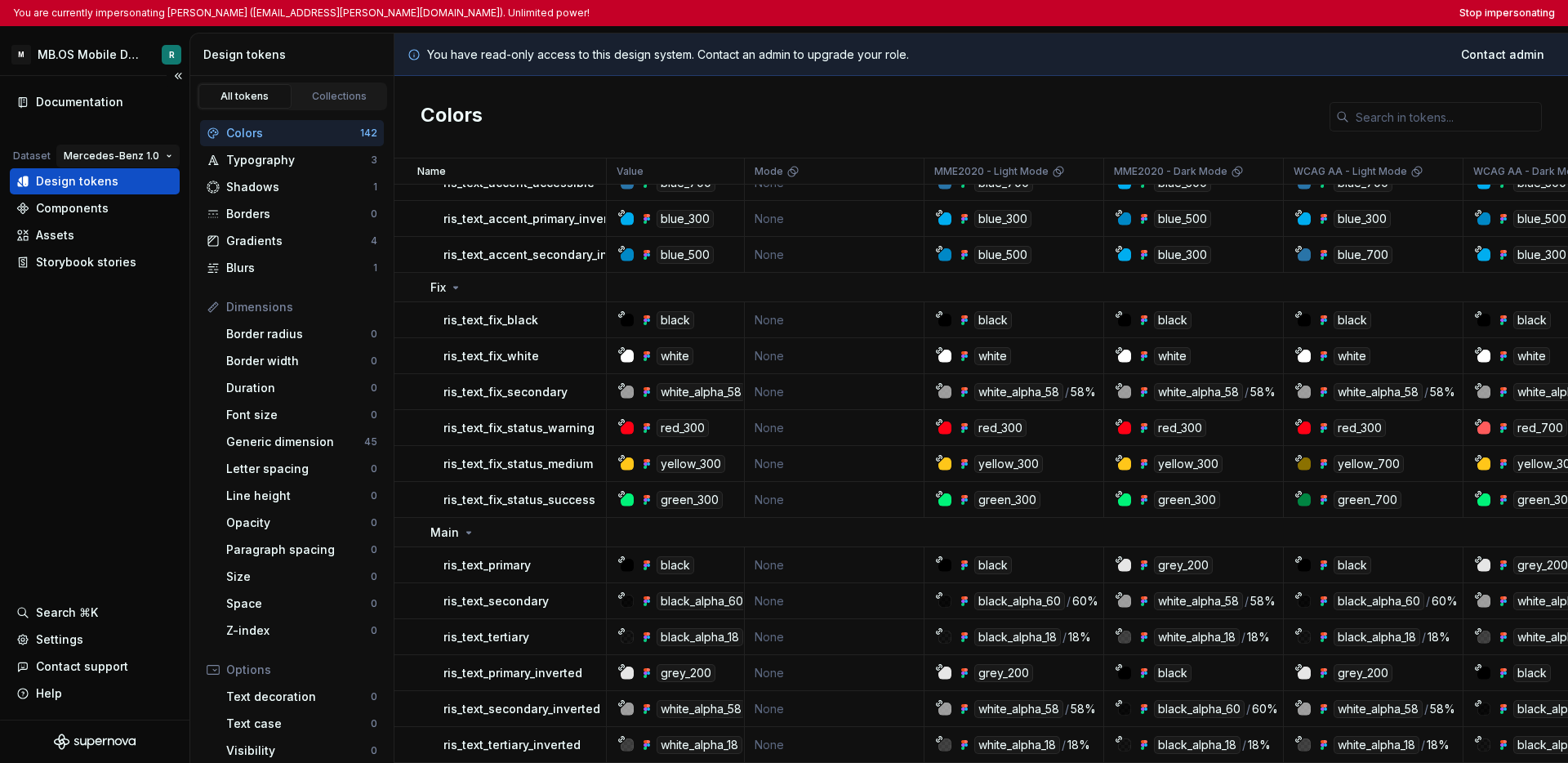
click at [104, 154] on html "You are currently impersonating [PERSON_NAME] ([EMAIL_ADDRESS][PERSON_NAME][DOM…" at bounding box center [784, 382] width 1568 height 763
click at [122, 210] on div "Mercedes-Benz 2.0" at bounding box center [148, 213] width 113 height 16
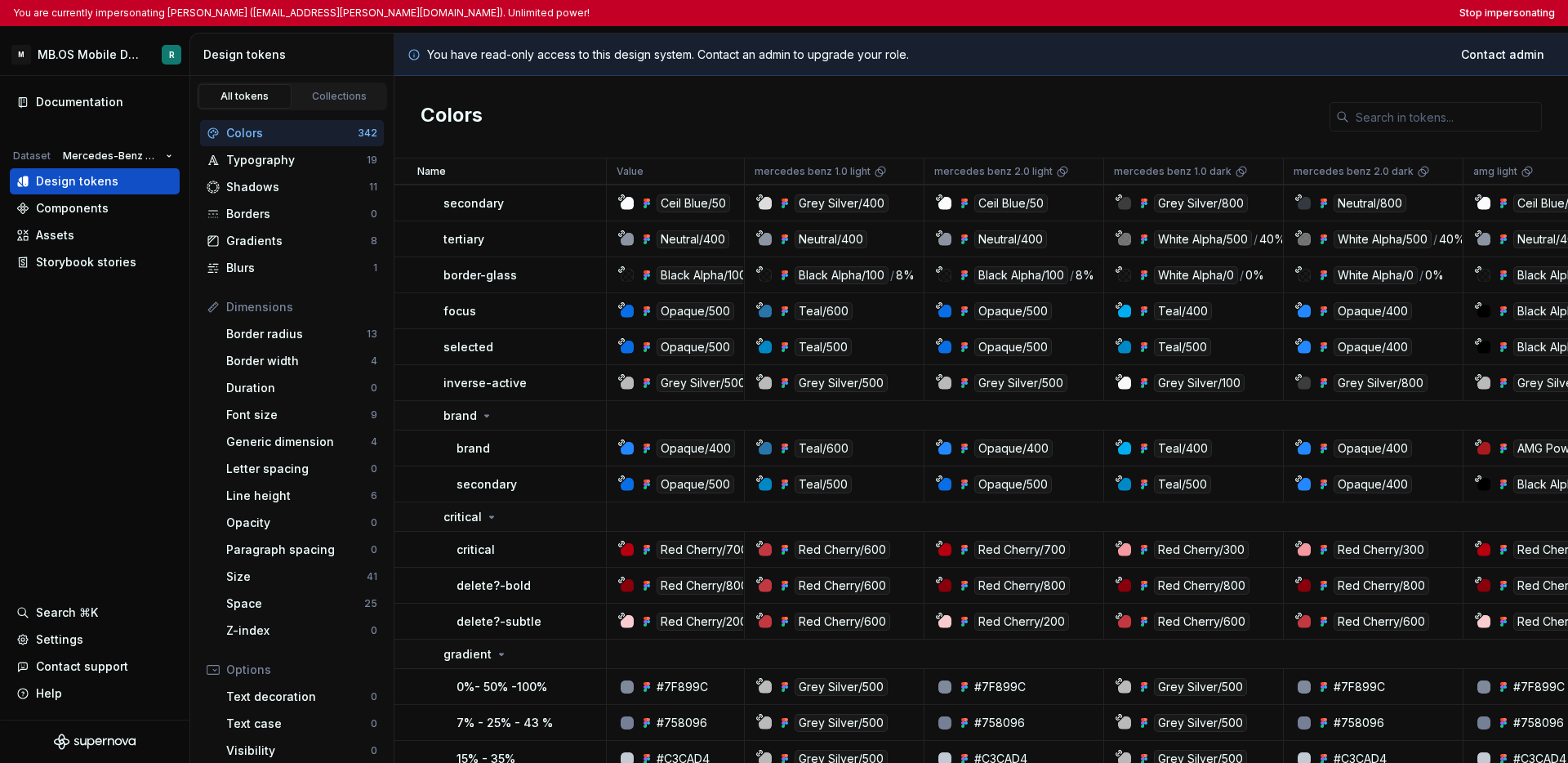
scroll to position [4327, 0]
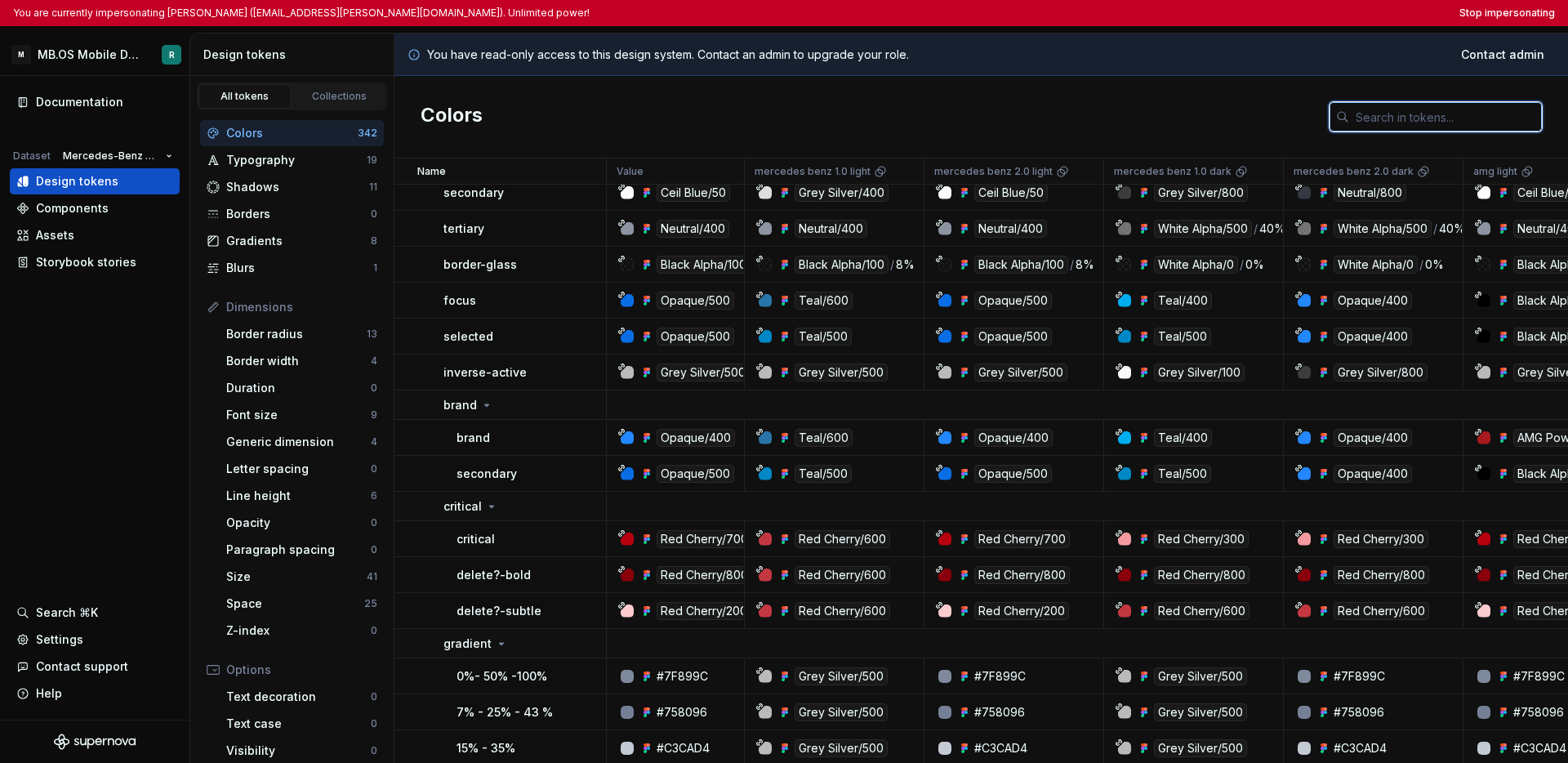
click at [1087, 119] on input "text" at bounding box center [1445, 117] width 193 height 29
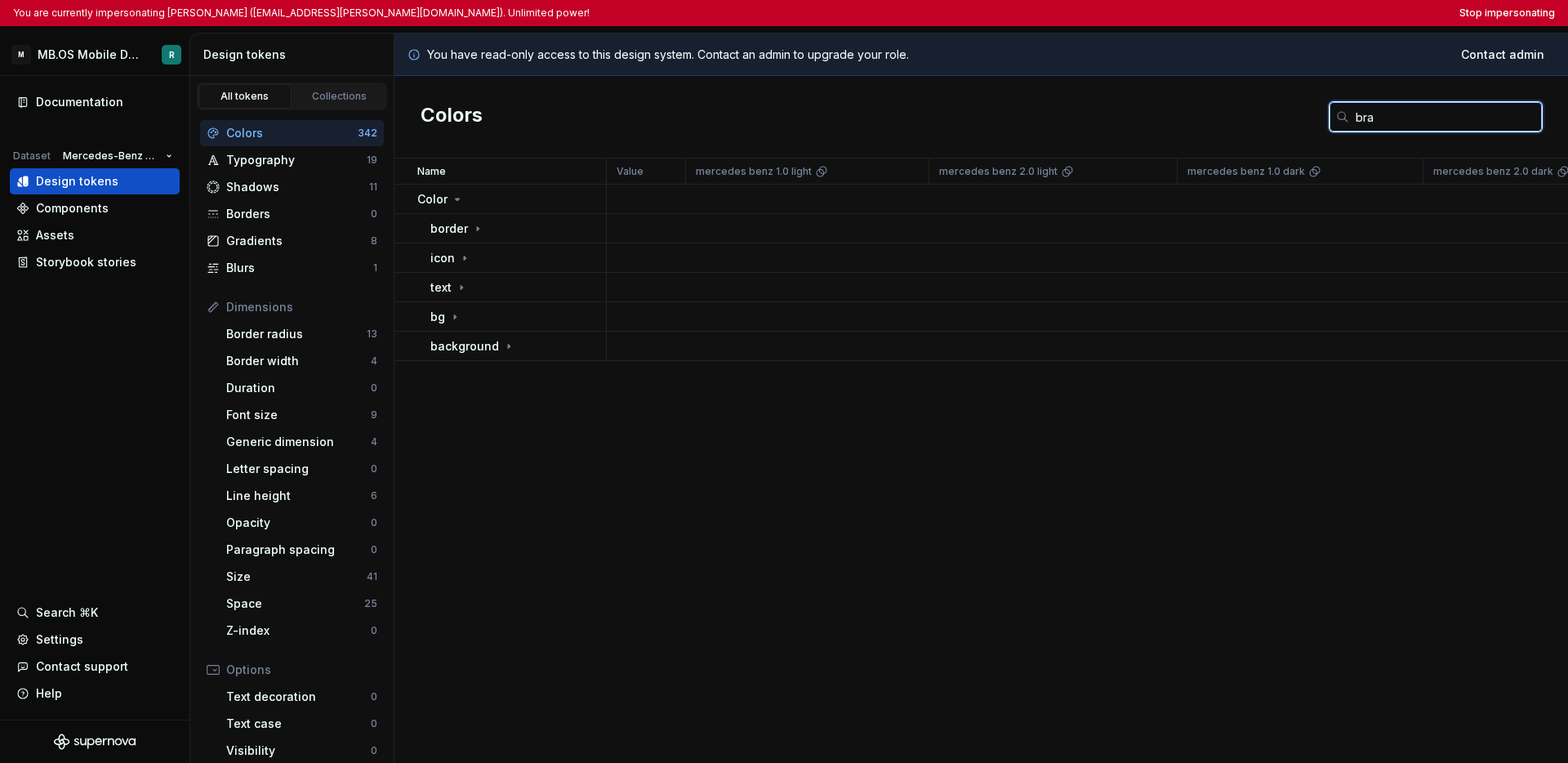
scroll to position [0, 0]
type input "brand"
click at [479, 222] on icon at bounding box center [477, 228] width 13 height 13
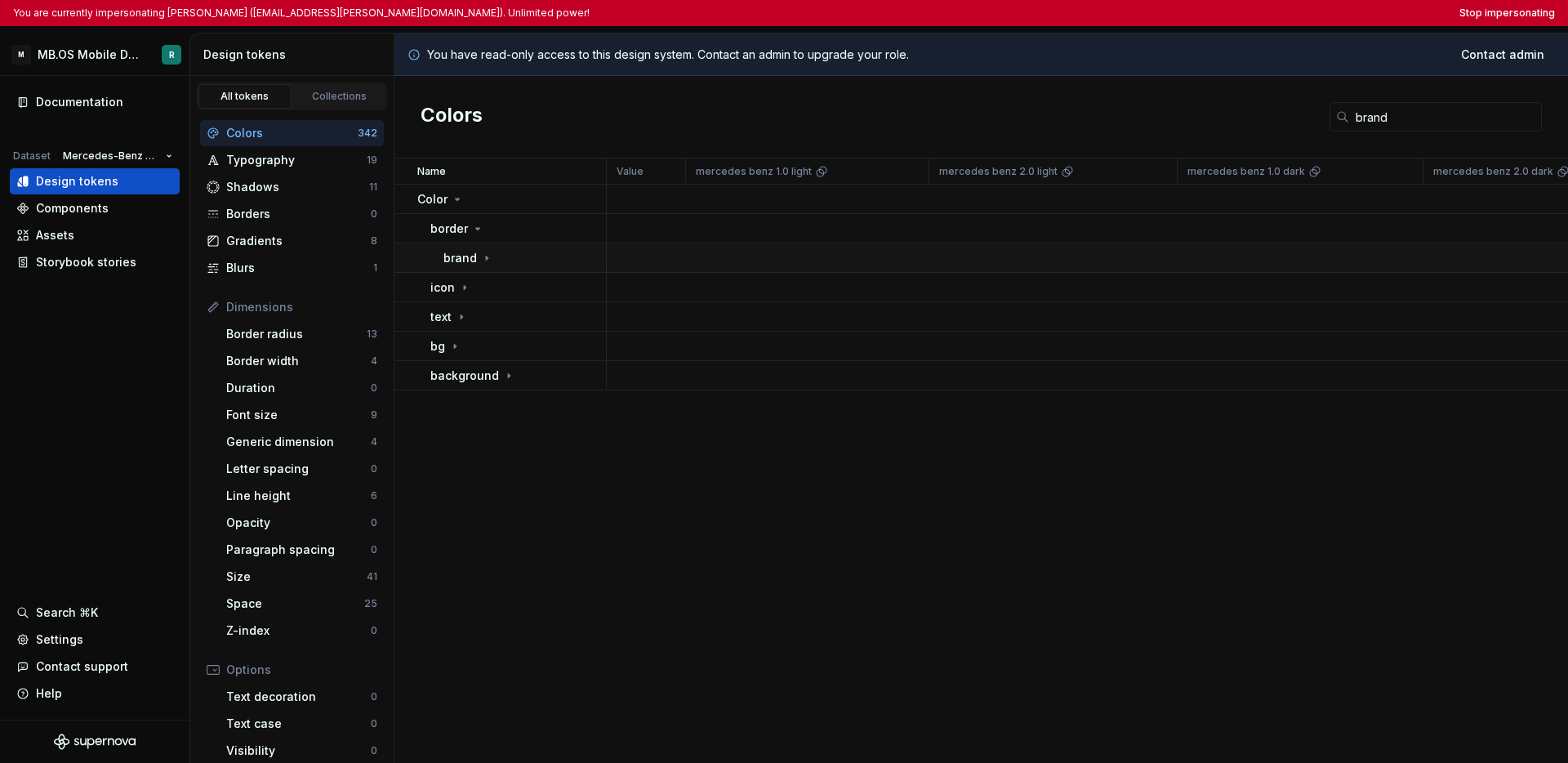
click at [488, 254] on icon at bounding box center [486, 258] width 13 height 13
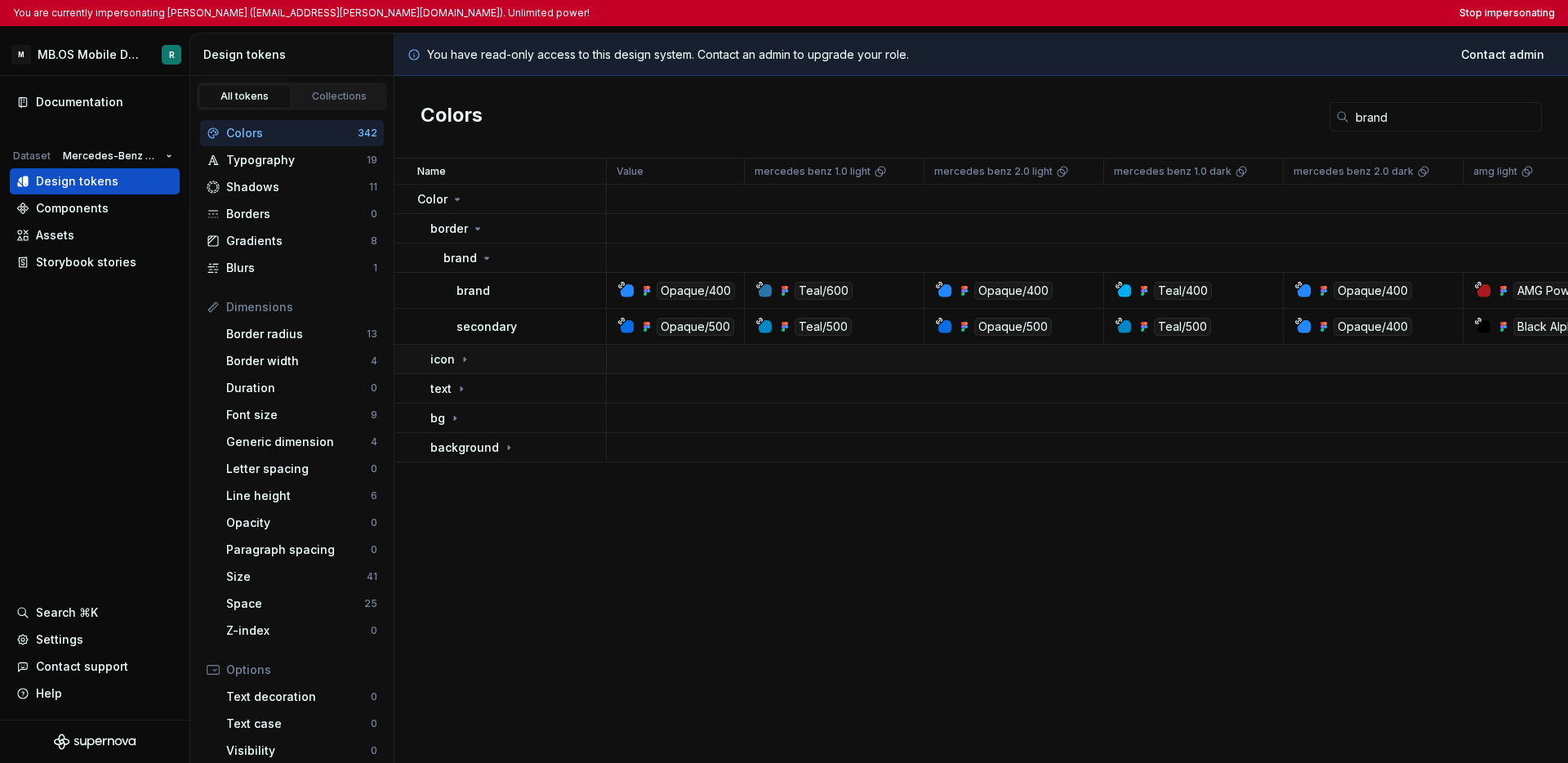
click at [466, 358] on icon at bounding box center [464, 359] width 13 height 13
click at [483, 393] on icon at bounding box center [486, 388] width 13 height 13
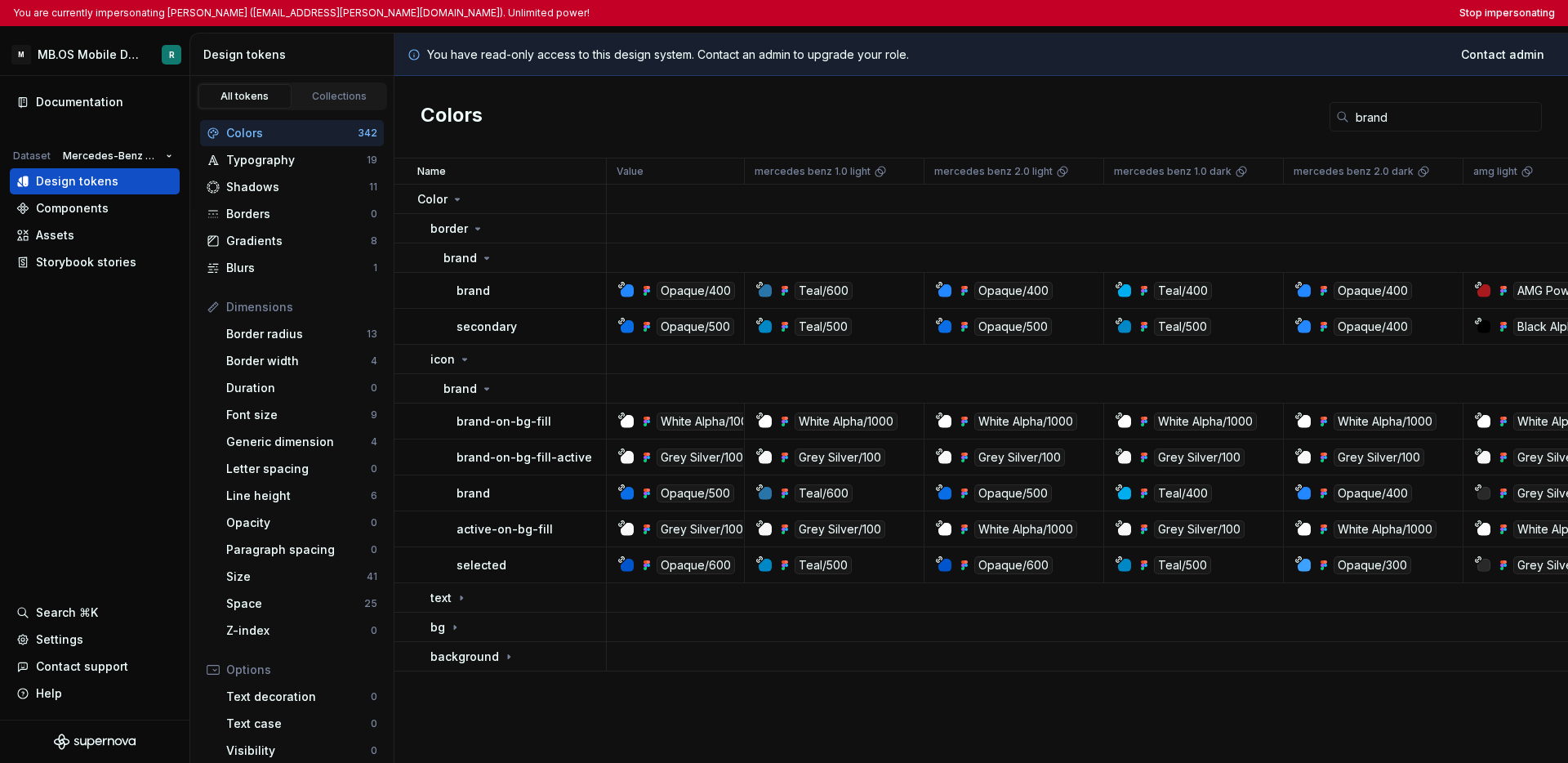
click at [537, 487] on div "brand" at bounding box center [531, 493] width 148 height 16
click at [529, 489] on div "brand" at bounding box center [531, 493] width 148 height 16
click at [488, 492] on p "brand" at bounding box center [473, 493] width 33 height 16
click at [507, 491] on div "brand" at bounding box center [531, 493] width 148 height 16
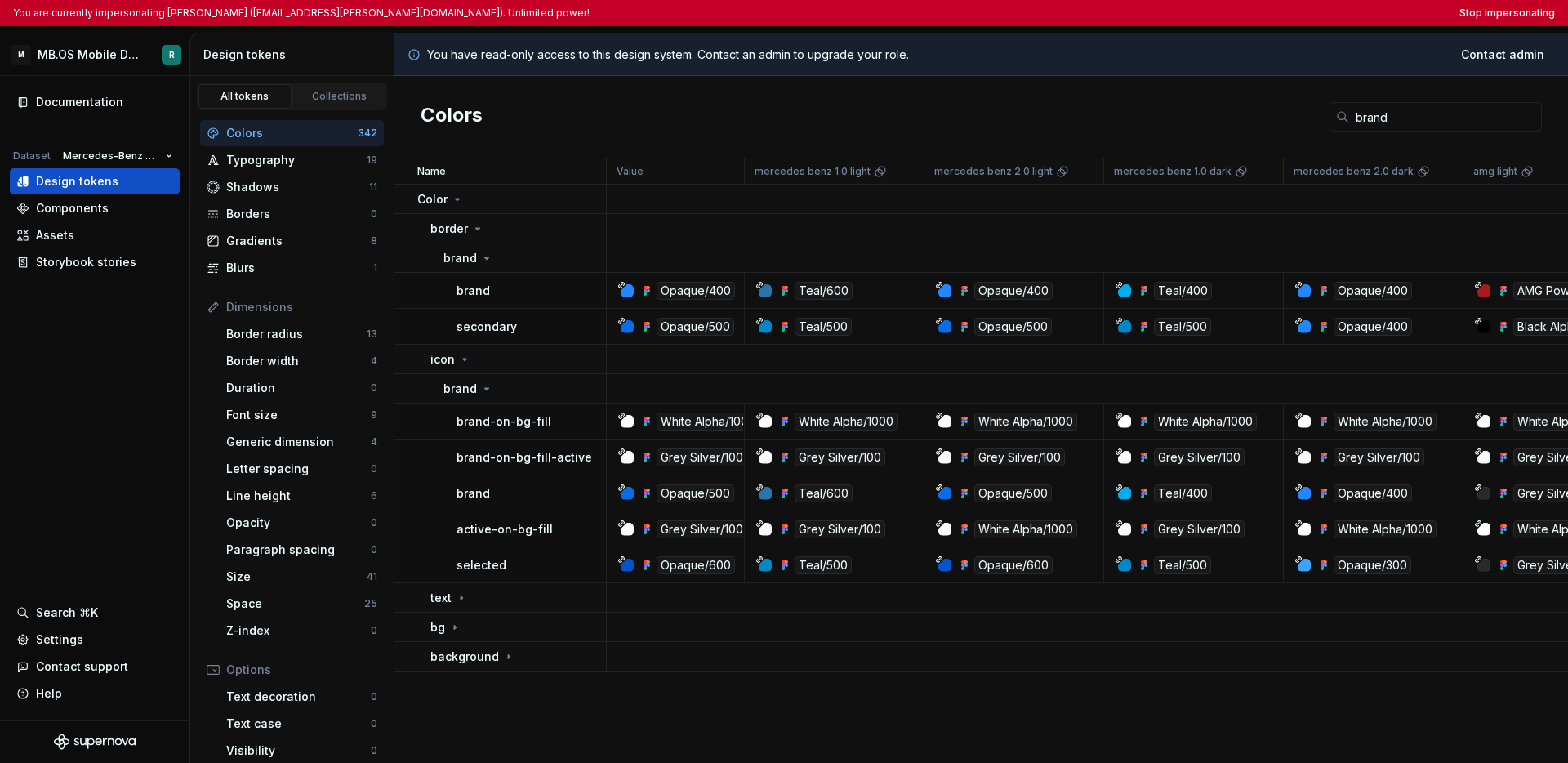
click at [543, 490] on div "brand" at bounding box center [531, 493] width 148 height 16
click at [545, 490] on div "brand" at bounding box center [531, 493] width 148 height 16
